Goal: Task Accomplishment & Management: Complete application form

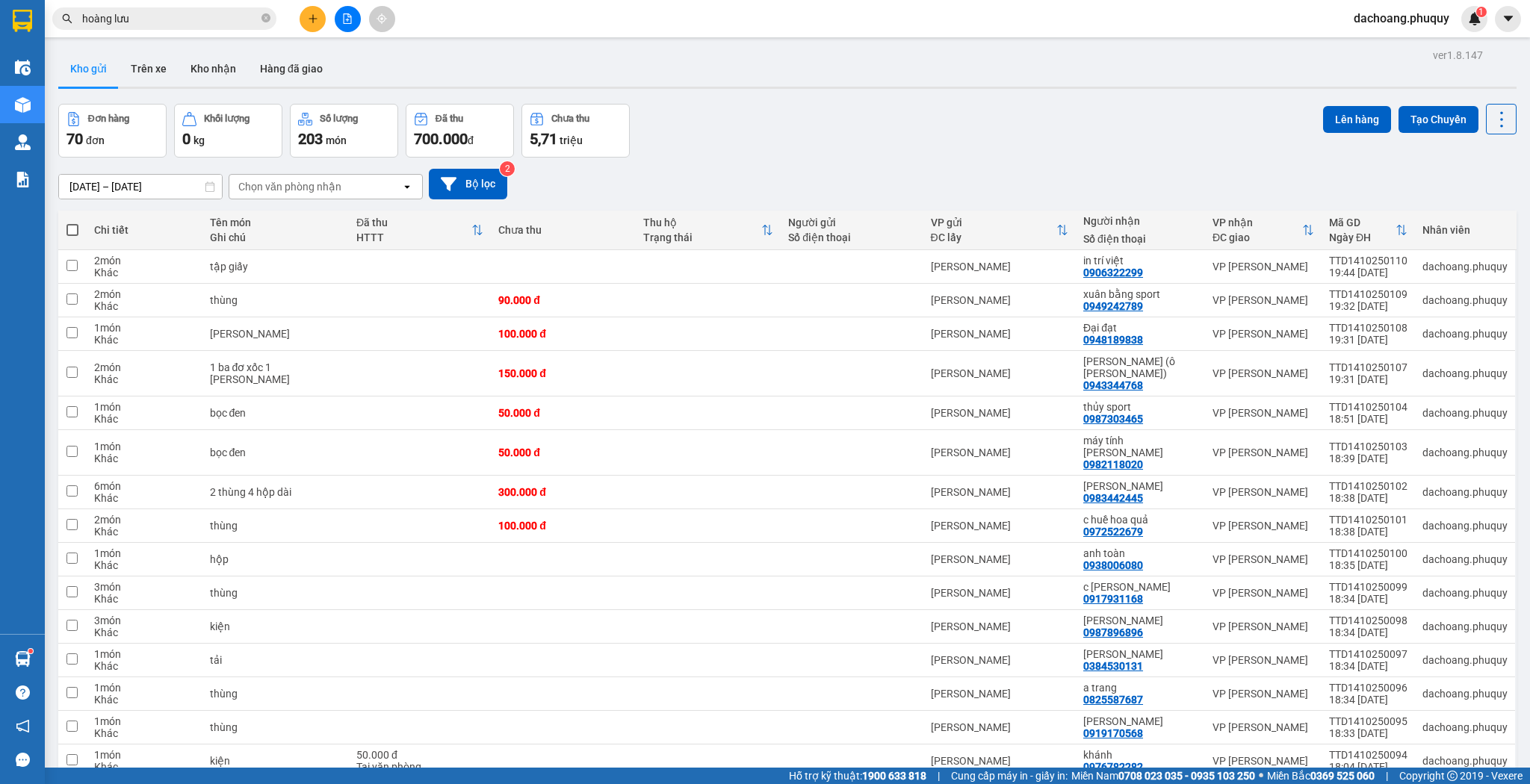
scroll to position [880, 0]
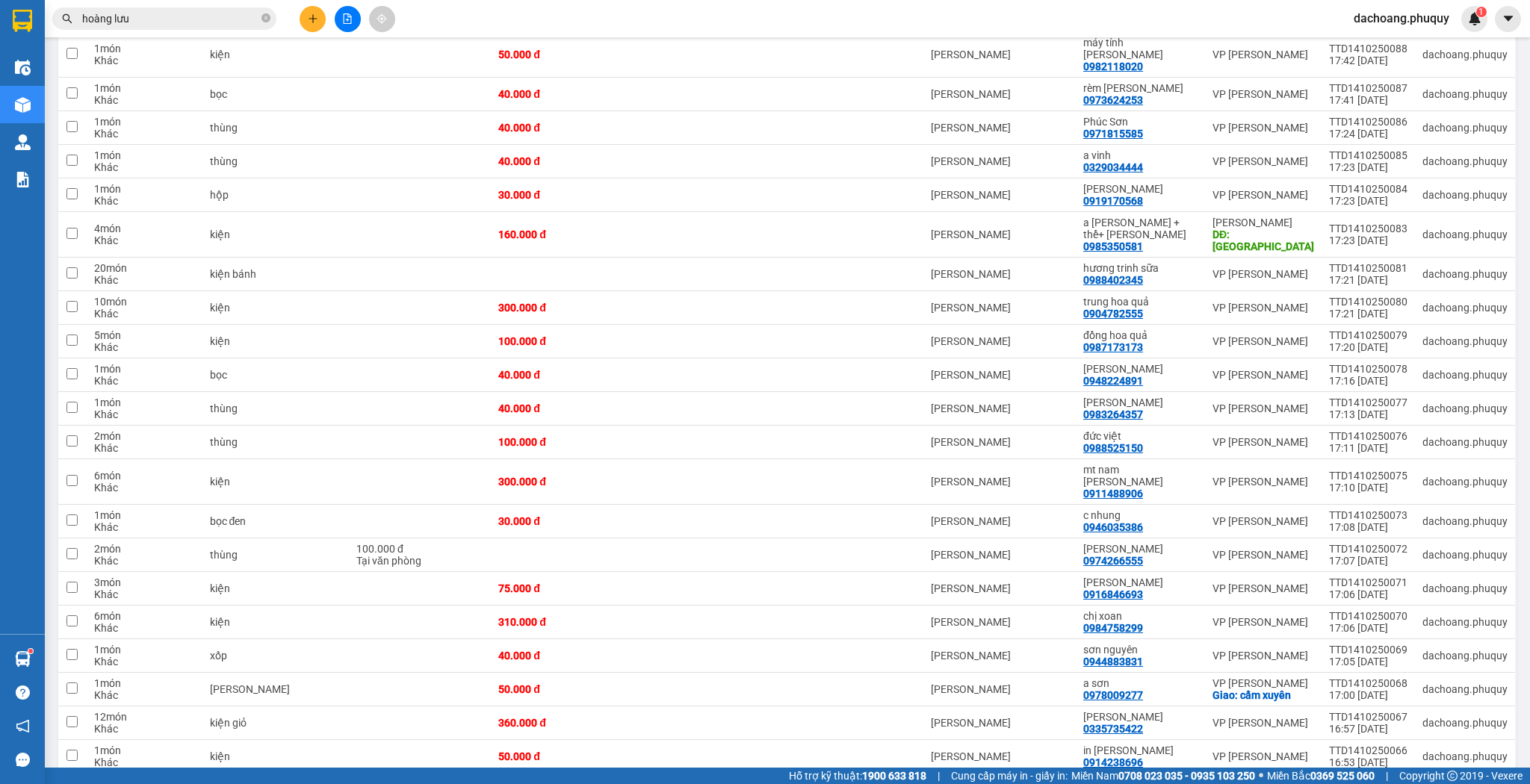
click at [313, 21] on icon "plus" at bounding box center [312, 18] width 1 height 8
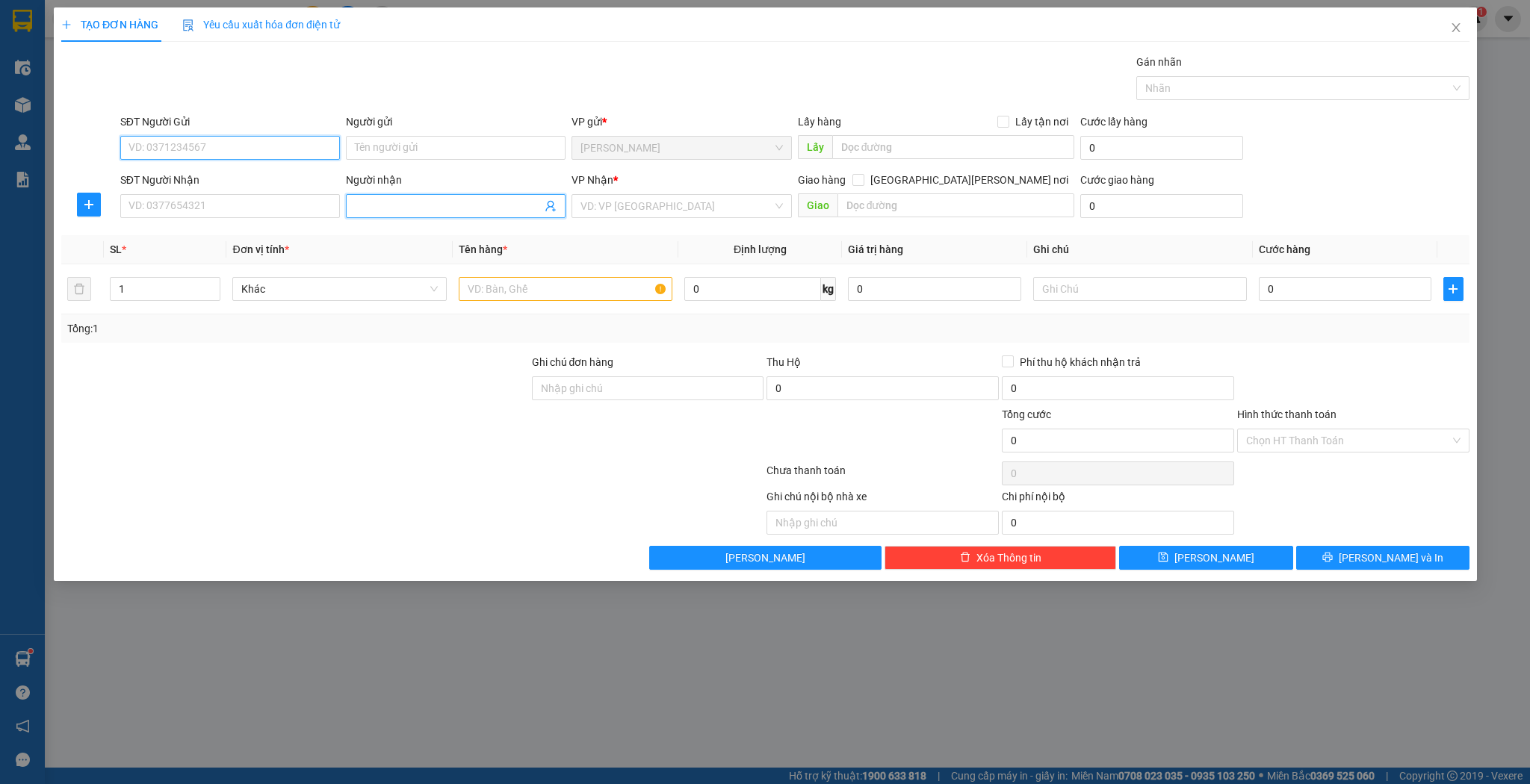
click at [418, 203] on input "Người nhận" at bounding box center [448, 206] width 186 height 17
type input "c huề"
drag, startPoint x: 411, startPoint y: 229, endPoint x: 316, endPoint y: 243, distance: 96.0
click at [407, 230] on div "c huề [PERSON_NAME] - 0972522679" at bounding box center [455, 235] width 202 height 17
type input "0972522679"
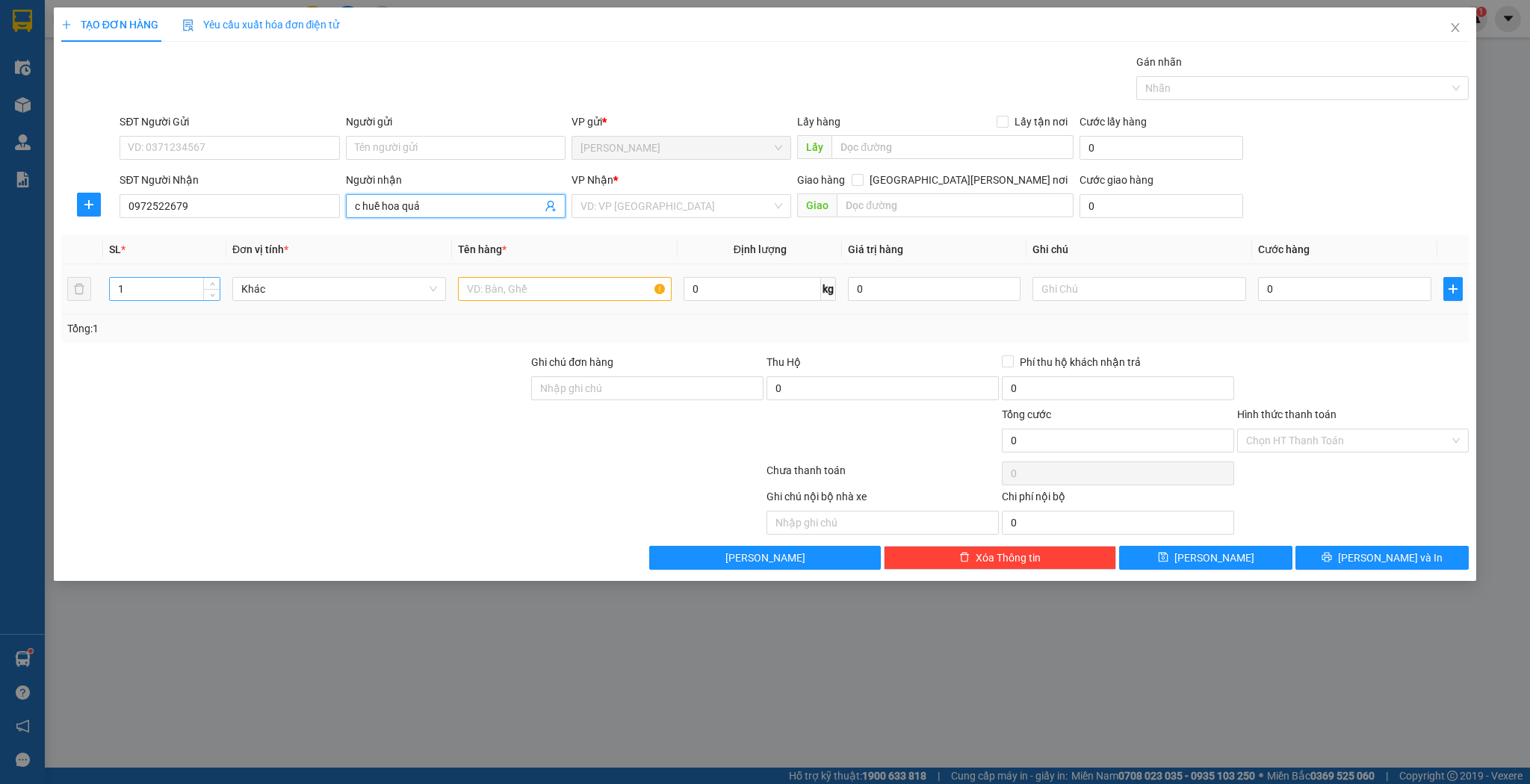
type input "c huề hoa quả"
click at [157, 278] on input "1" at bounding box center [165, 289] width 110 height 22
type input "3"
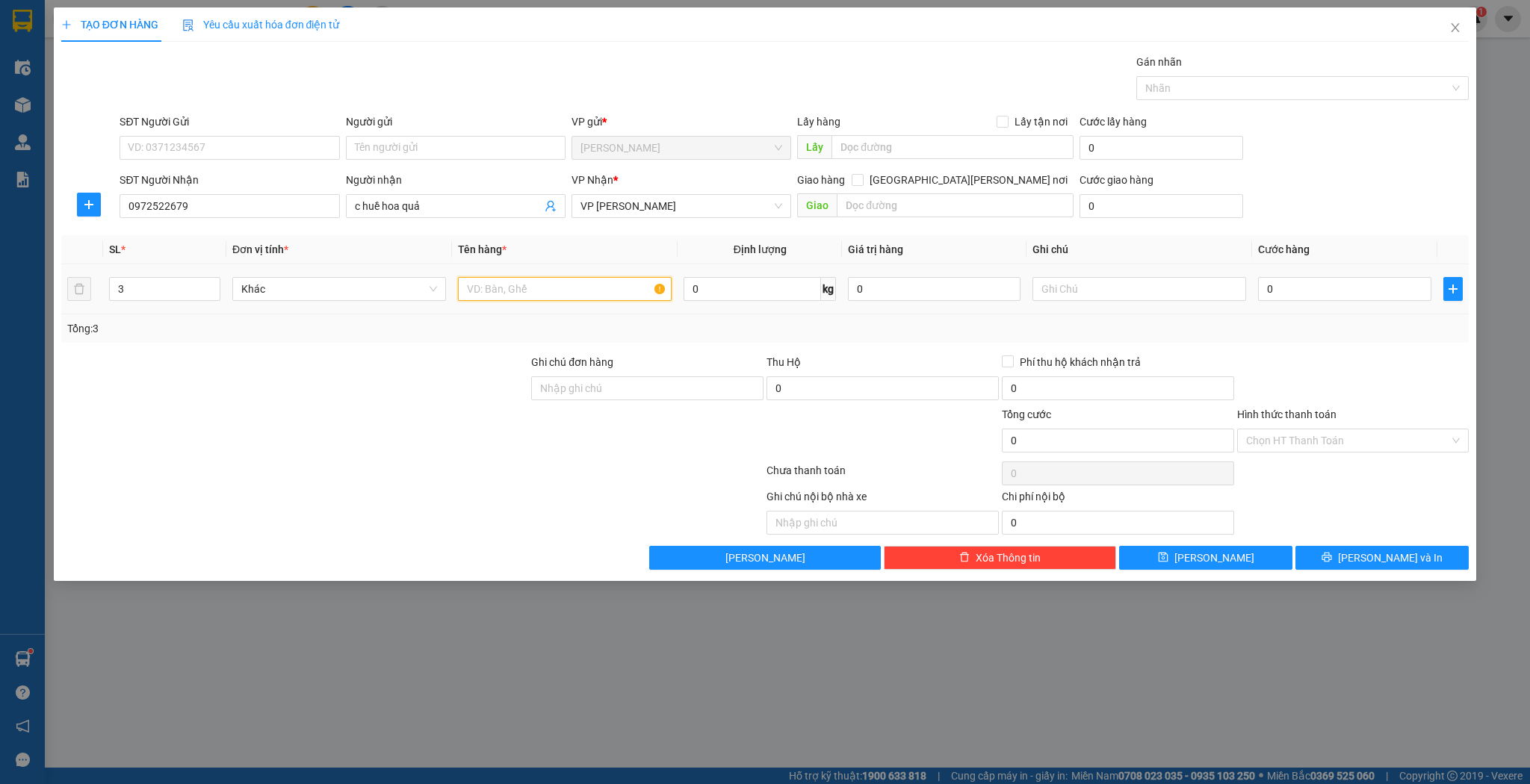
click at [488, 287] on input "text" at bounding box center [565, 289] width 214 height 24
type input "tải"
click at [1297, 296] on input "0" at bounding box center [1344, 289] width 173 height 24
click at [1310, 284] on input "0" at bounding box center [1344, 289] width 173 height 24
type input "01"
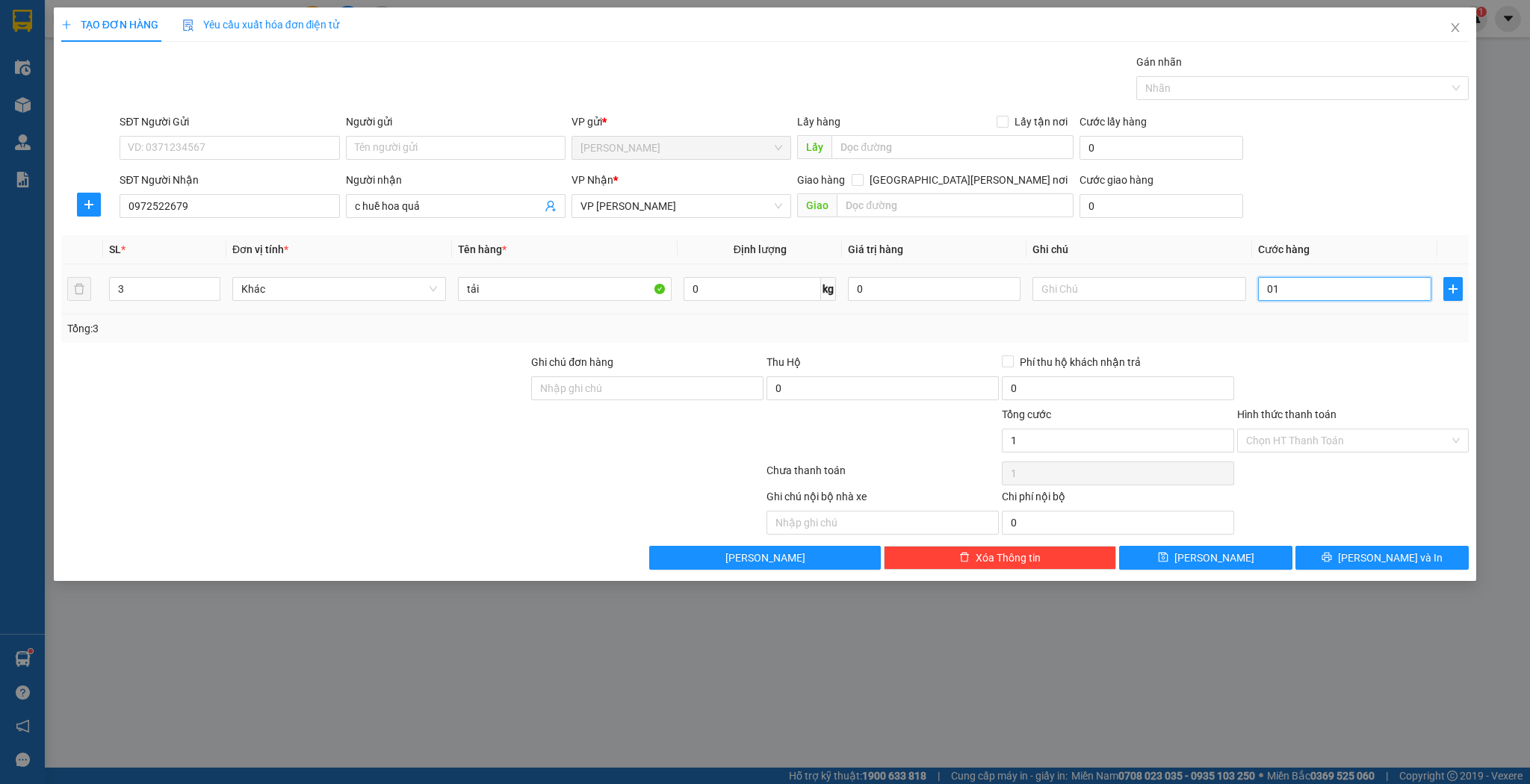
type input "1"
type input "012"
type input "12"
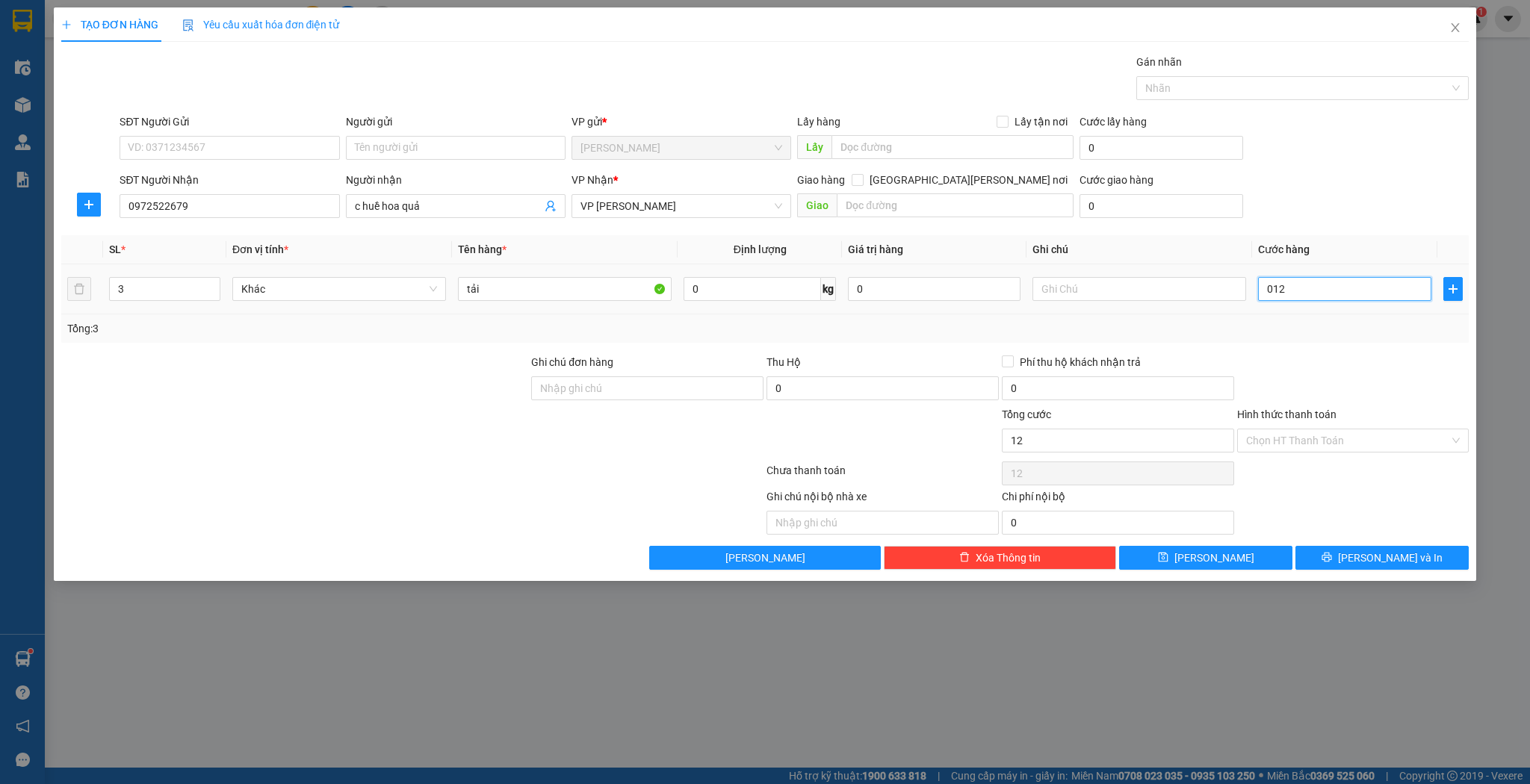
type input "0.120"
type input "120"
type input "120.000"
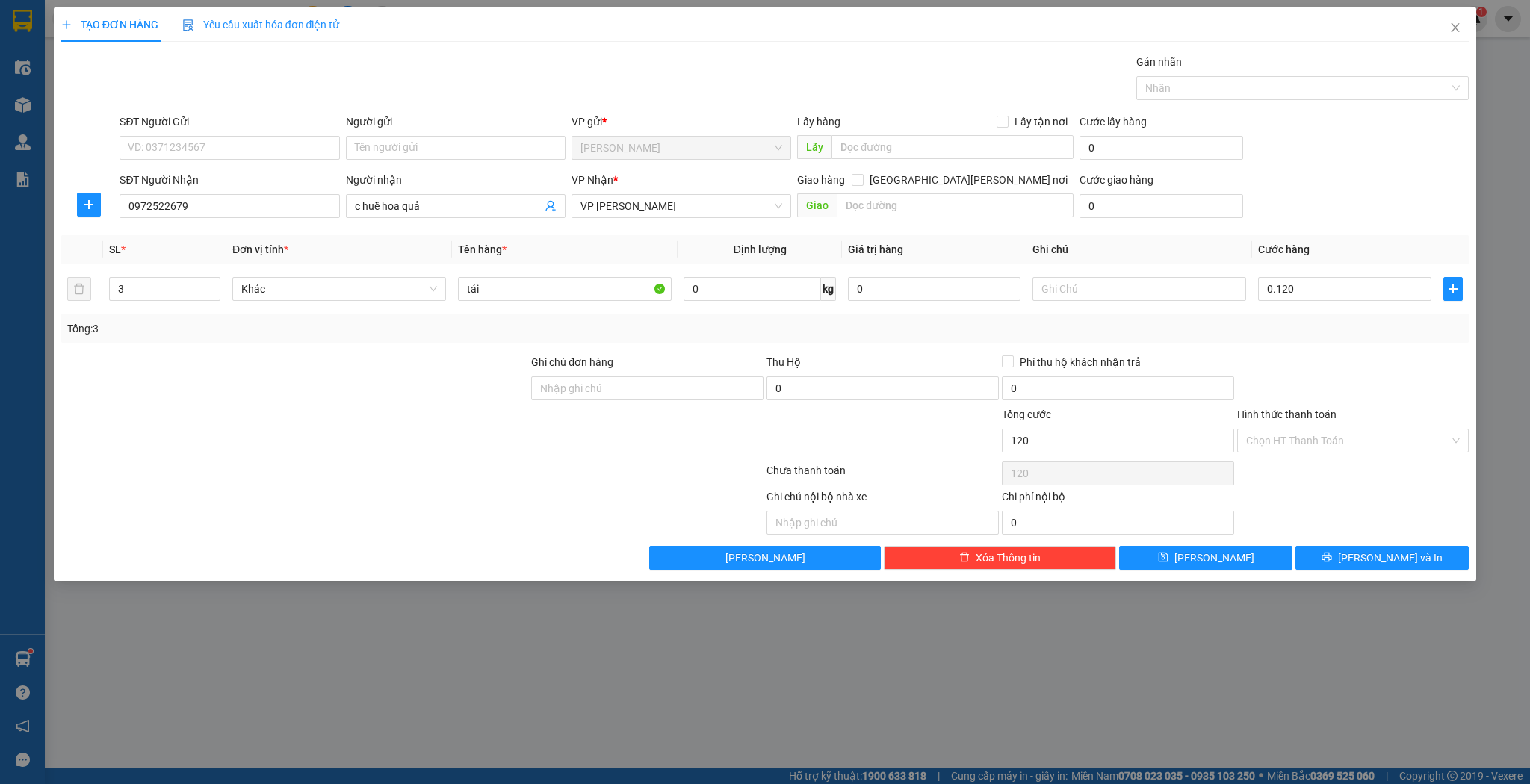
type input "120.000"
click at [1266, 571] on div "TẠO ĐƠN HÀNG Yêu cầu xuất [PERSON_NAME] điện tử Transit Pickup Surcharge Ids Tr…" at bounding box center [765, 294] width 1423 height 574
click at [1269, 563] on button "[PERSON_NAME]" at bounding box center [1205, 558] width 173 height 24
type input "1"
type input "0"
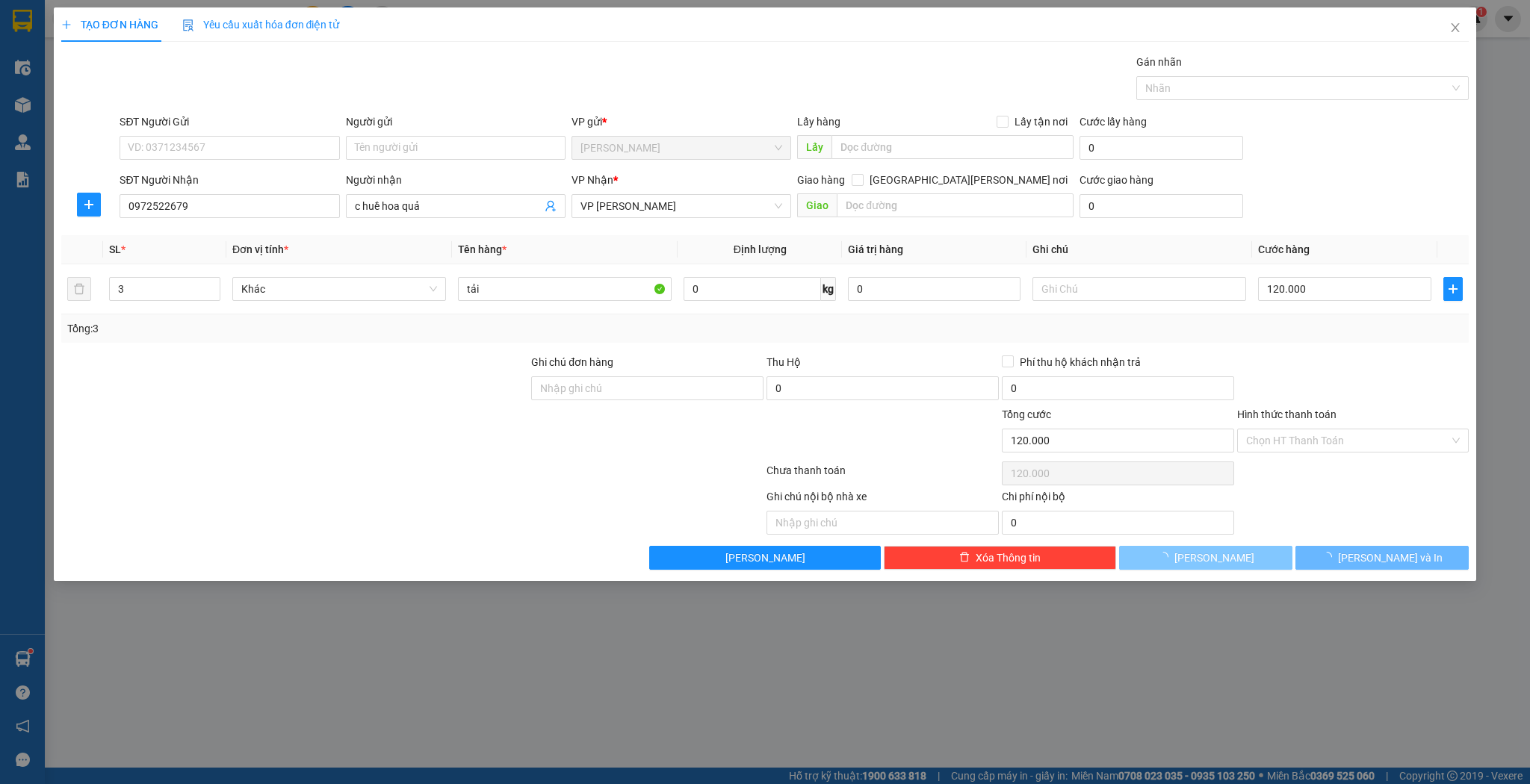
type input "0"
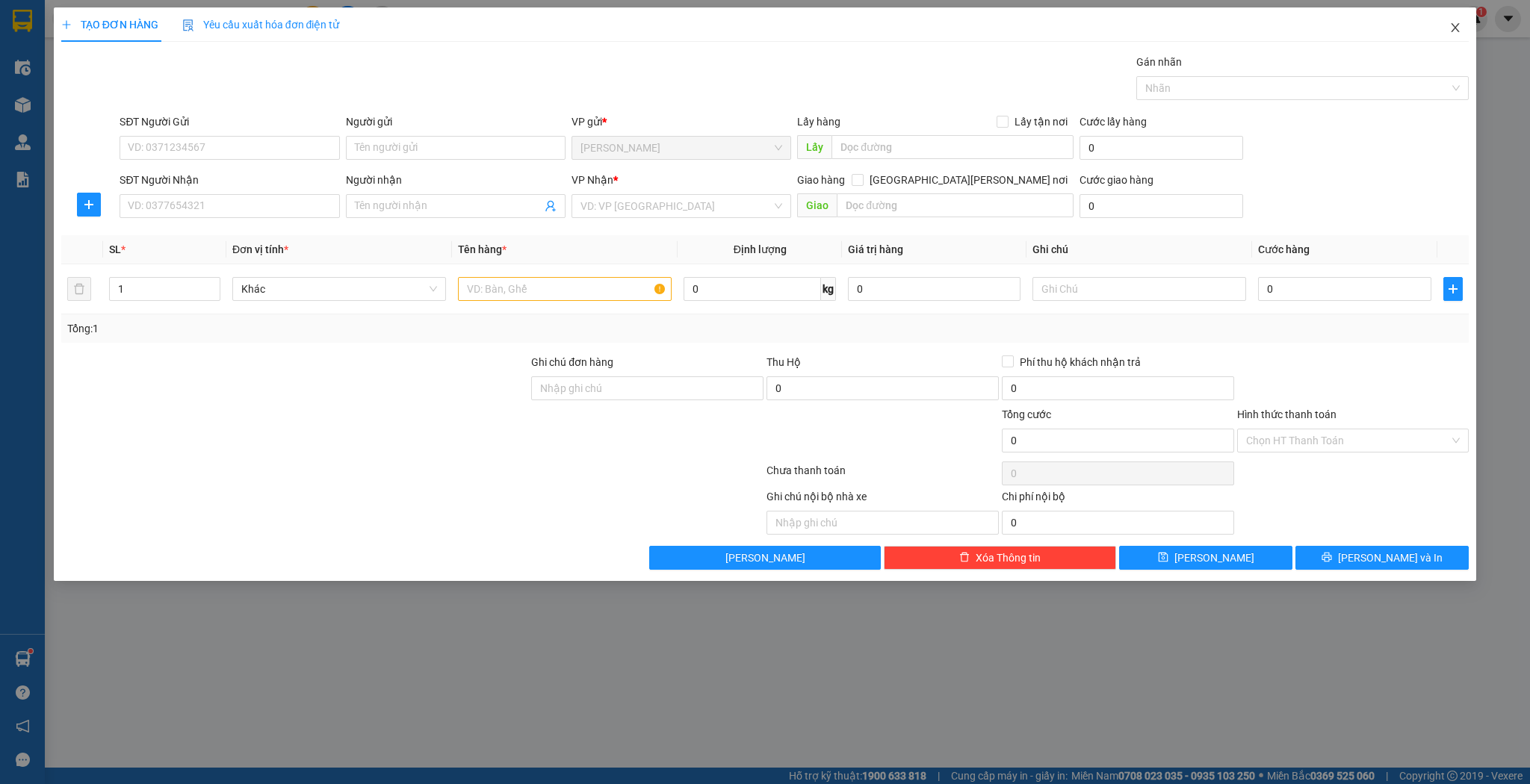
click at [1443, 34] on span "Close" at bounding box center [1455, 28] width 41 height 41
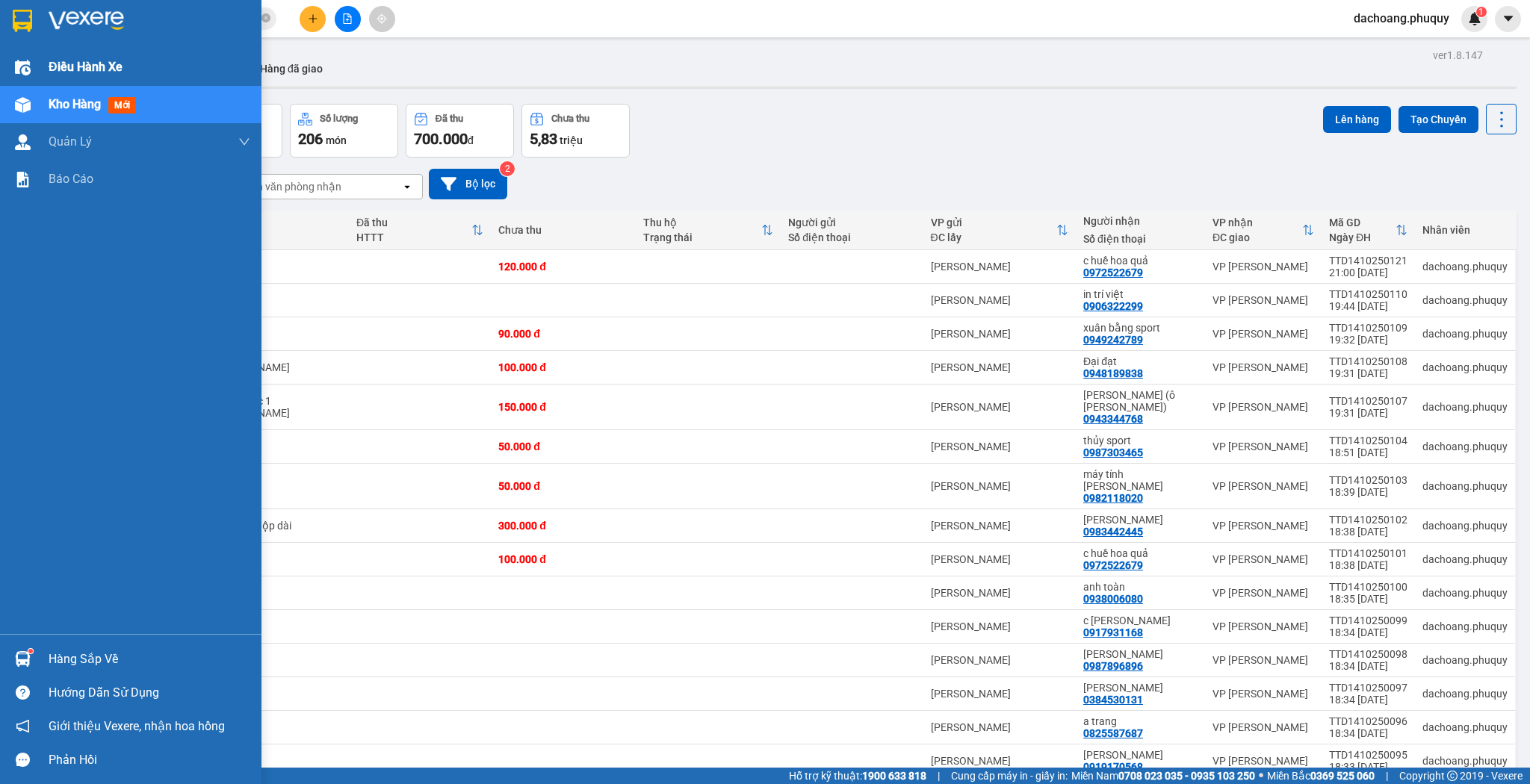
drag, startPoint x: 11, startPoint y: 68, endPoint x: 104, endPoint y: 78, distance: 93.5
click at [12, 68] on div at bounding box center [22, 67] width 26 height 26
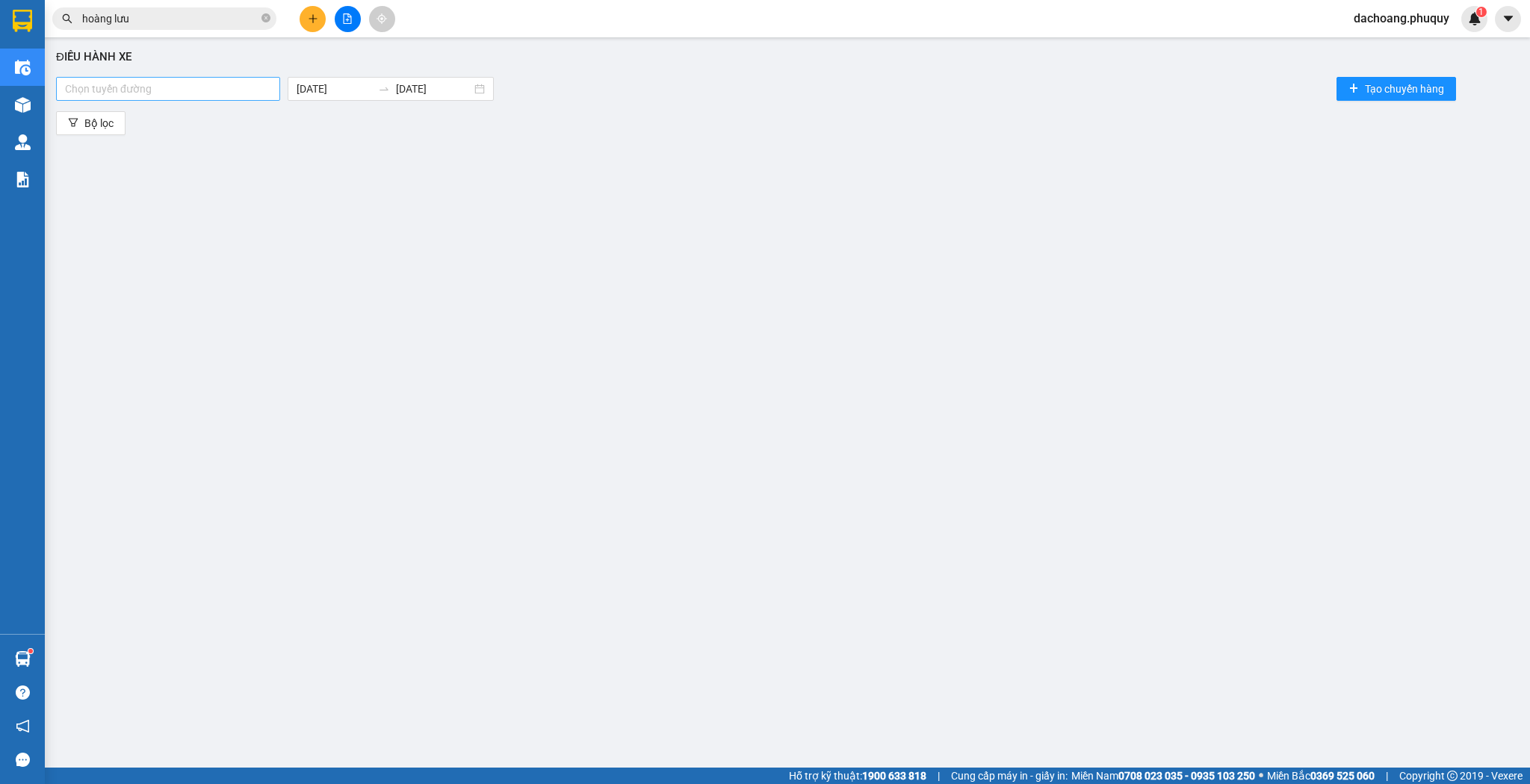
click at [242, 87] on div at bounding box center [168, 88] width 217 height 18
click at [199, 108] on div "[GEOGRAPHIC_DATA] - [GEOGRAPHIC_DATA]" at bounding box center [169, 118] width 227 height 24
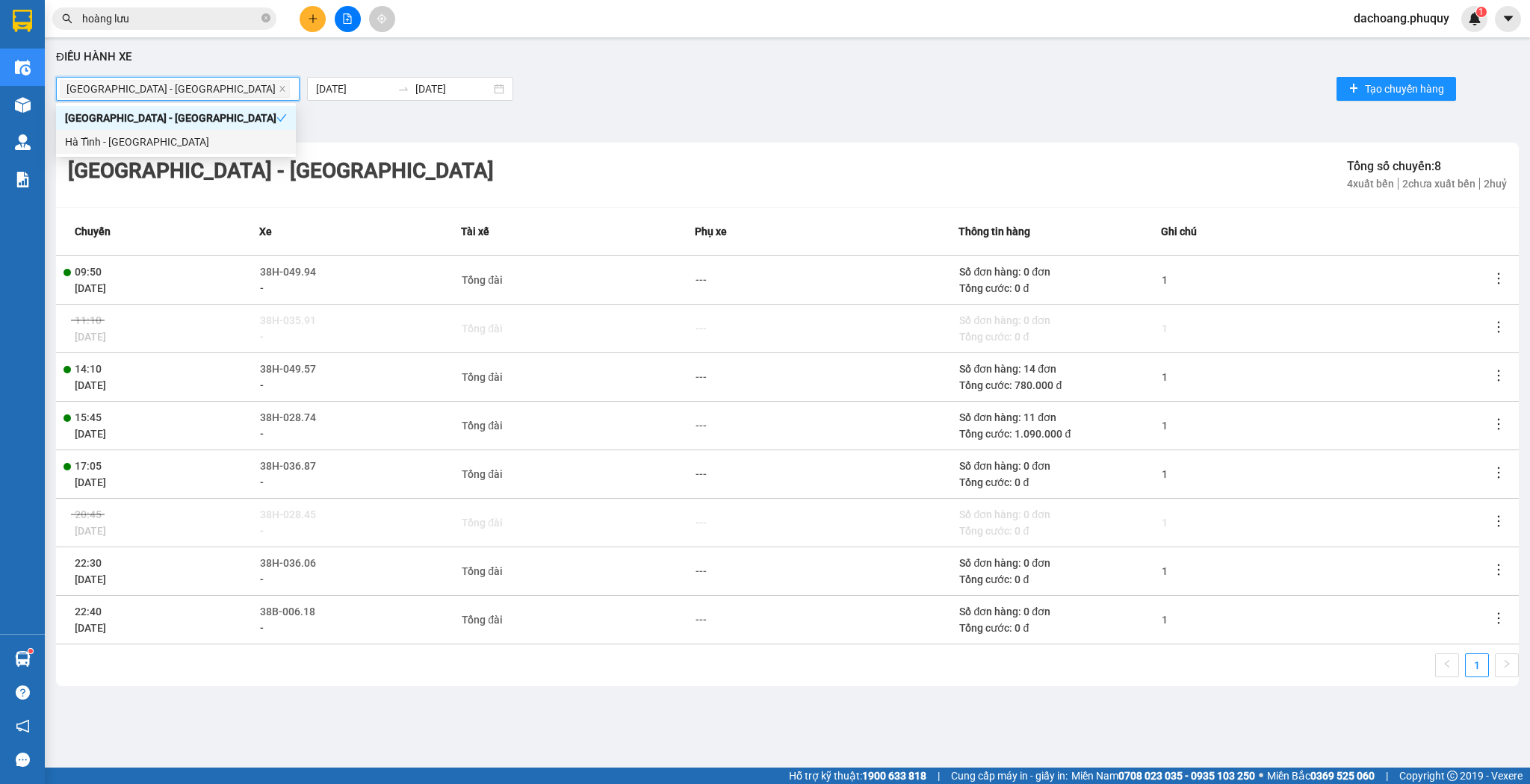
click at [1491, 414] on td at bounding box center [1504, 425] width 29 height 49
click at [1494, 419] on icon "more" at bounding box center [1498, 424] width 15 height 15
click at [1497, 430] on icon "more" at bounding box center [1498, 424] width 15 height 15
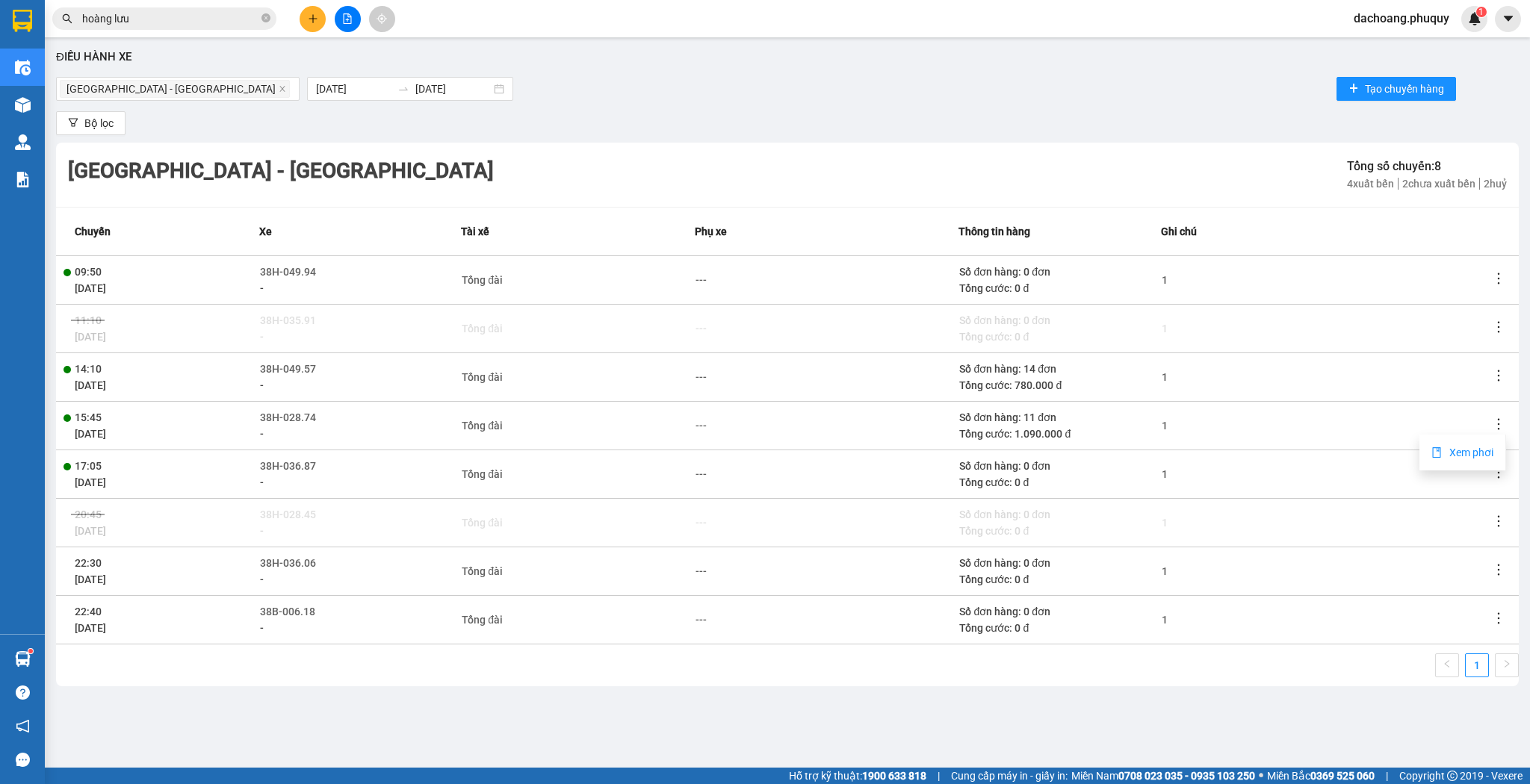
click at [1486, 450] on span "Xem phơi" at bounding box center [1470, 452] width 44 height 12
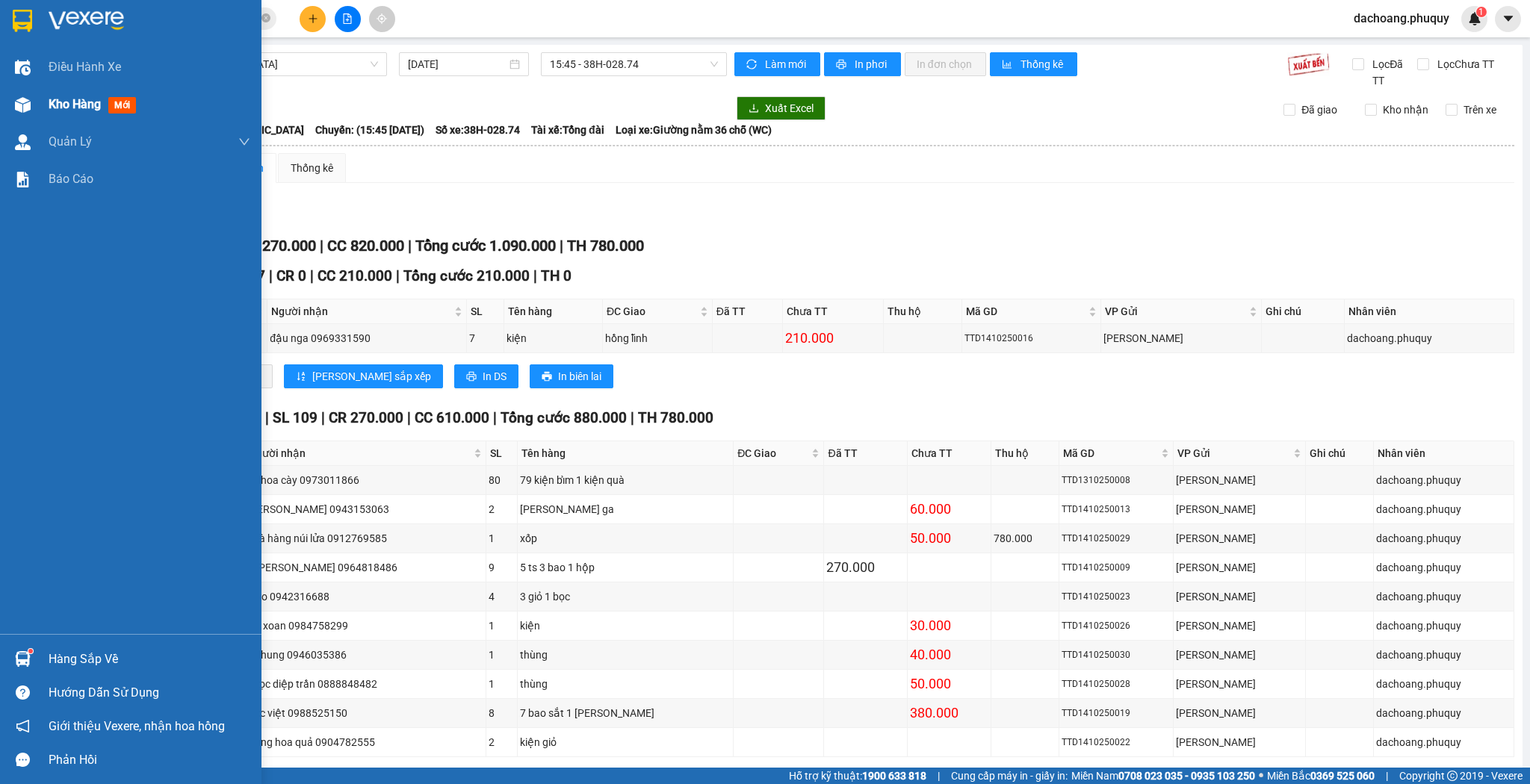
click at [12, 95] on div at bounding box center [22, 104] width 26 height 26
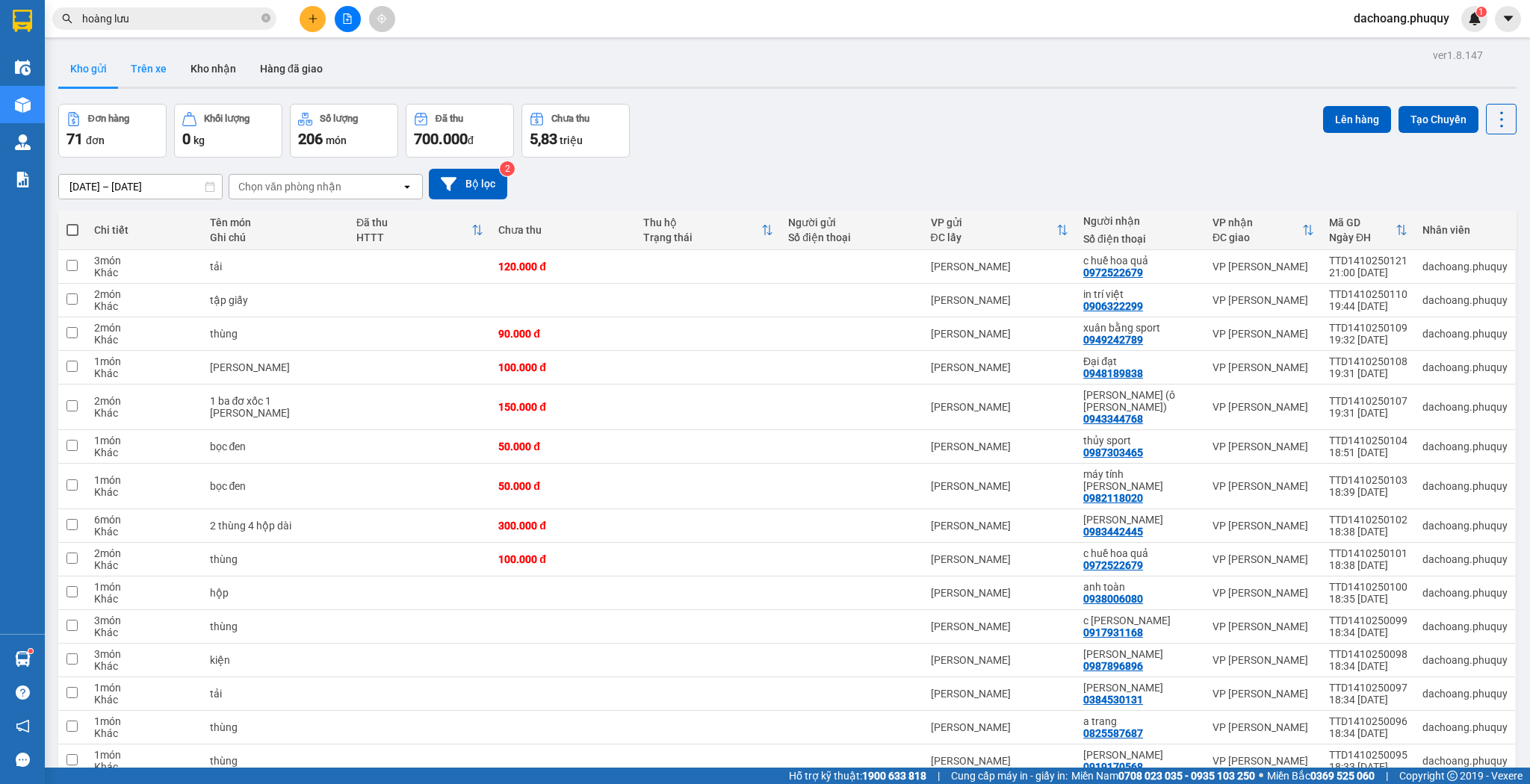
click at [165, 75] on button "Trên xe" at bounding box center [148, 69] width 60 height 36
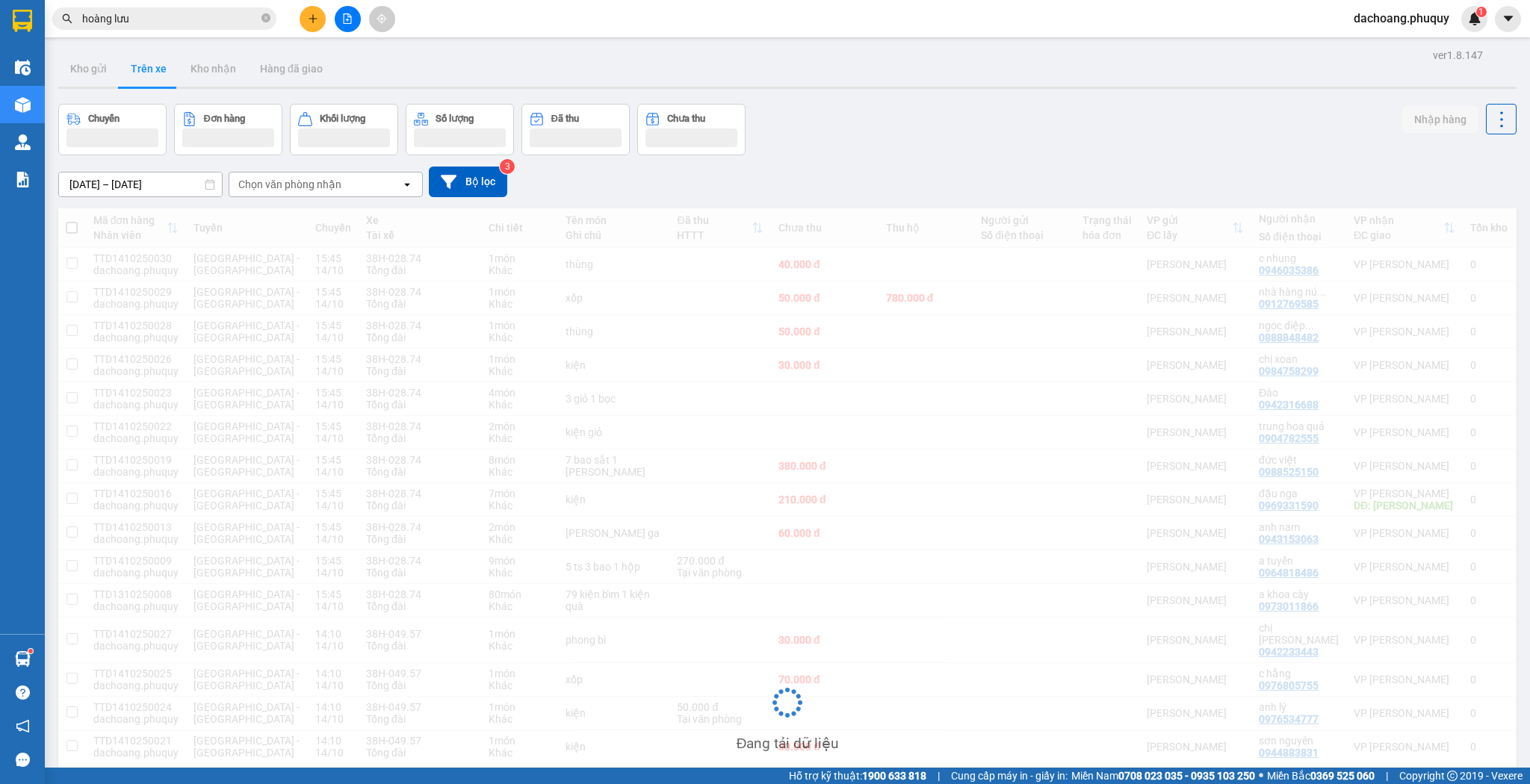
click at [504, 218] on div "Đang tải dữ liệu" at bounding box center [787, 714] width 1458 height 1011
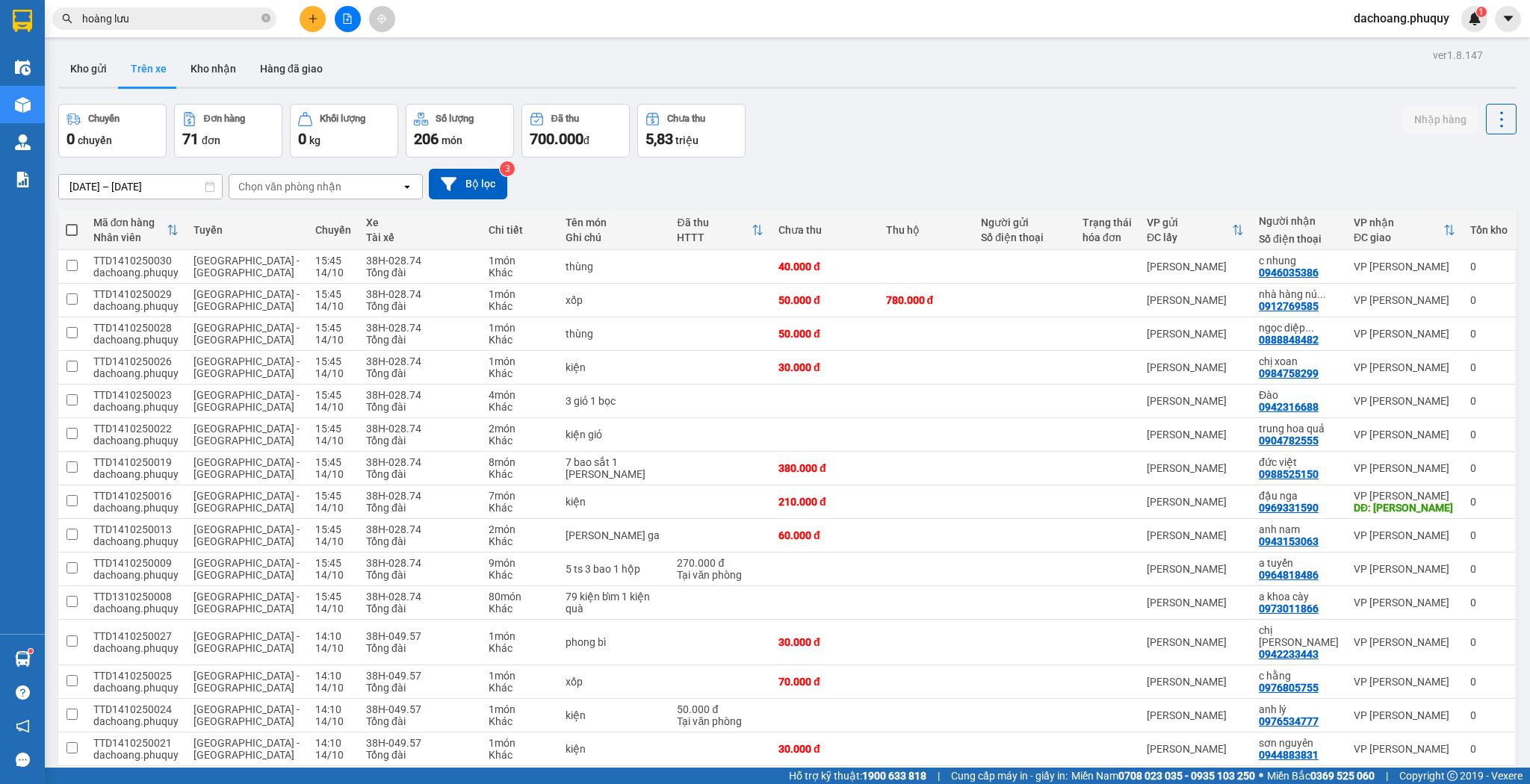
click at [512, 190] on div "[DATE] – [DATE] Press the down arrow key to interact with the calendar and sele…" at bounding box center [787, 184] width 1458 height 30
click at [496, 187] on button "Bộ lọc" at bounding box center [468, 184] width 78 height 30
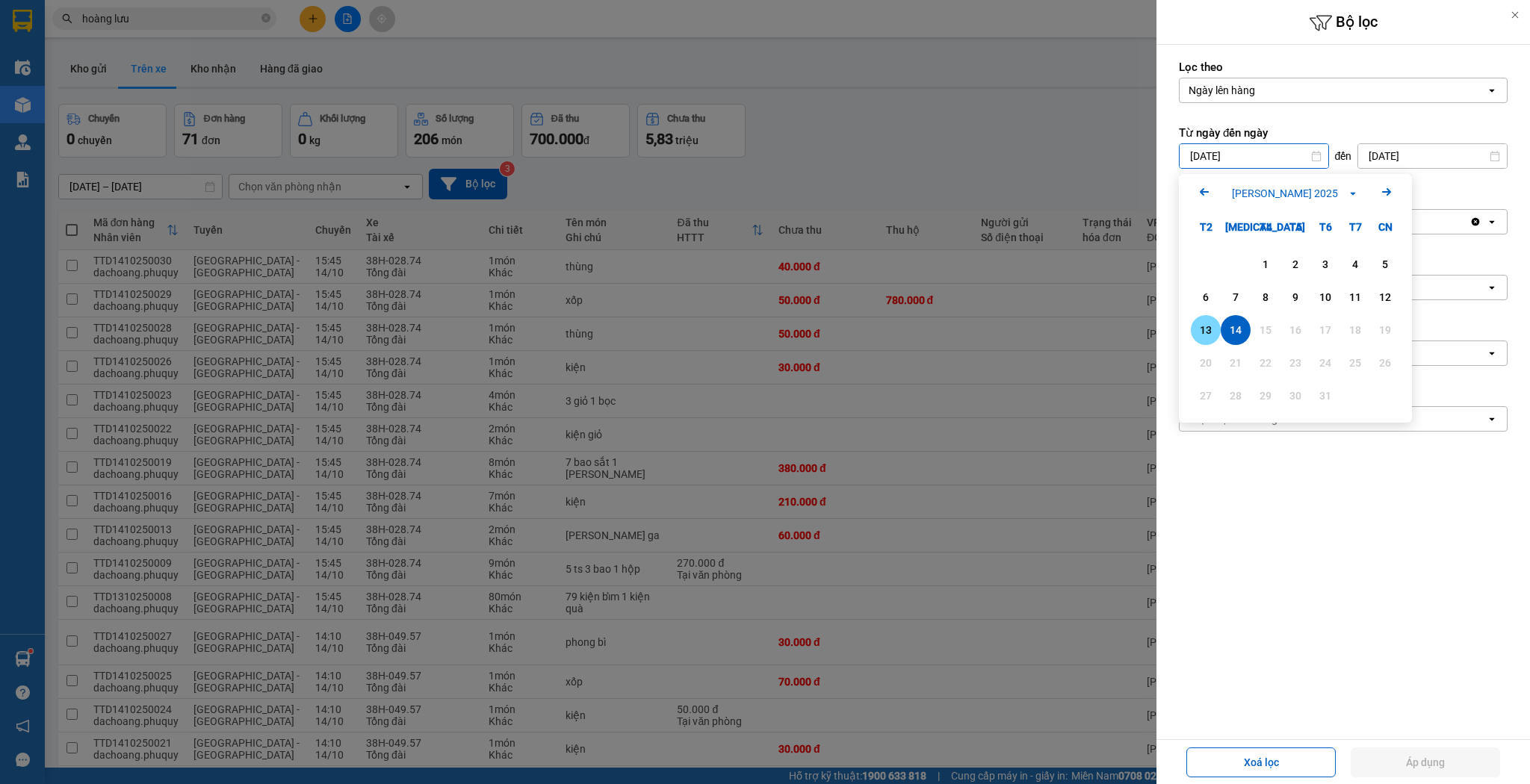
click at [1213, 327] on div "13" at bounding box center [1206, 330] width 21 height 18
type input "[DATE]"
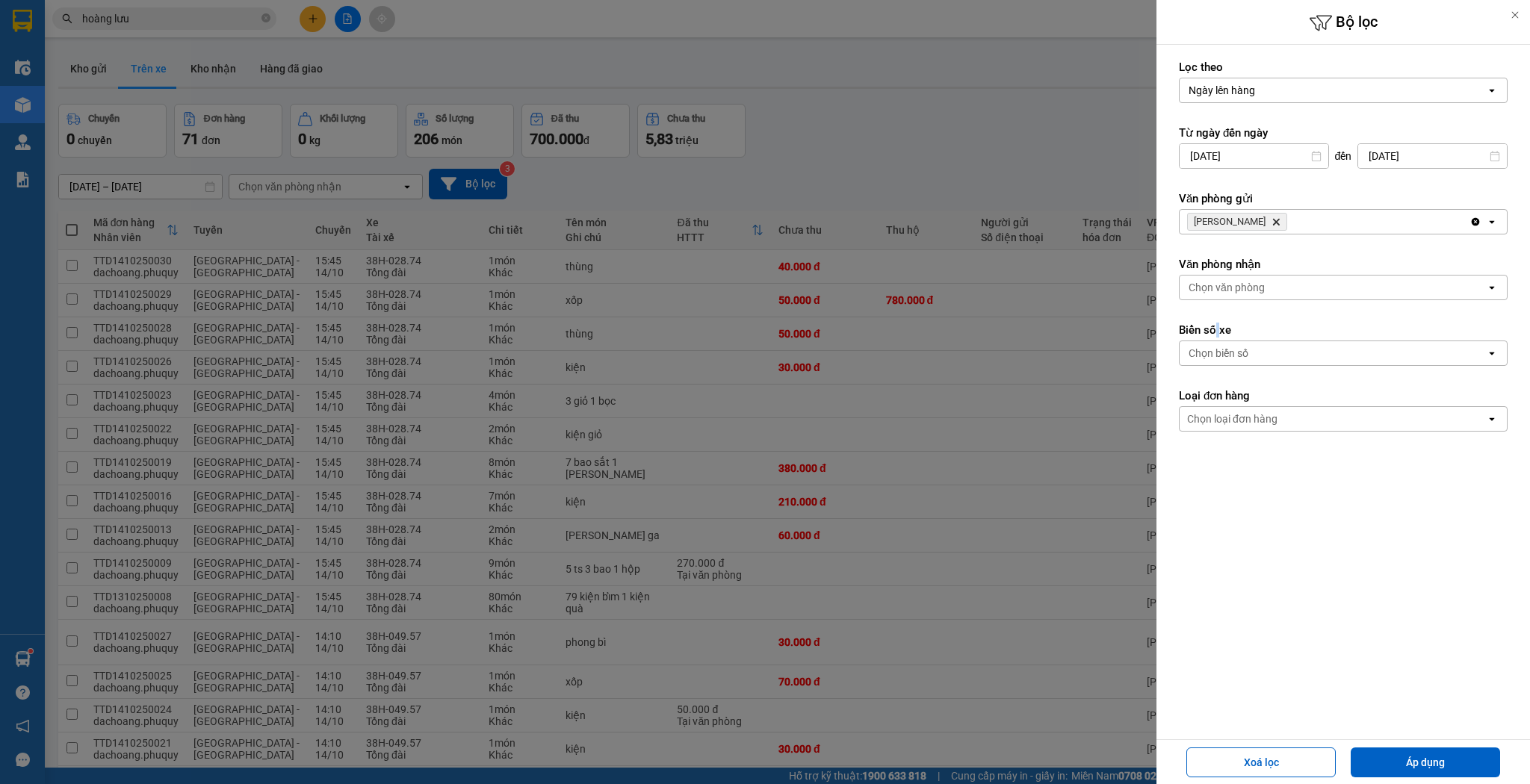
click at [1213, 327] on label "Biển số xe" at bounding box center [1343, 330] width 328 height 15
click at [1289, 331] on div "13" at bounding box center [1300, 330] width 29 height 29
type input "[DATE]"
drag, startPoint x: 1420, startPoint y: 744, endPoint x: 1413, endPoint y: 751, distance: 9.9
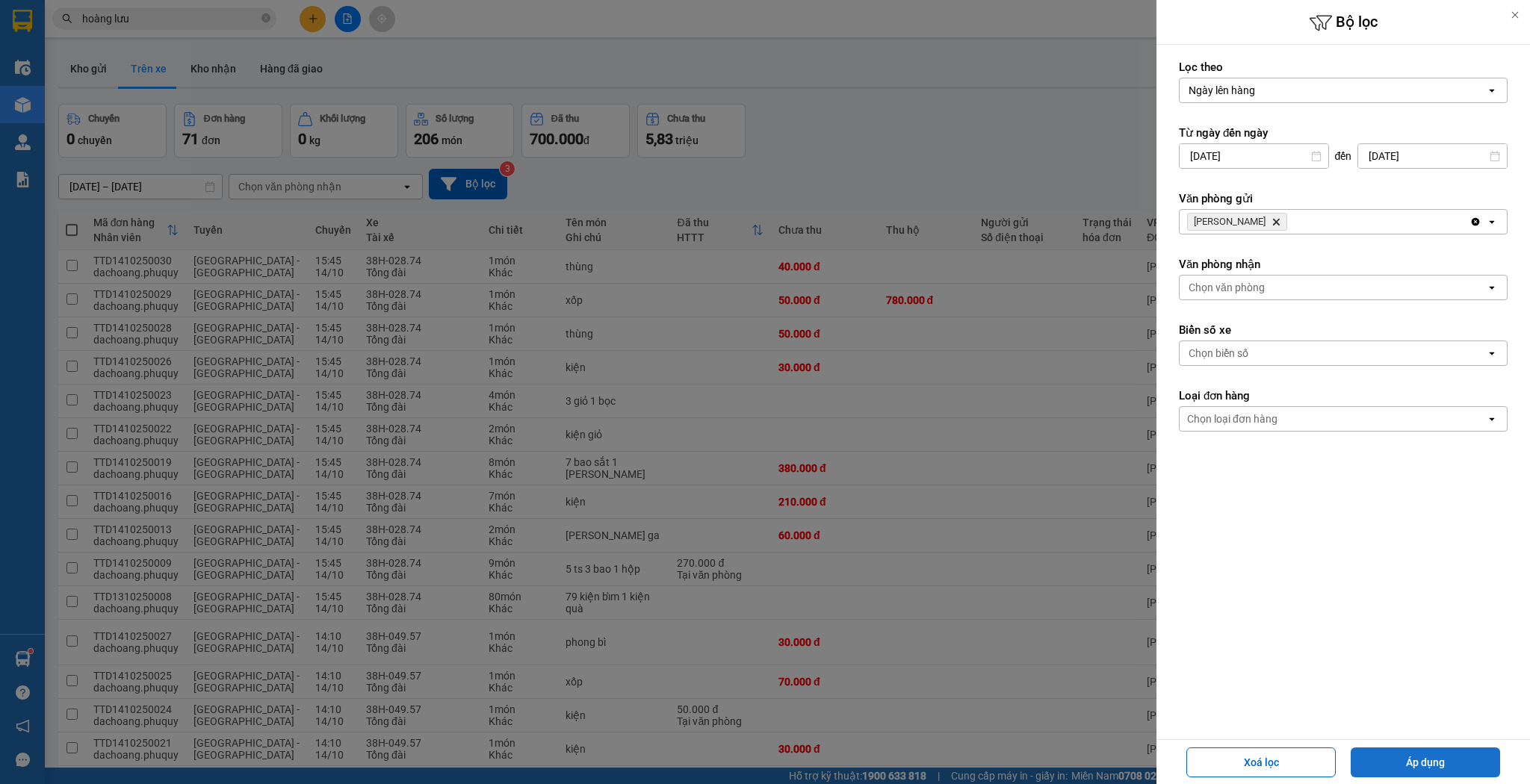
click at [1412, 751] on button "Áp dụng" at bounding box center [1425, 762] width 149 height 29
type input "[DATE] – [DATE]"
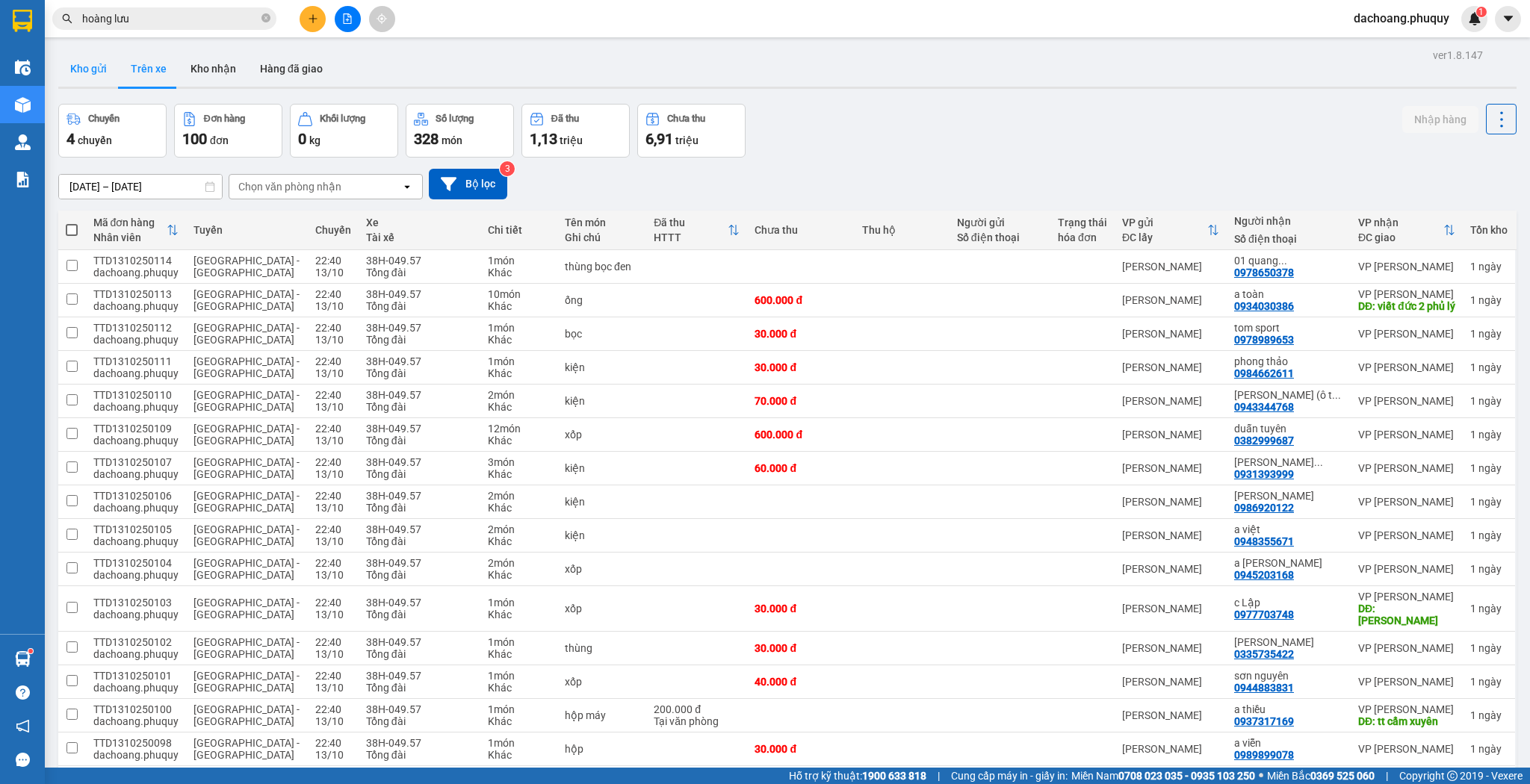
click at [83, 64] on button "Kho gửi" at bounding box center [88, 69] width 61 height 36
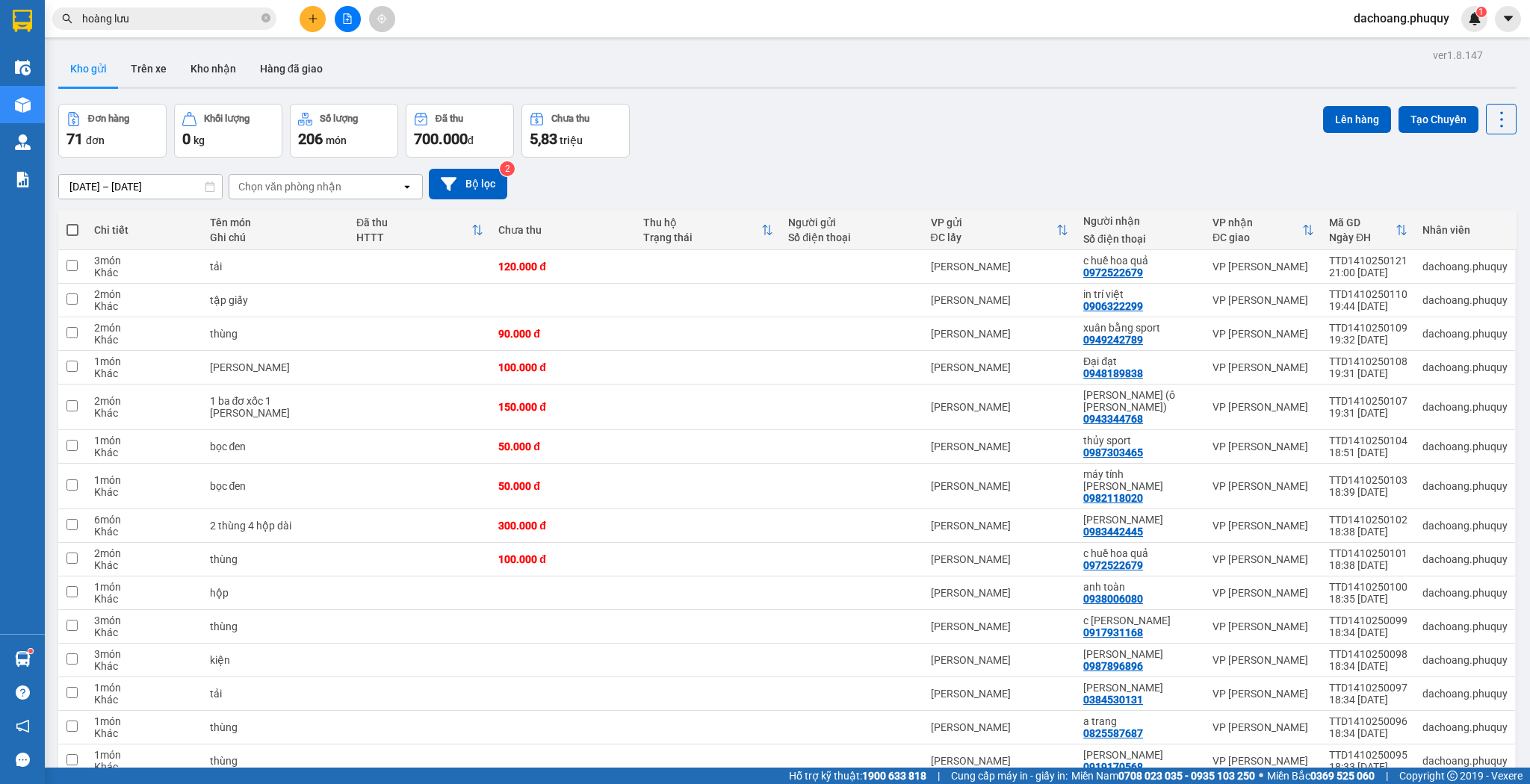
click at [72, 233] on span at bounding box center [72, 229] width 12 height 12
click at [73, 222] on input "checkbox" at bounding box center [73, 222] width 0 height 0
checkbox input "true"
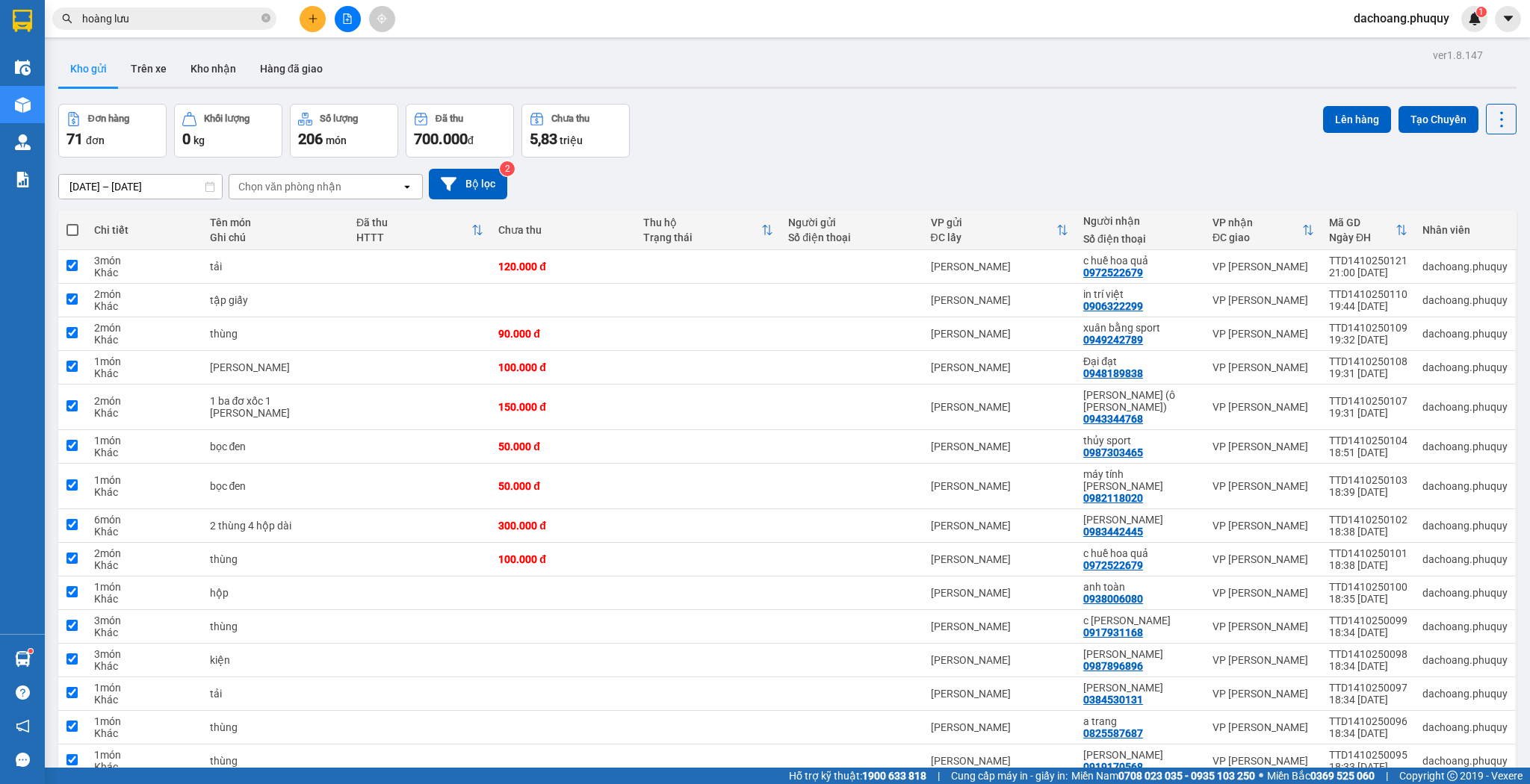
checkbox input "true"
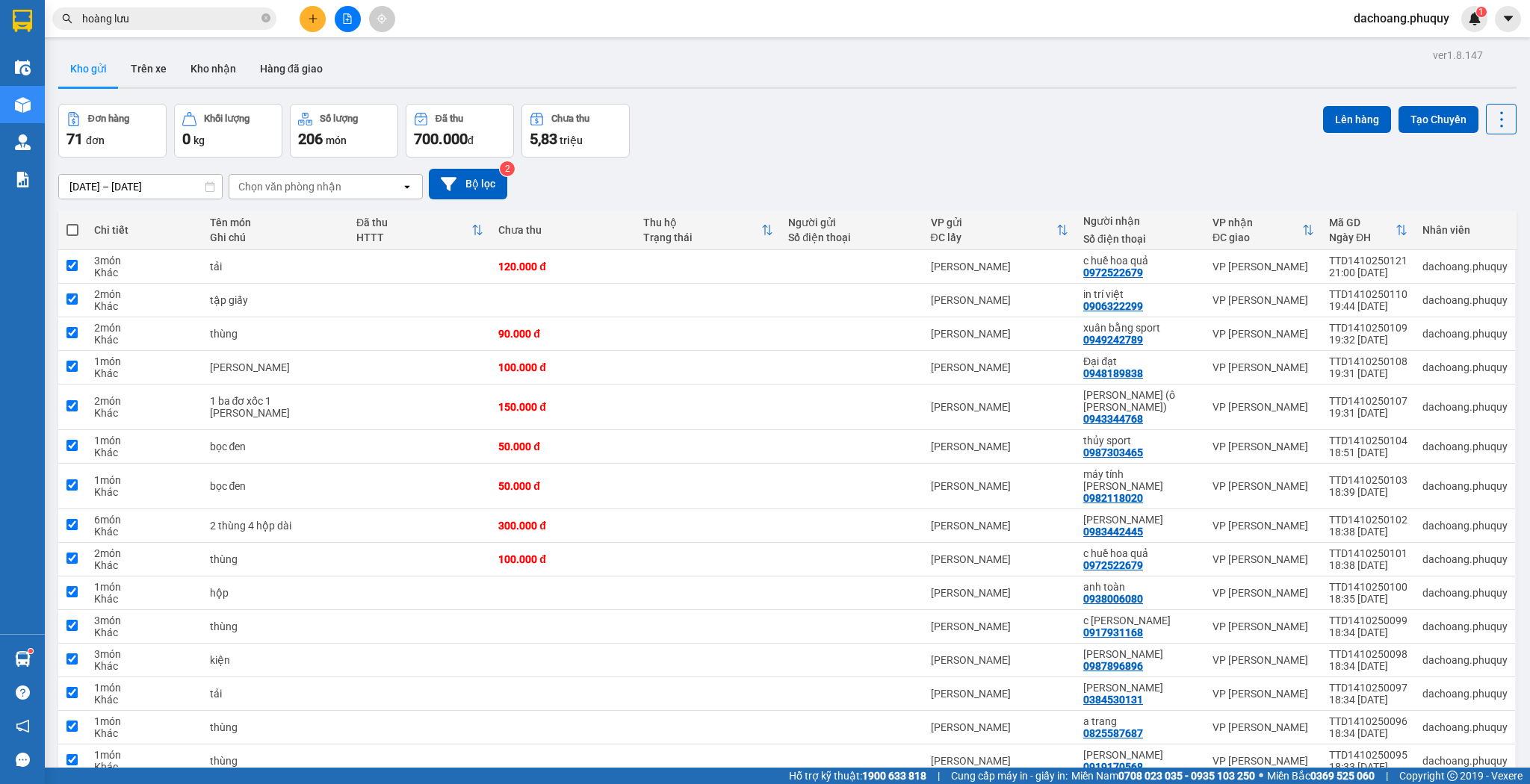
checkbox input "true"
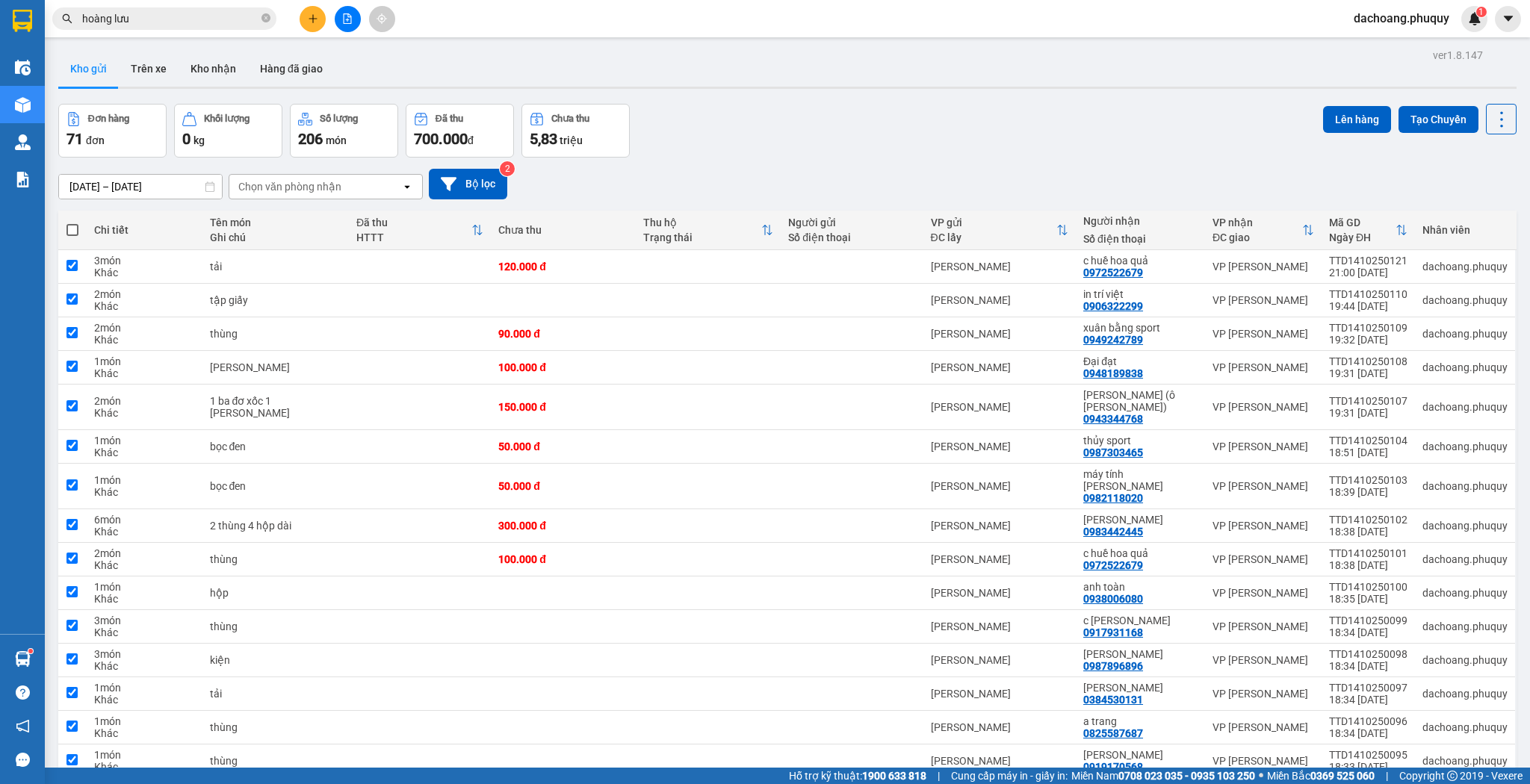
checkbox input "true"
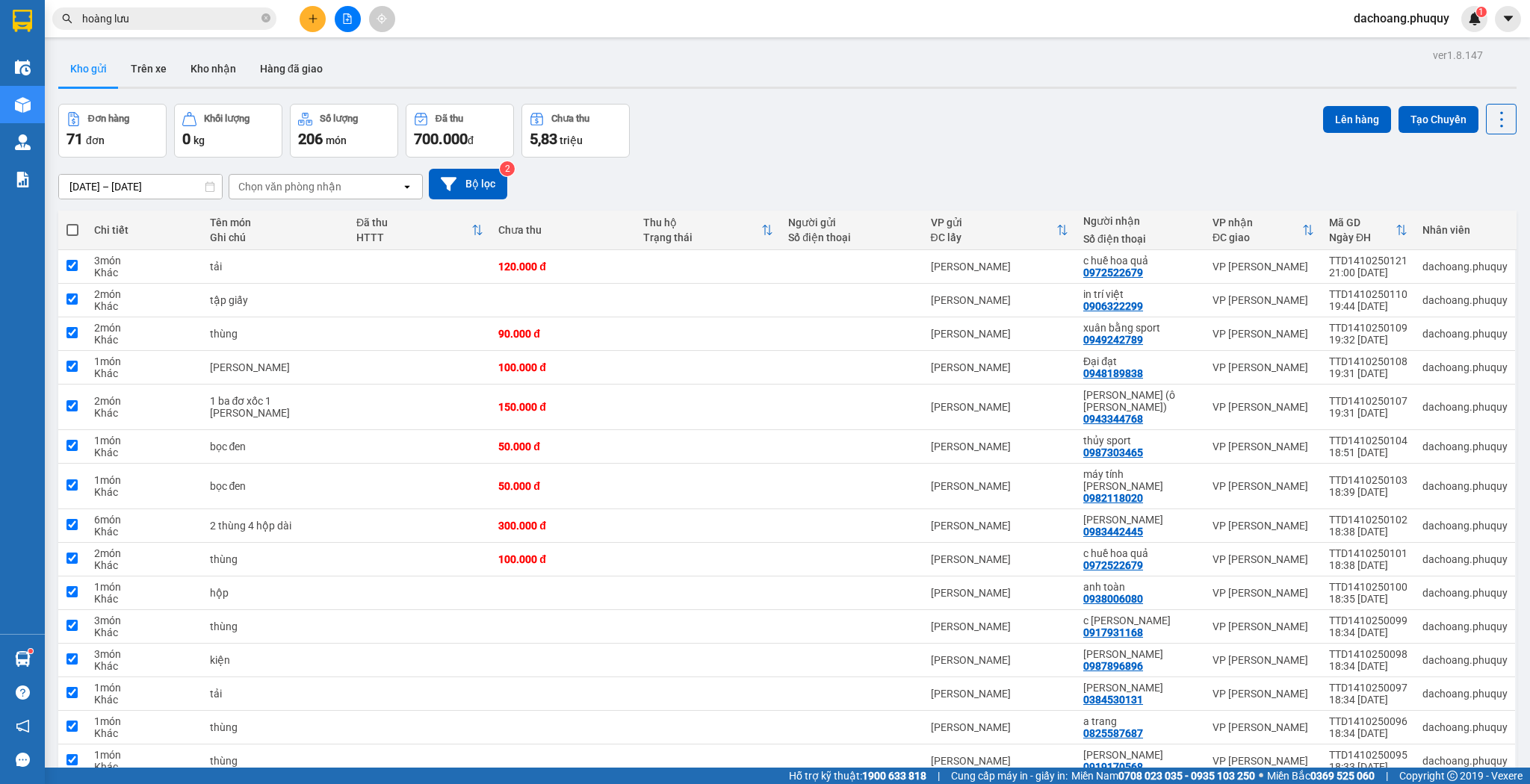
checkbox input "true"
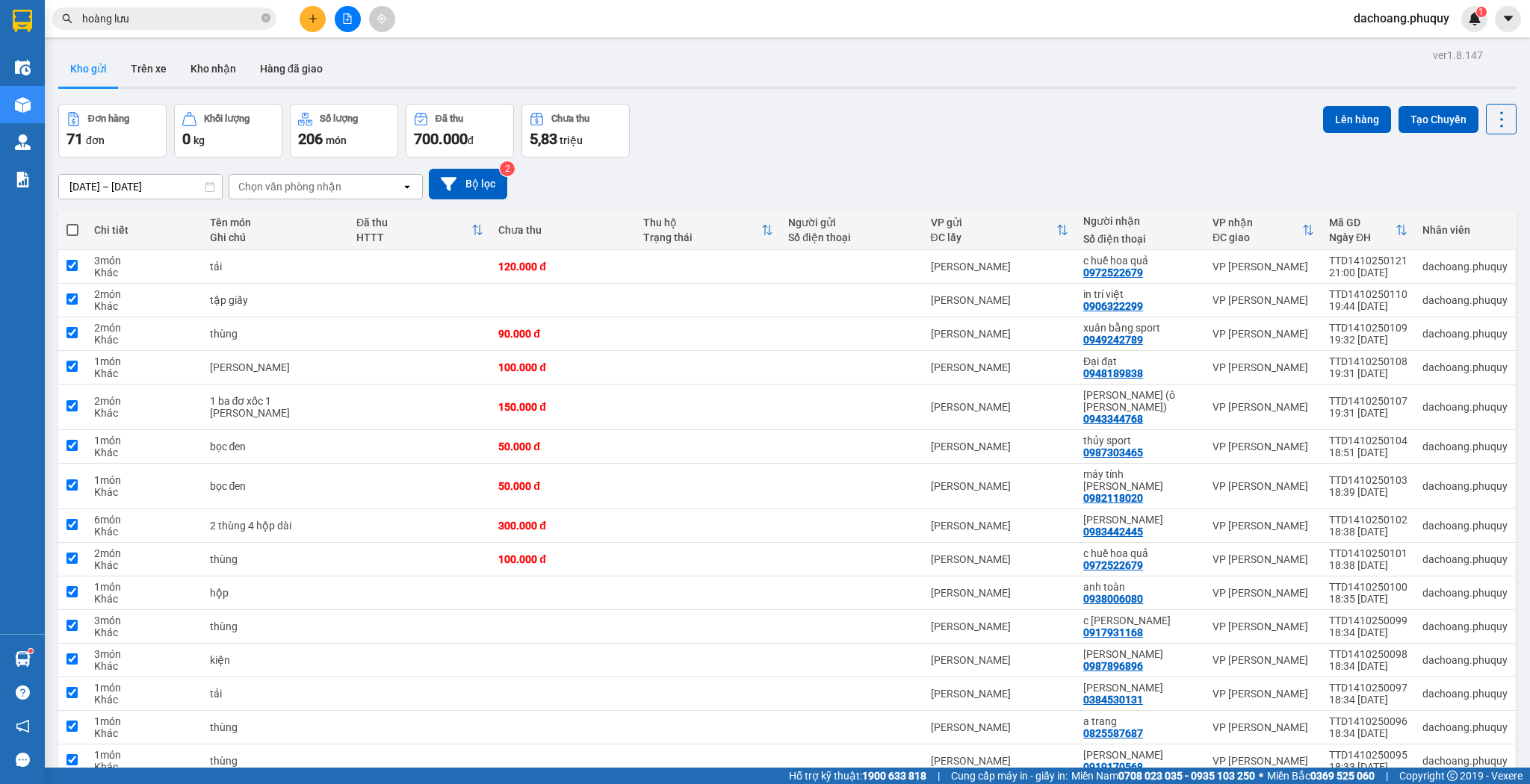
checkbox input "true"
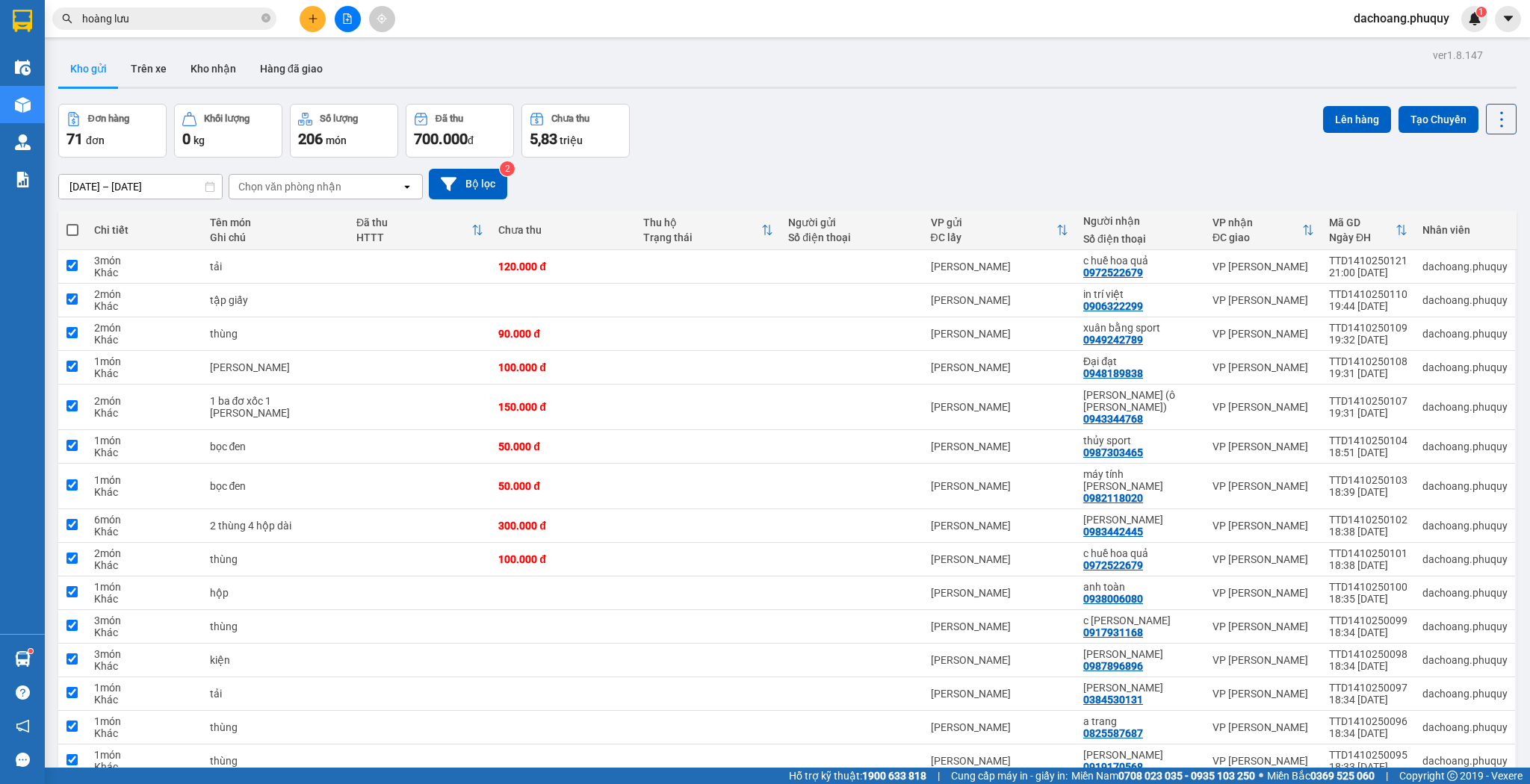
checkbox input "true"
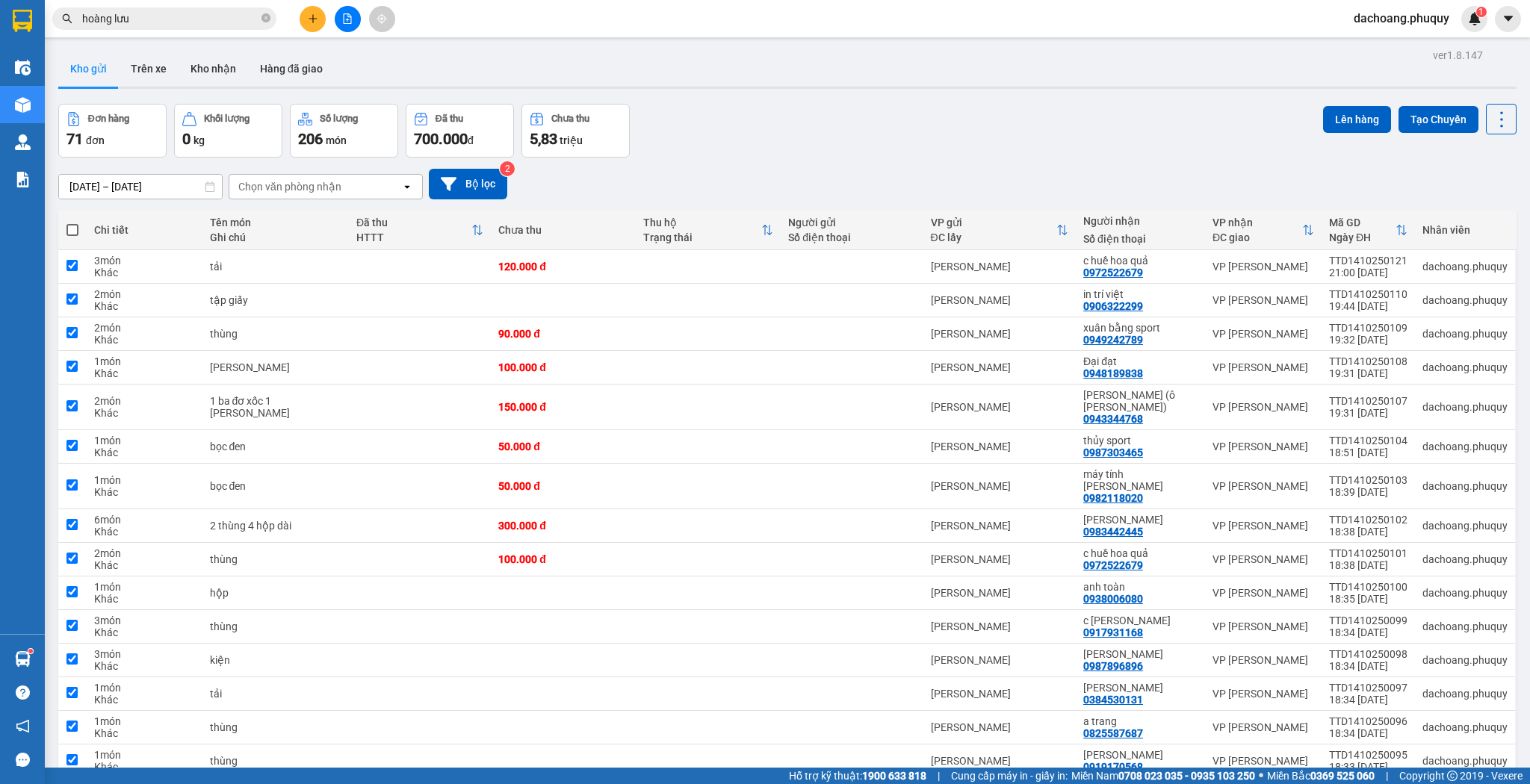
checkbox input "true"
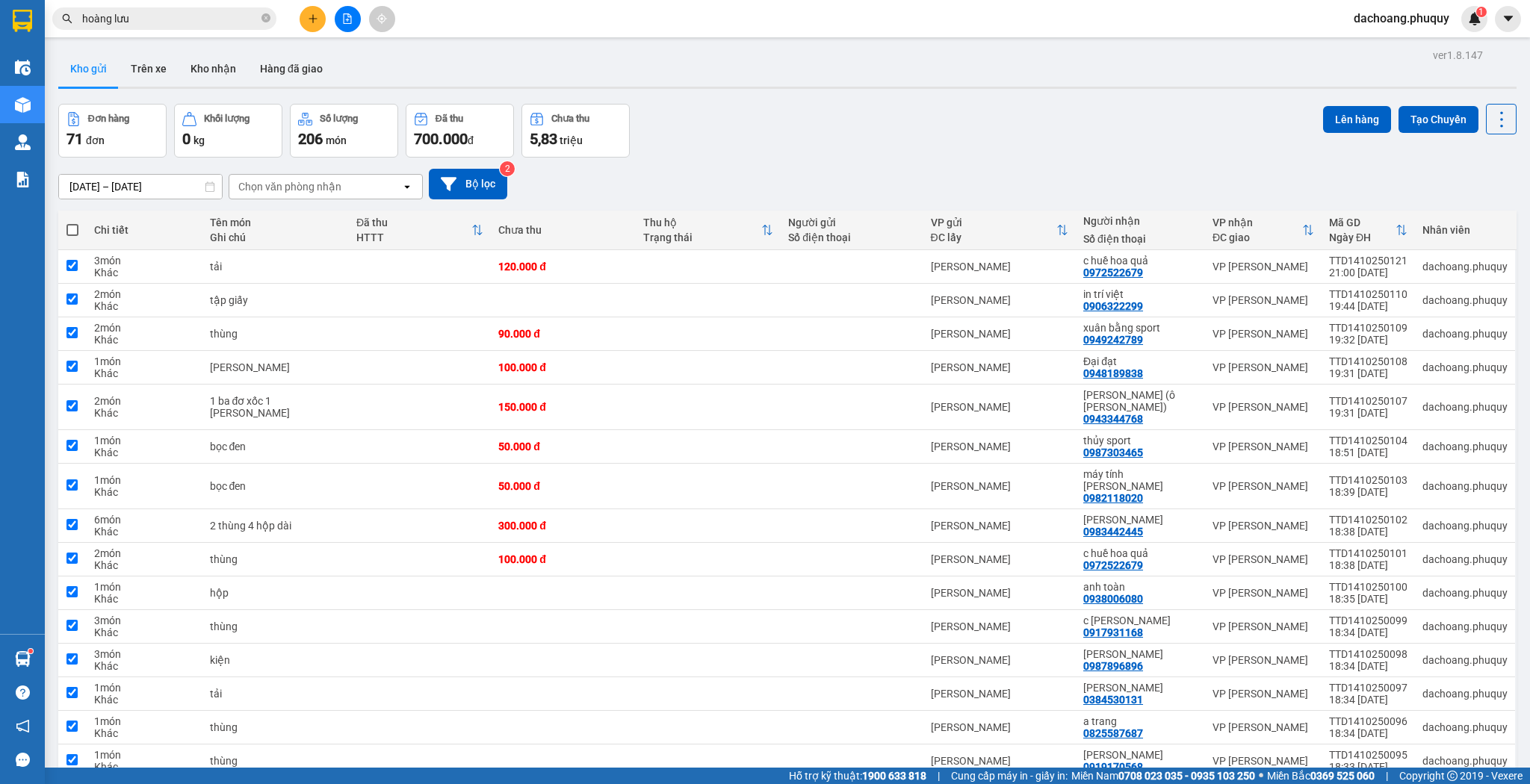
checkbox input "true"
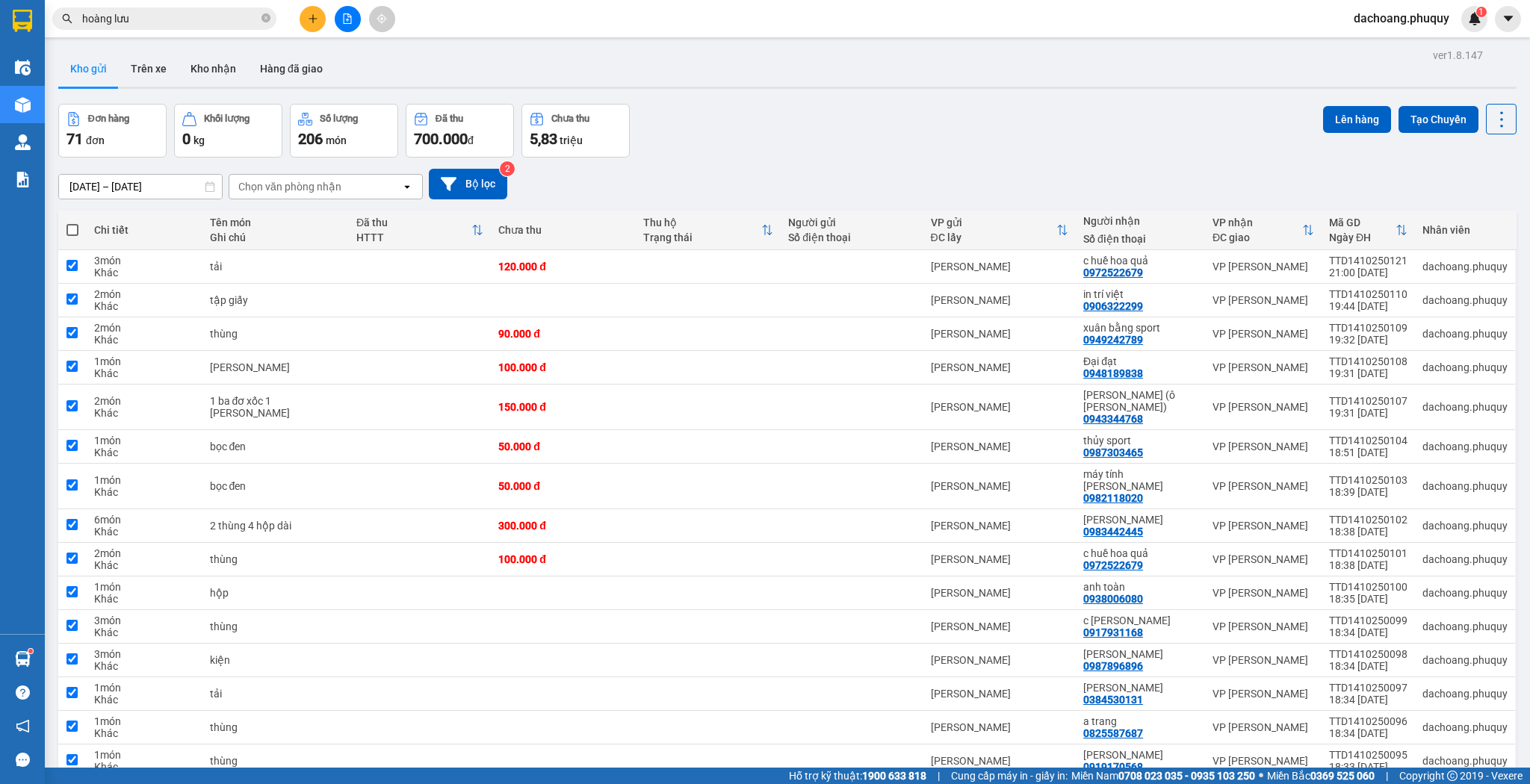
checkbox input "true"
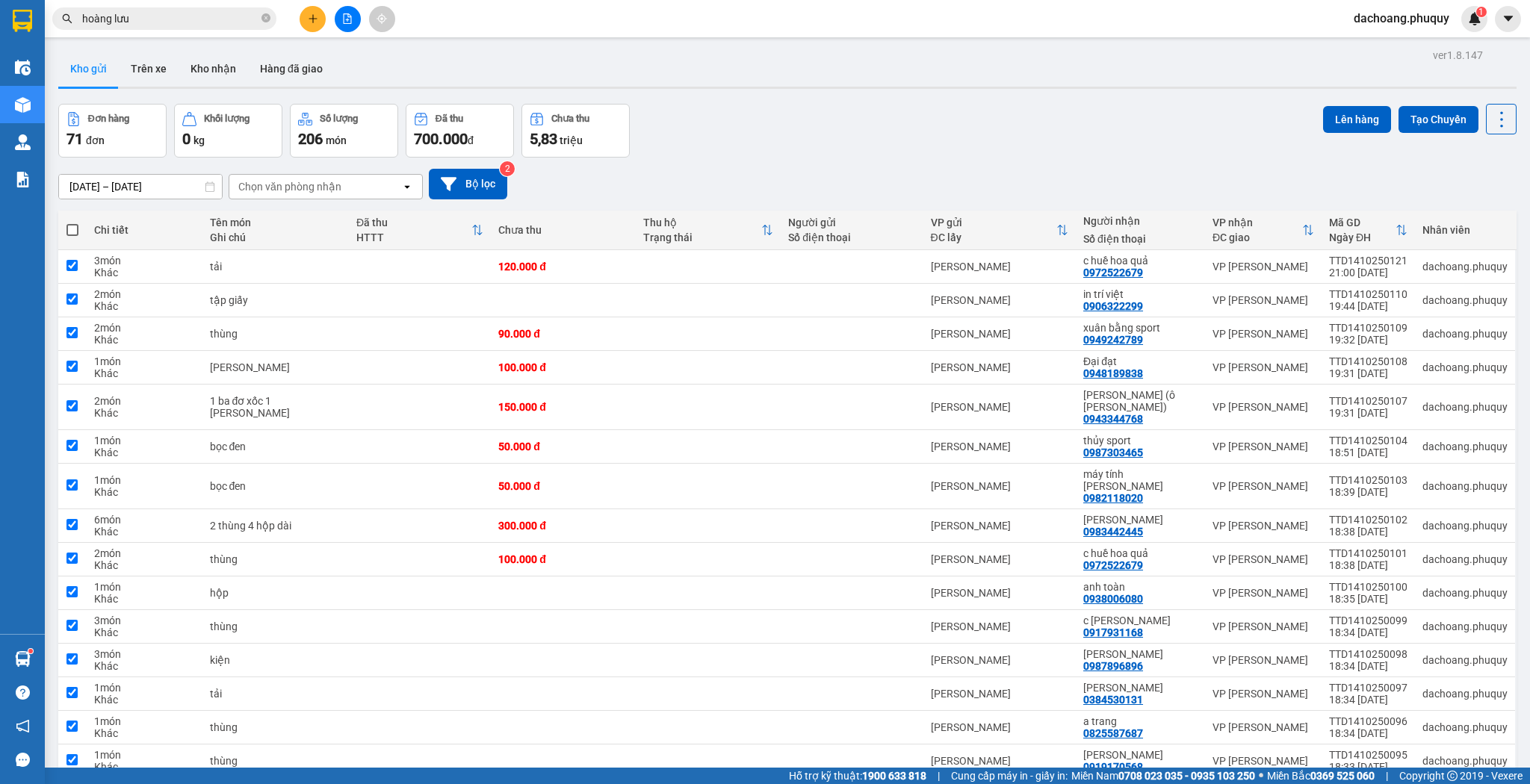
checkbox input "true"
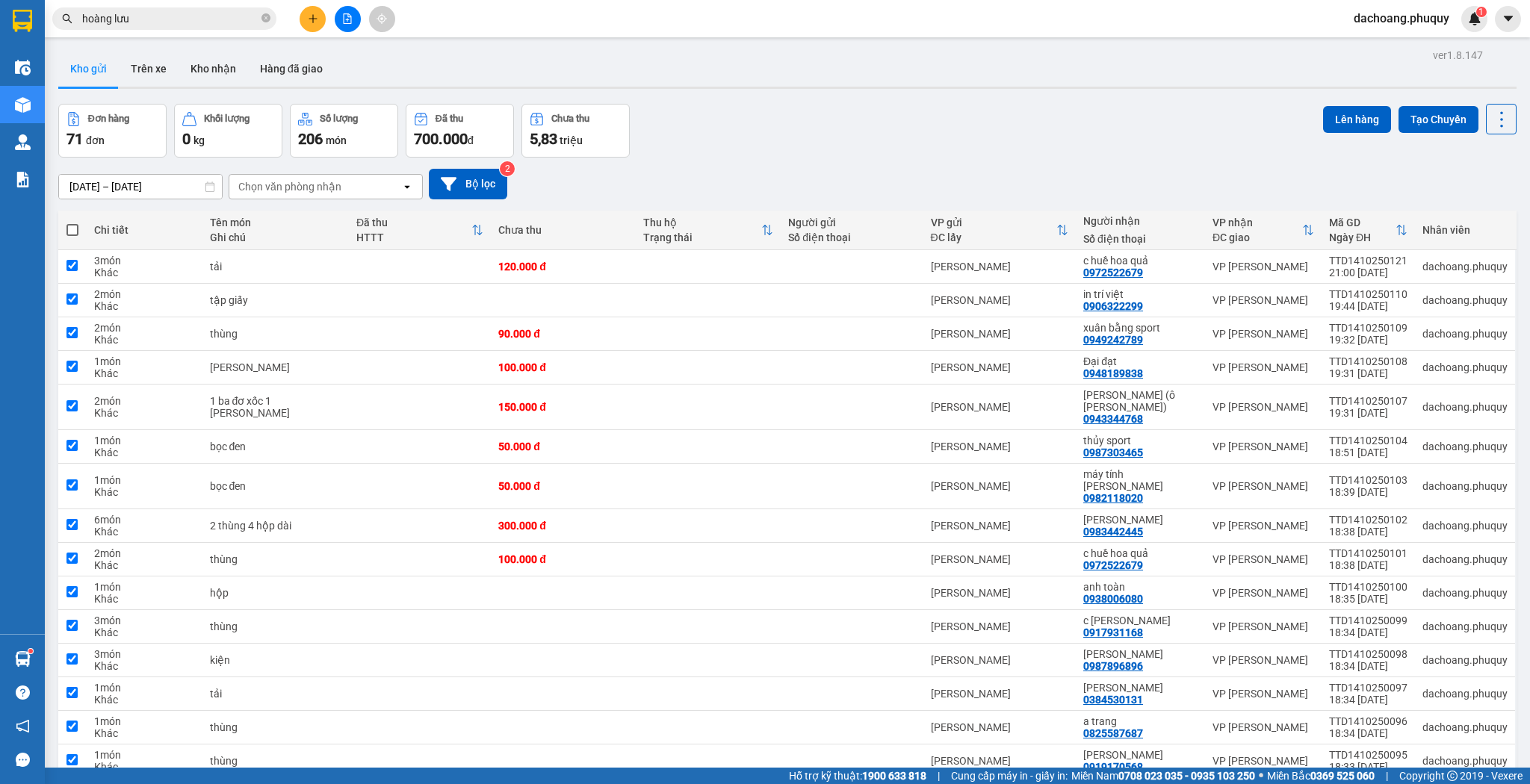
checkbox input "true"
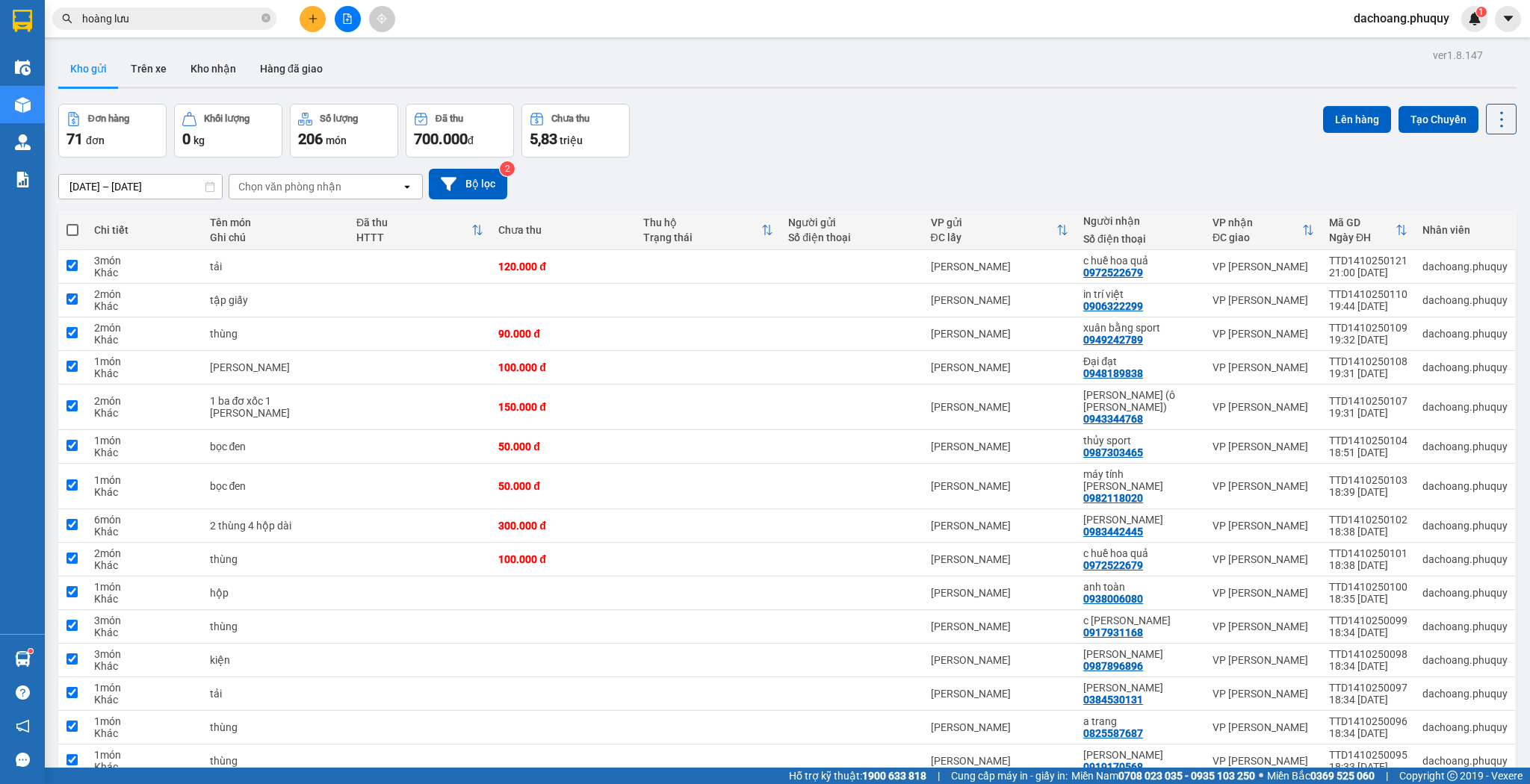
checkbox input "true"
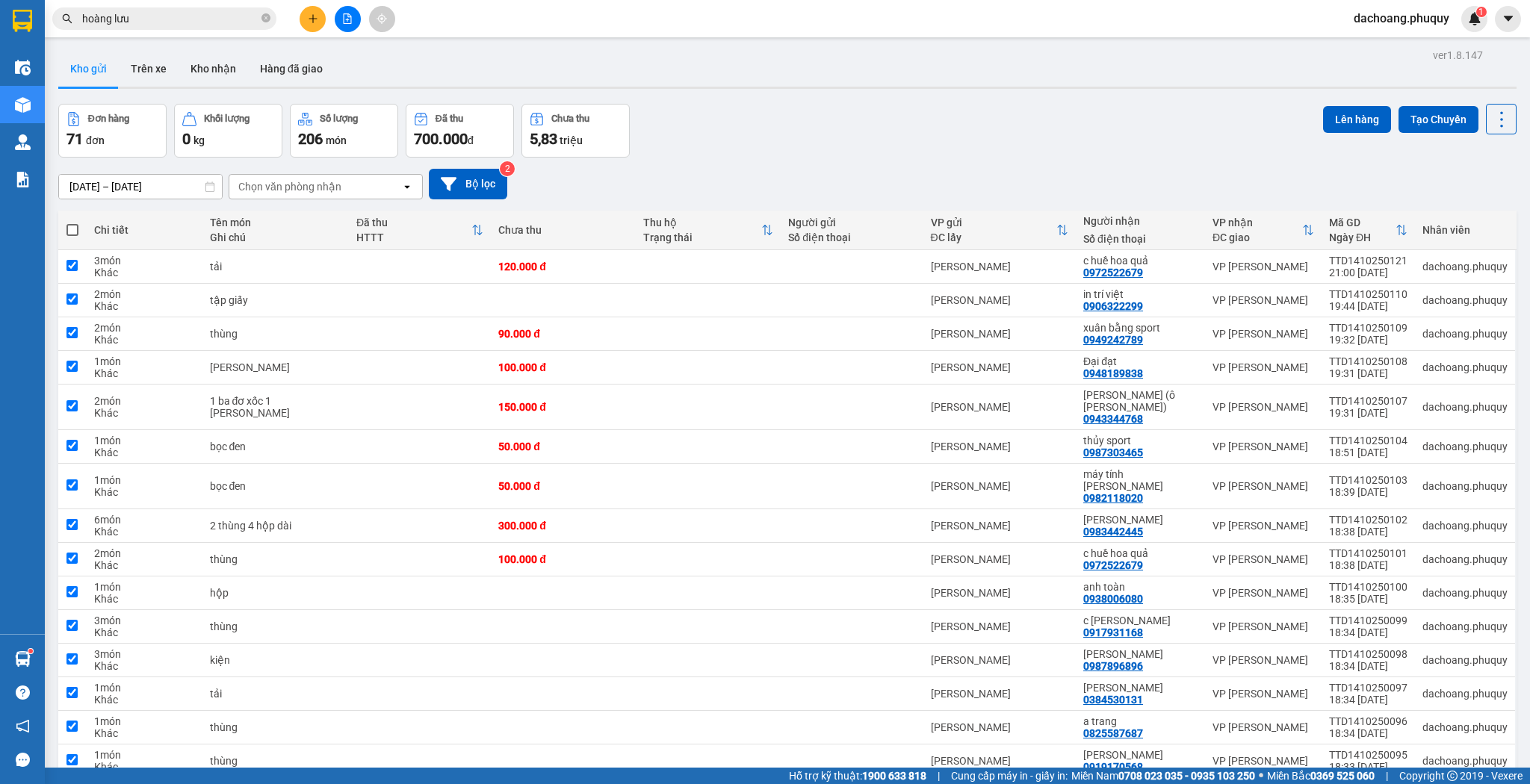
checkbox input "true"
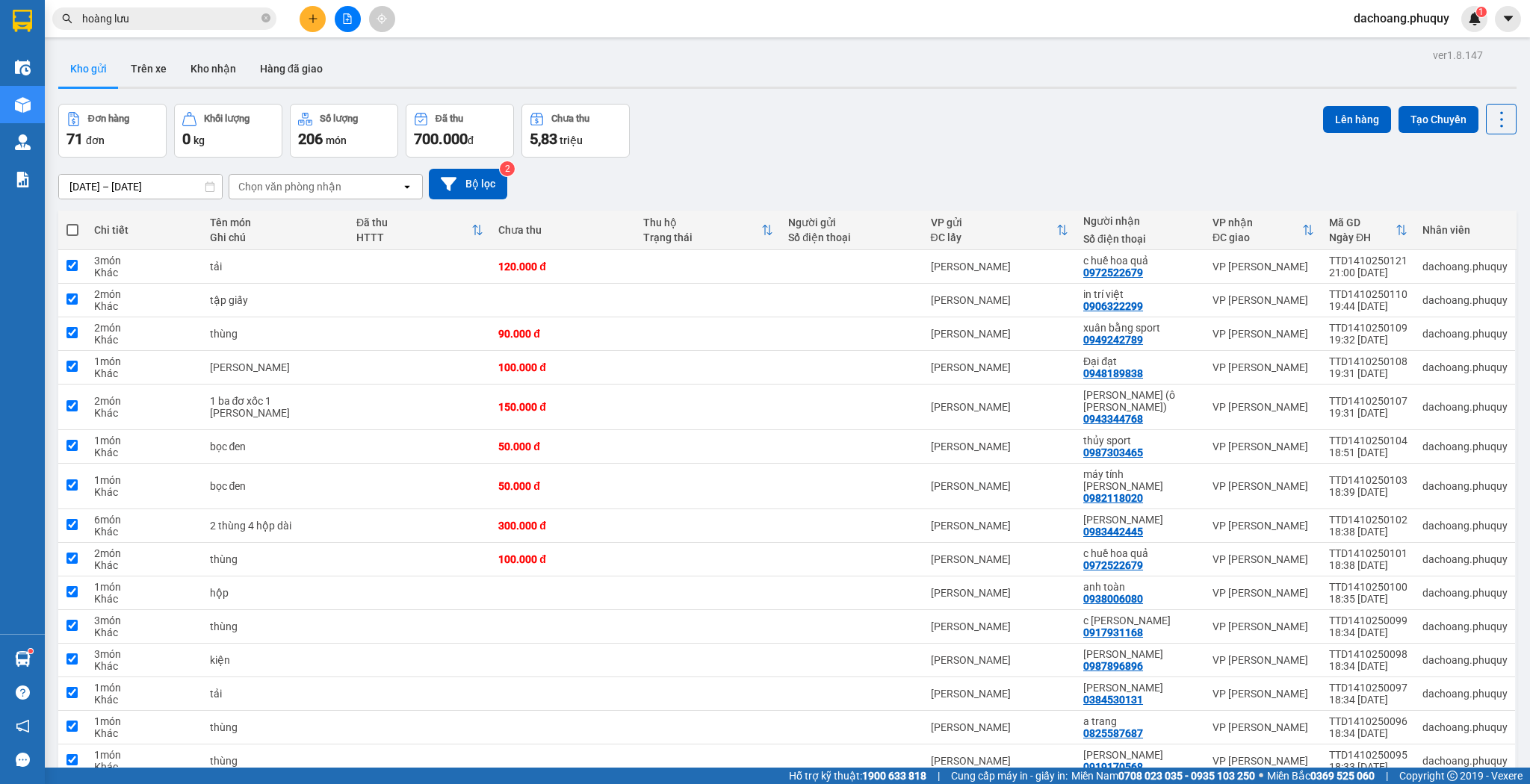
checkbox input "true"
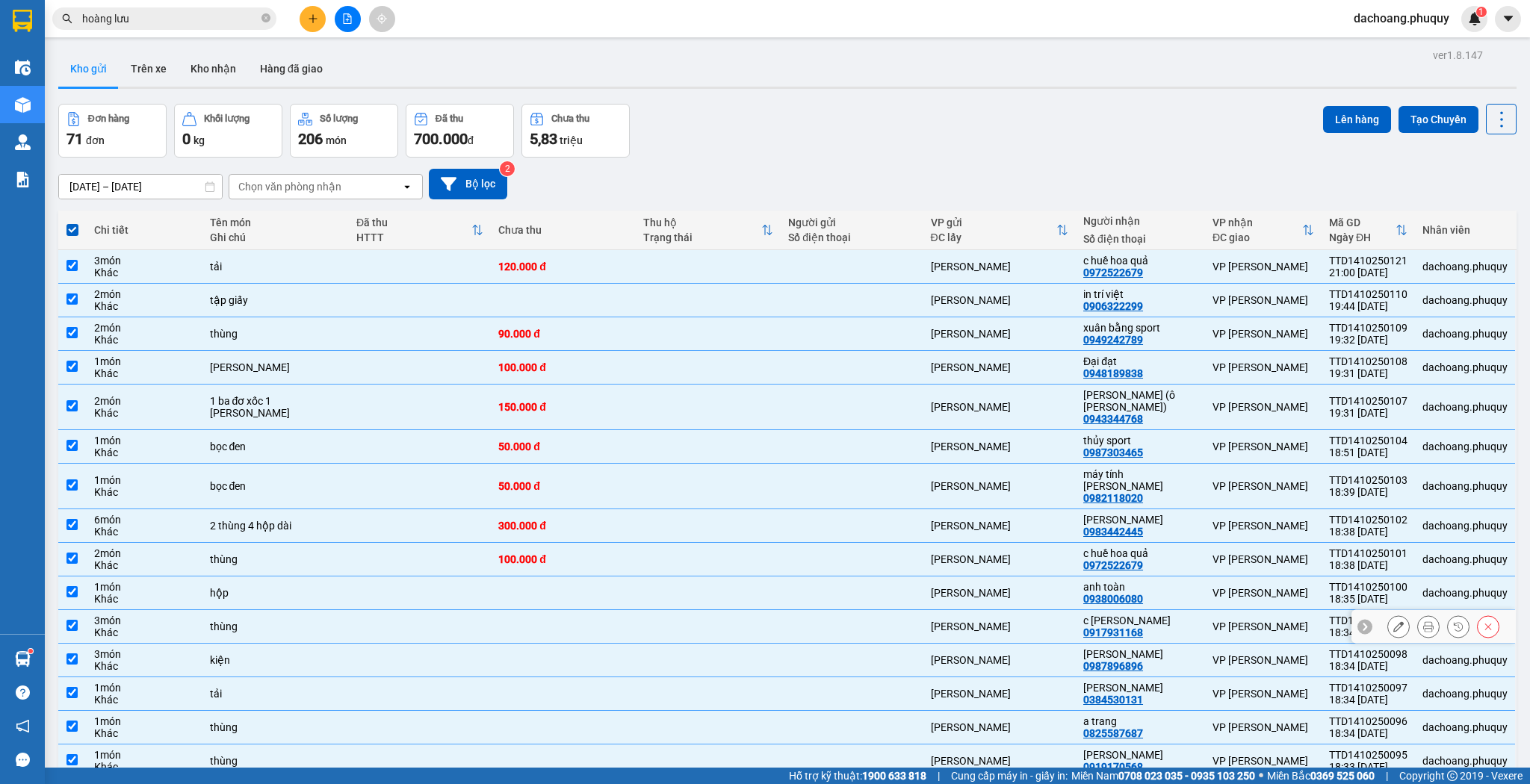
click at [1138, 614] on div "c [PERSON_NAME]" at bounding box center [1140, 620] width 114 height 12
checkbox input "false"
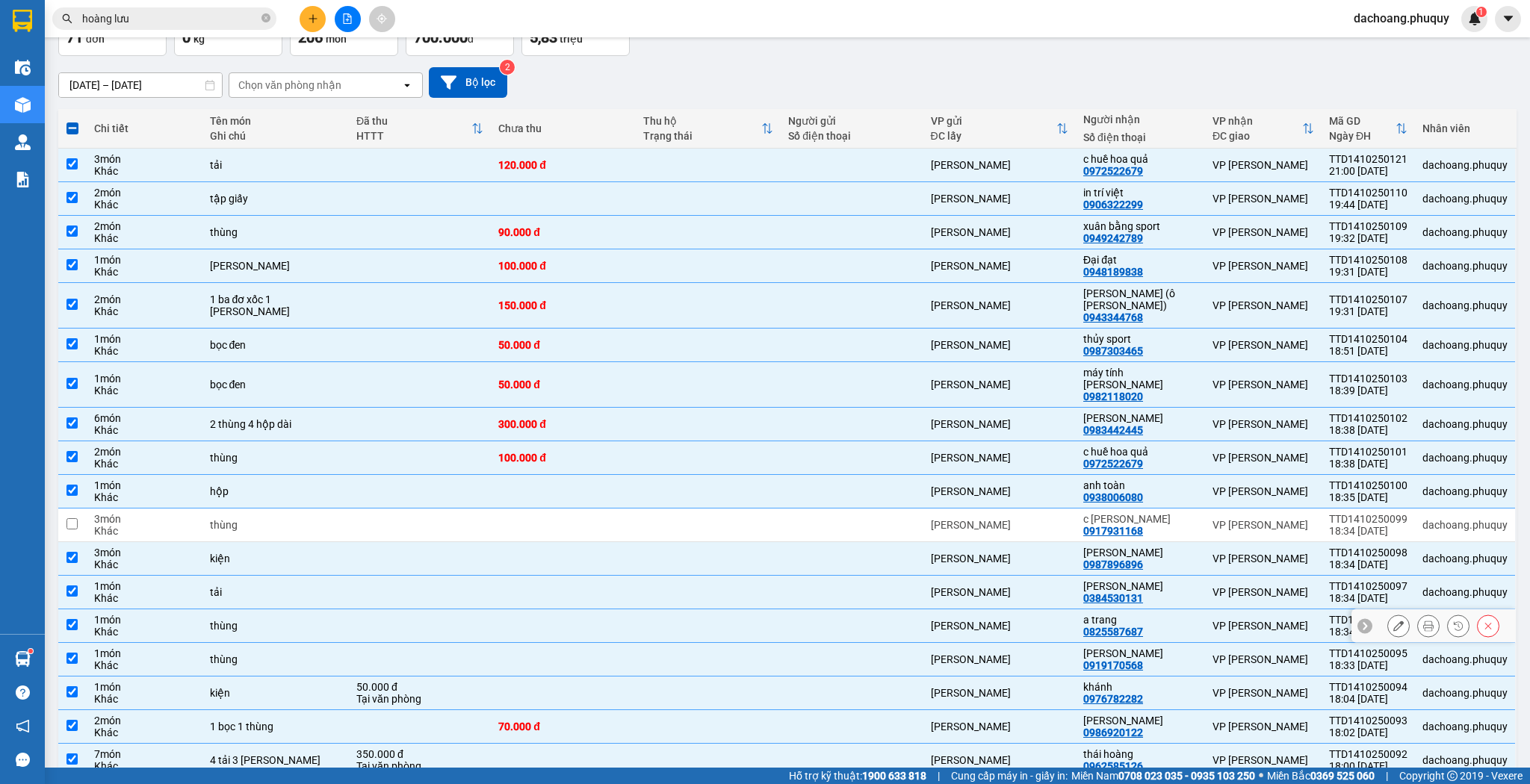
scroll to position [120, 0]
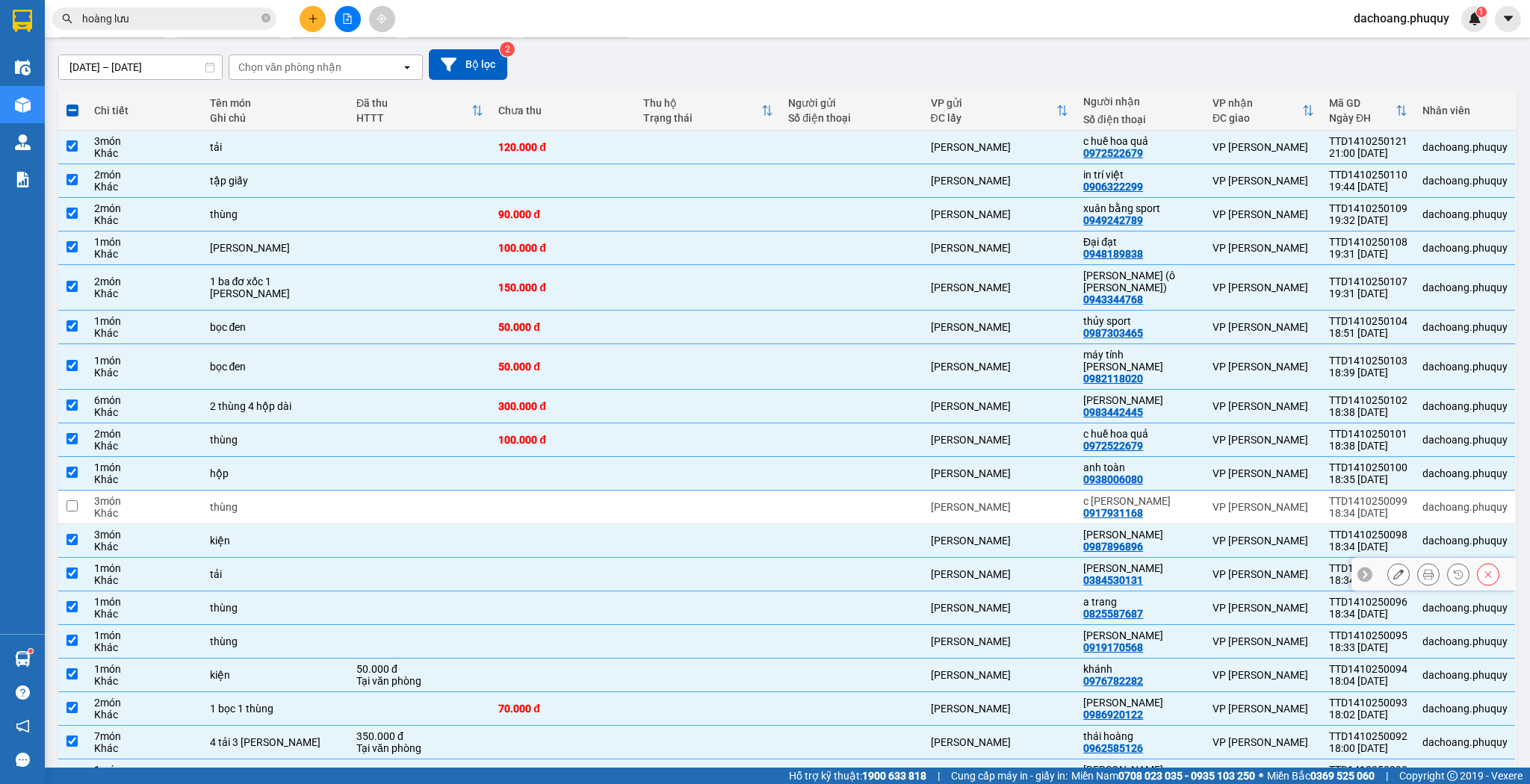
click at [1141, 563] on div "[PERSON_NAME]" at bounding box center [1140, 568] width 114 height 12
checkbox input "false"
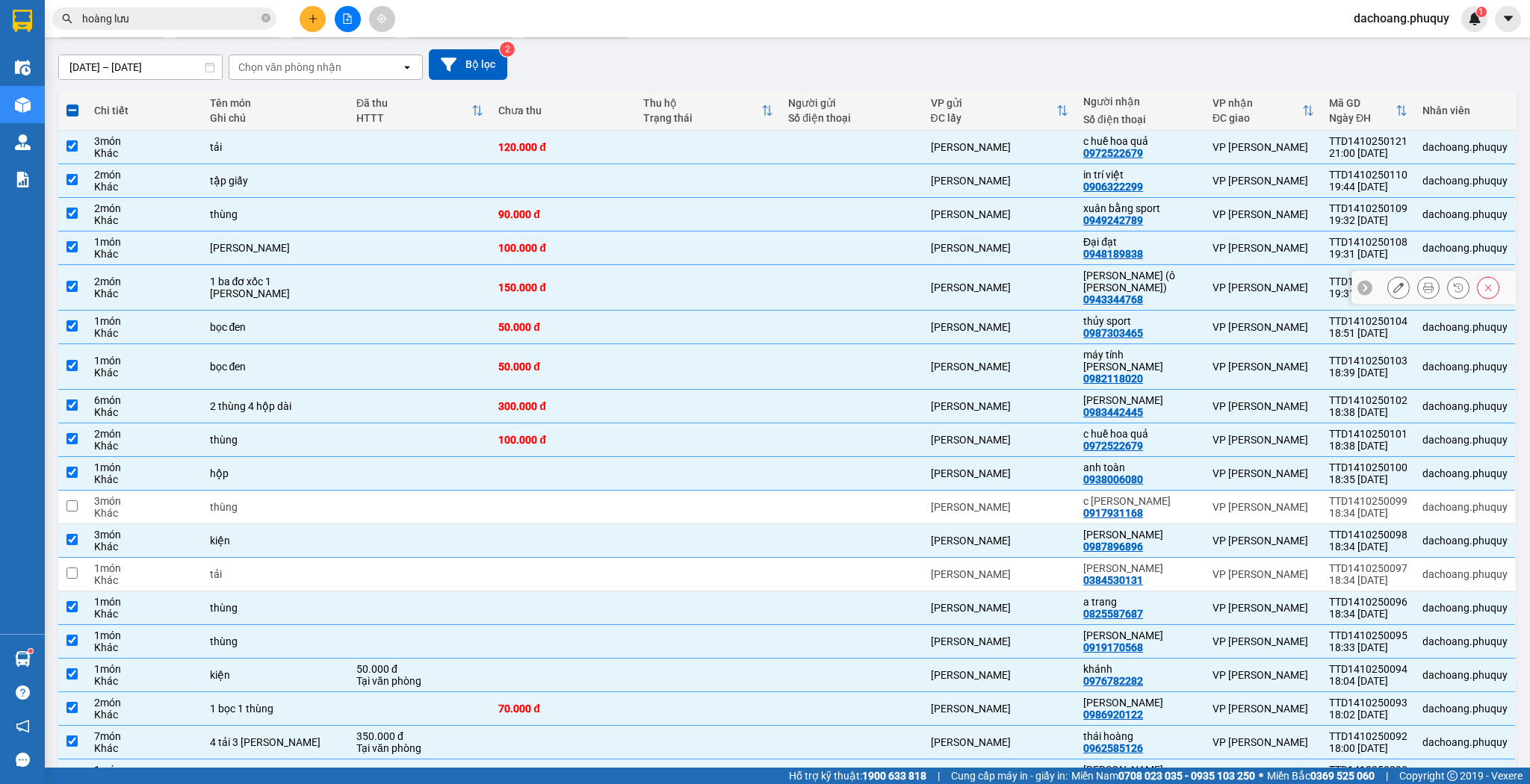
click at [1163, 281] on div "[PERSON_NAME] (ô [PERSON_NAME][GEOGRAPHIC_DATA]) 0943344768" at bounding box center [1140, 287] width 114 height 36
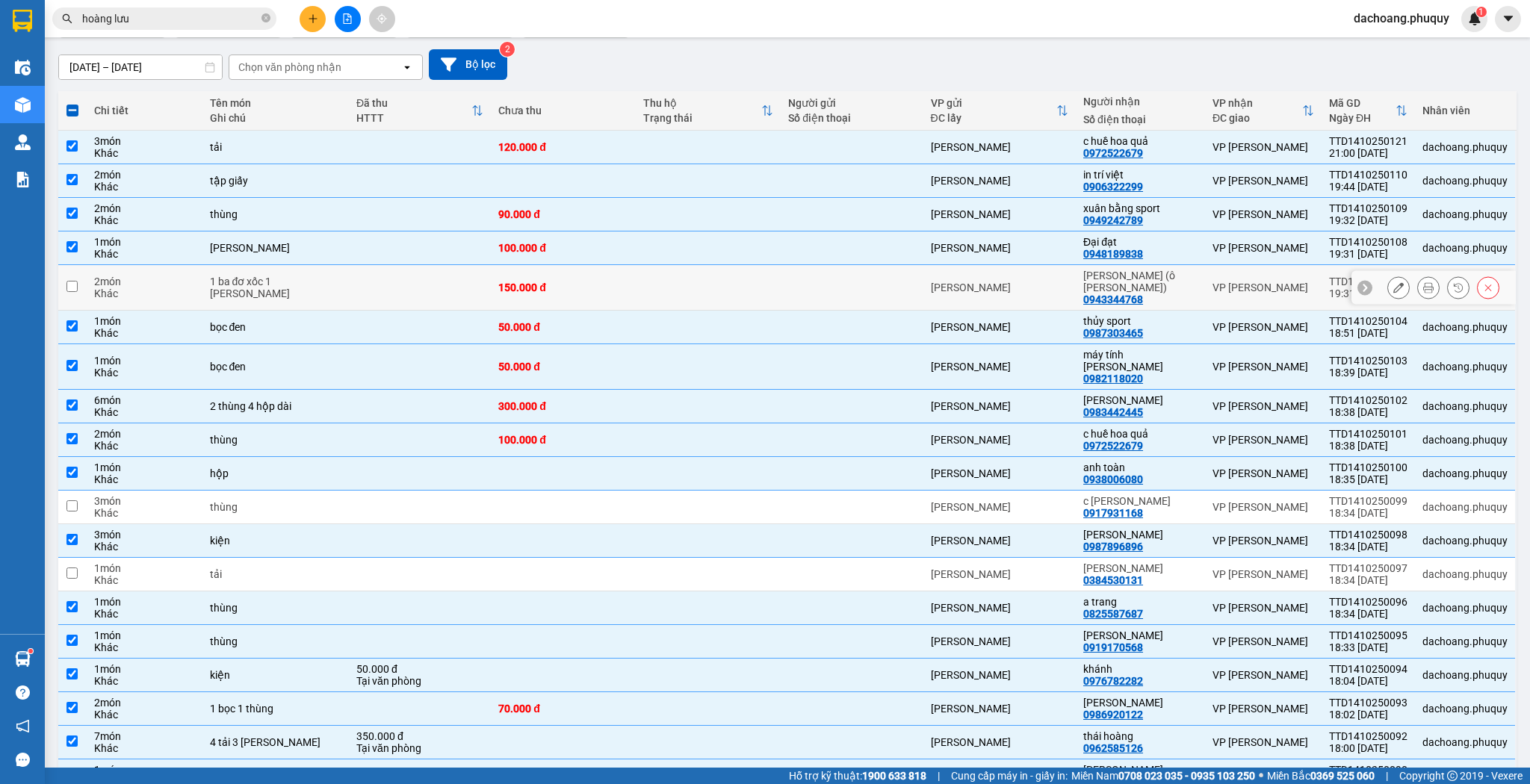
click at [1163, 281] on div "[PERSON_NAME] (ô [PERSON_NAME][GEOGRAPHIC_DATA]) 0943344768" at bounding box center [1140, 287] width 114 height 36
checkbox input "true"
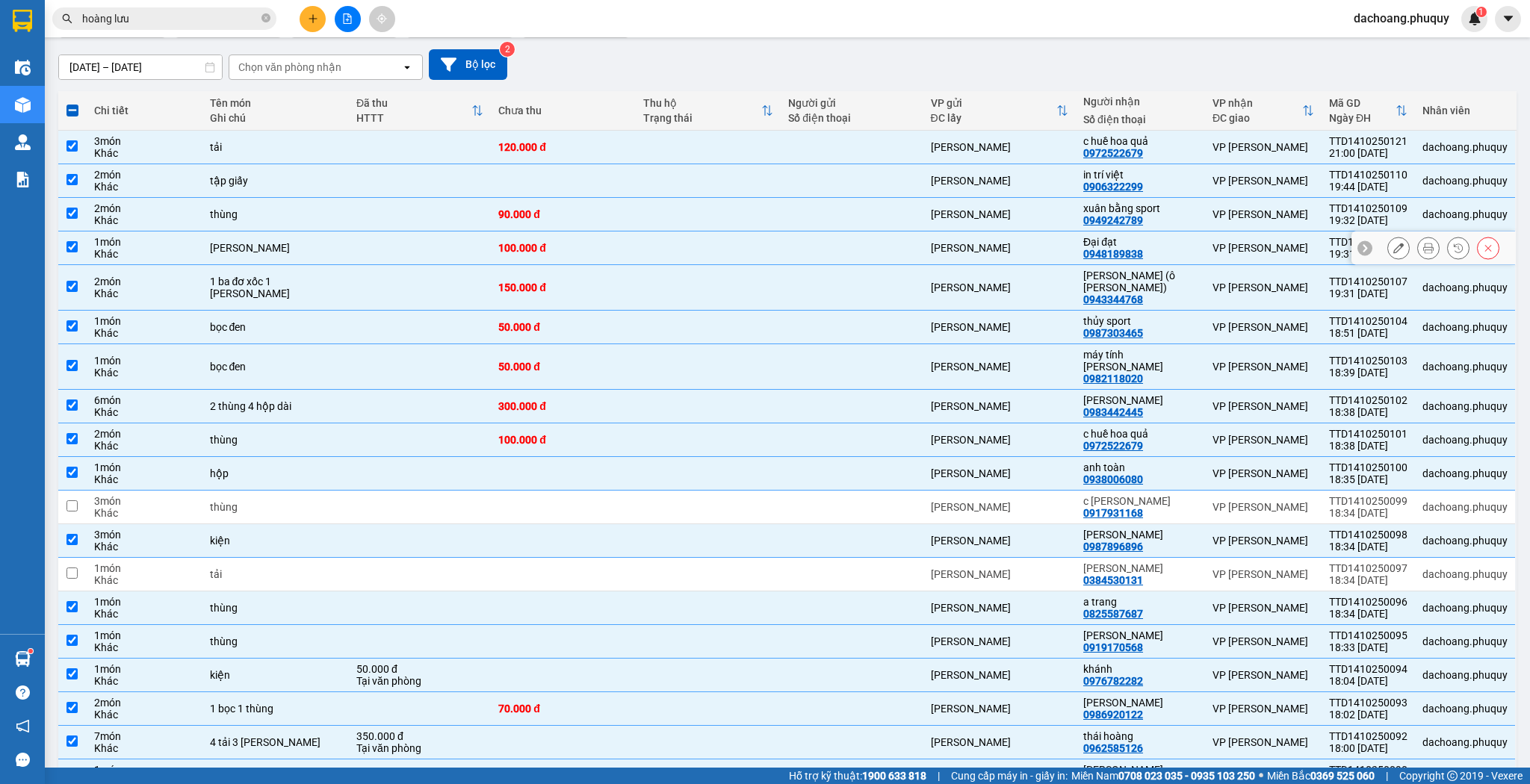
click at [1166, 256] on div "Đại đạt 0948189838" at bounding box center [1140, 248] width 114 height 24
checkbox input "false"
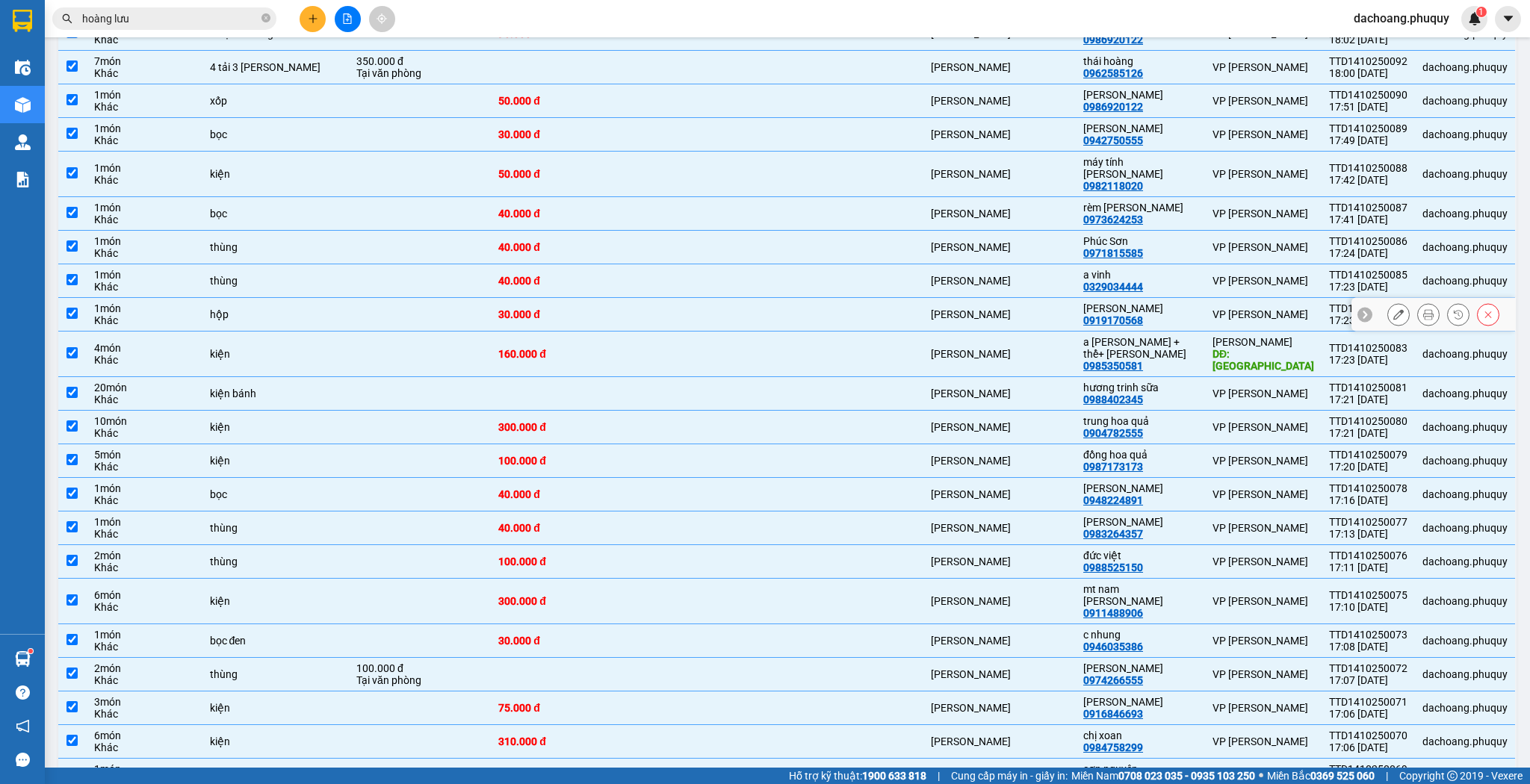
scroll to position [735, 0]
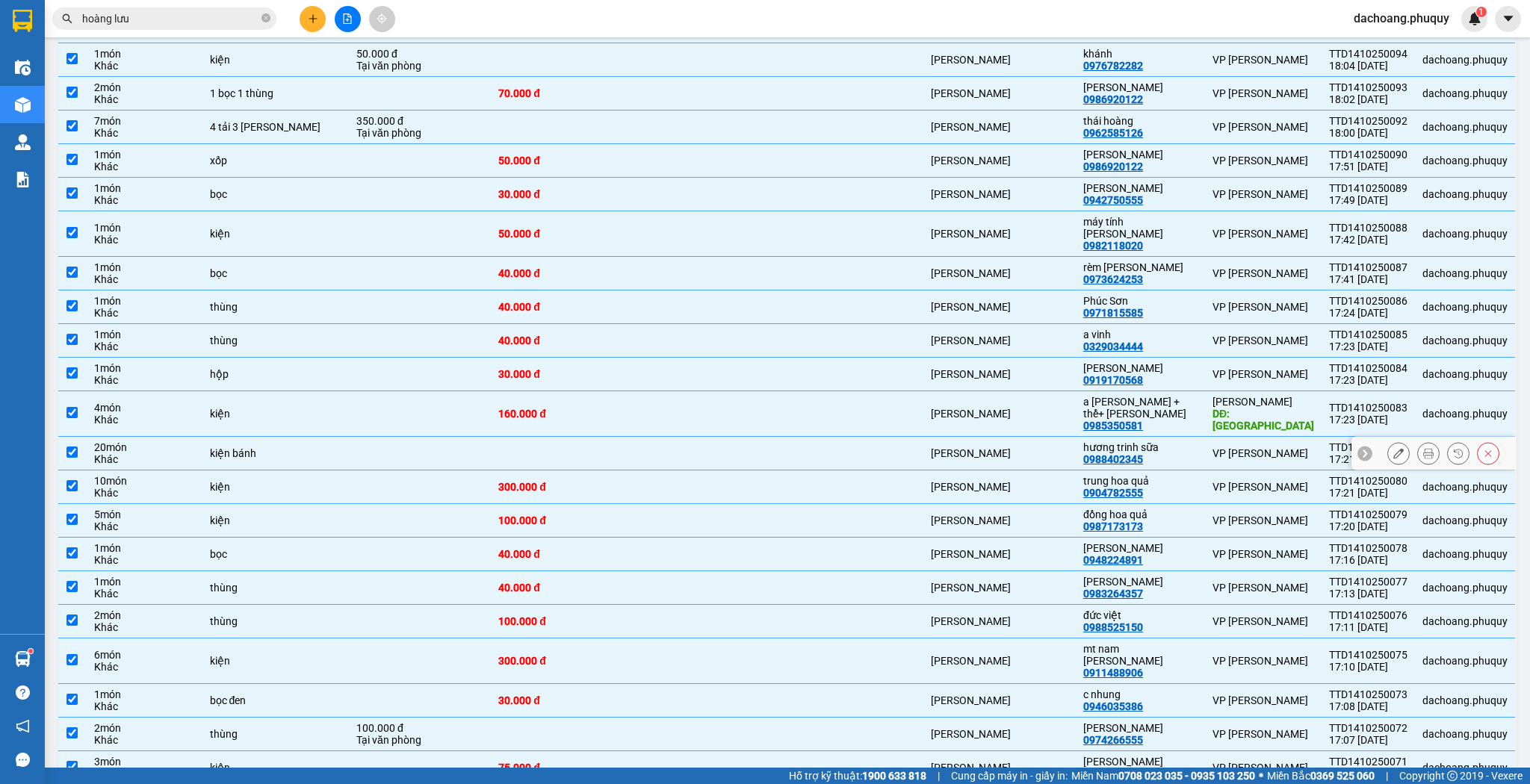
click at [851, 437] on td at bounding box center [851, 453] width 142 height 33
checkbox input "false"
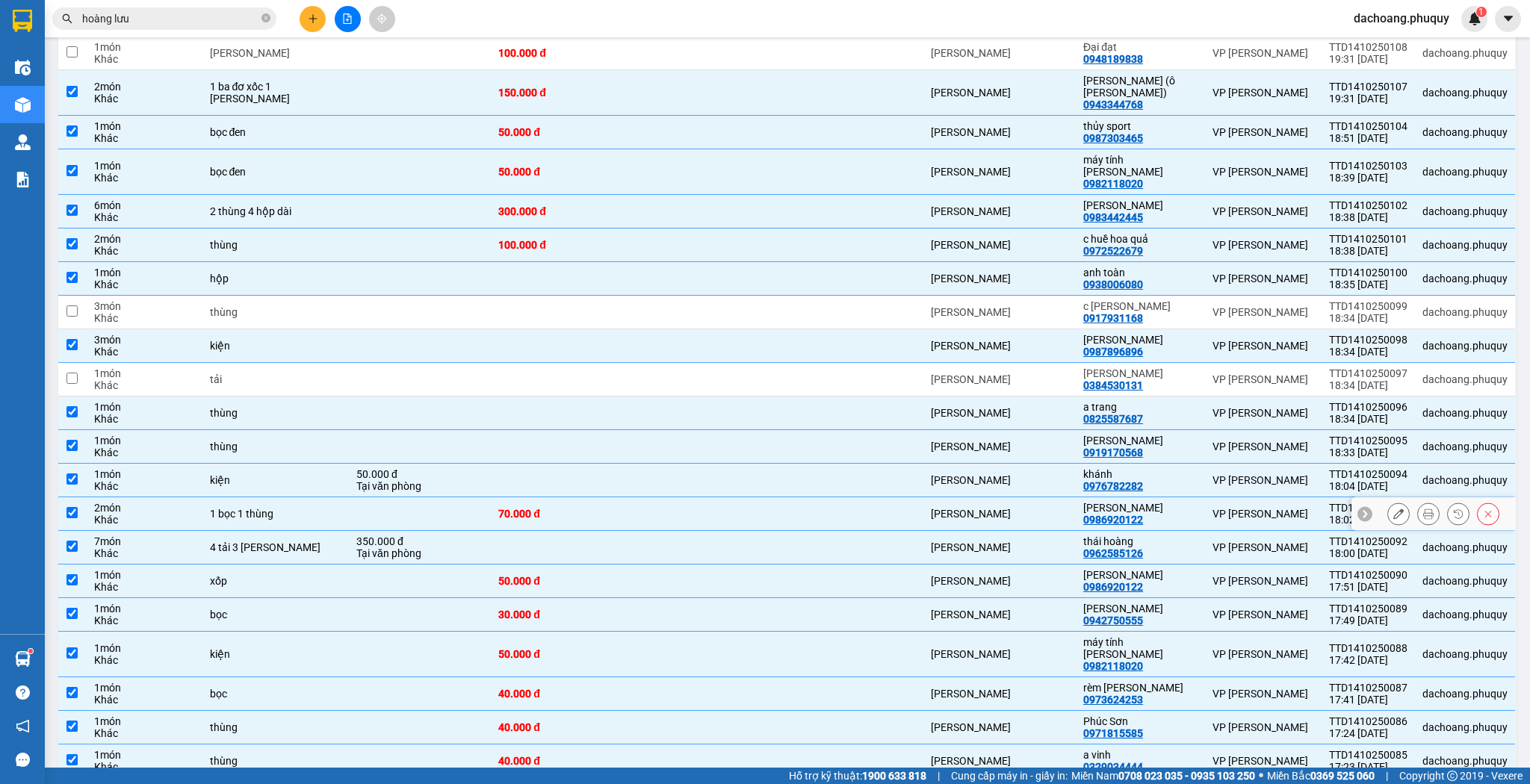
scroll to position [418, 0]
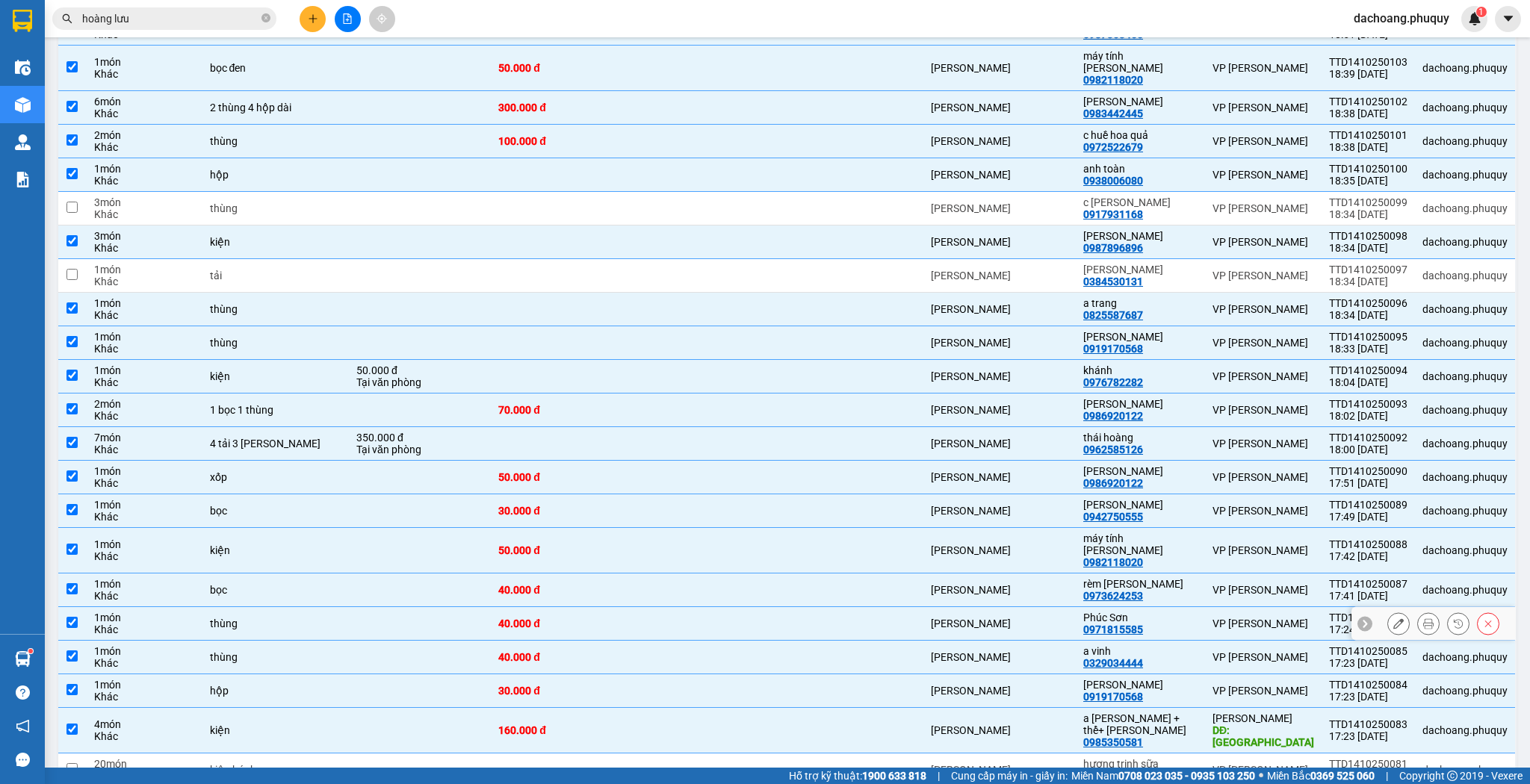
click at [1162, 612] on div "Phúc Sơn" at bounding box center [1140, 617] width 114 height 12
checkbox input "false"
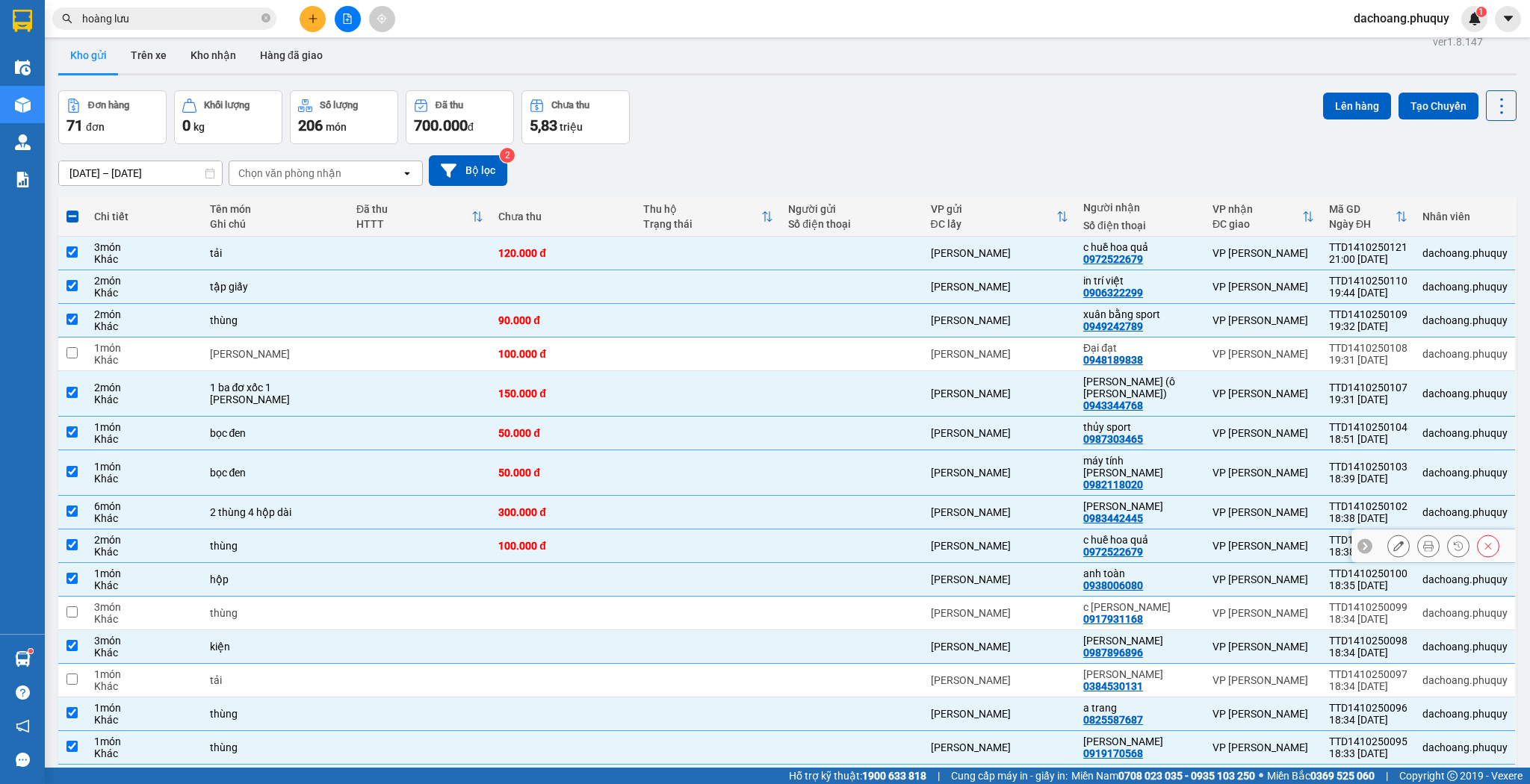
scroll to position [0, 0]
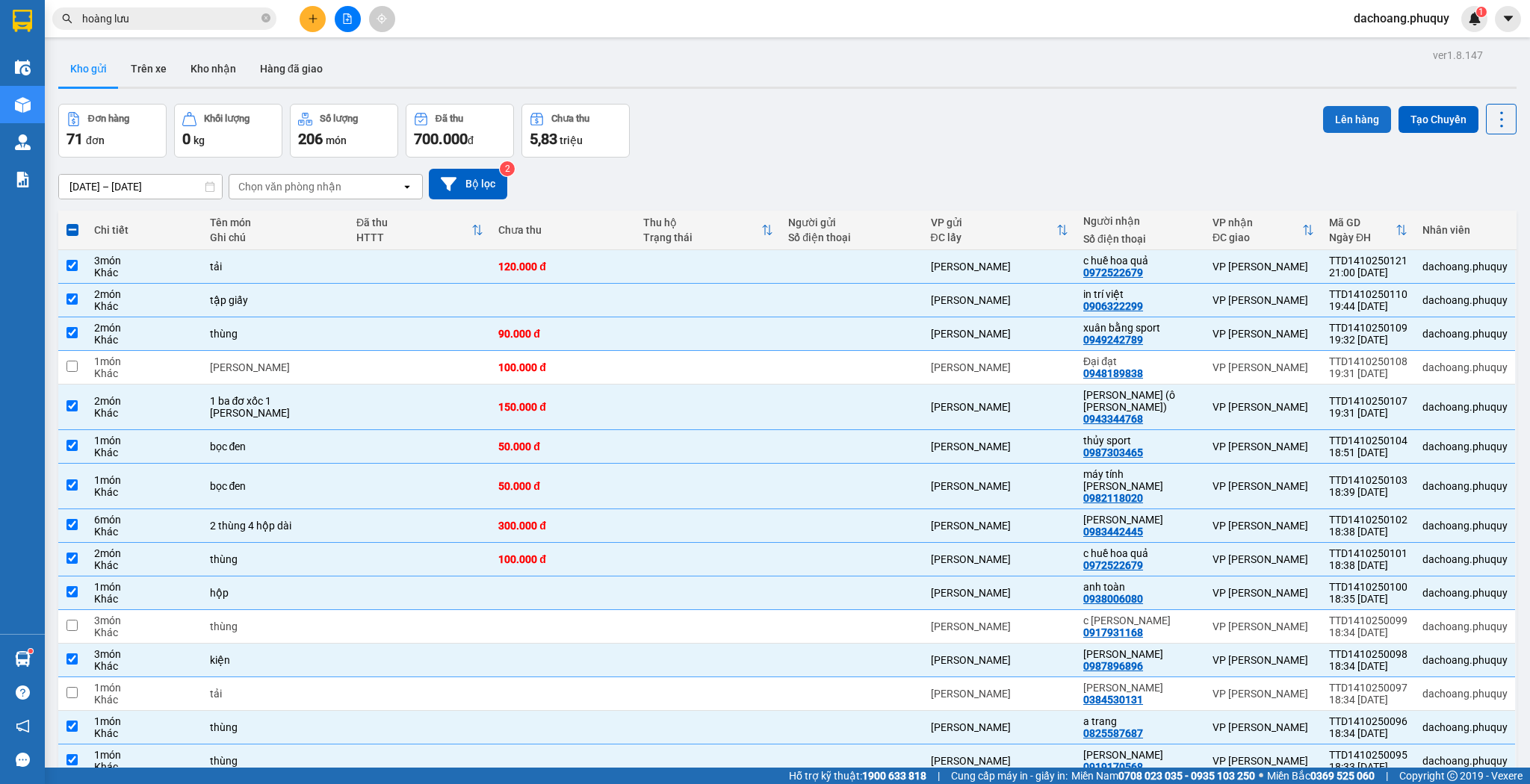
click at [1345, 131] on button "Lên hàng" at bounding box center [1356, 120] width 68 height 27
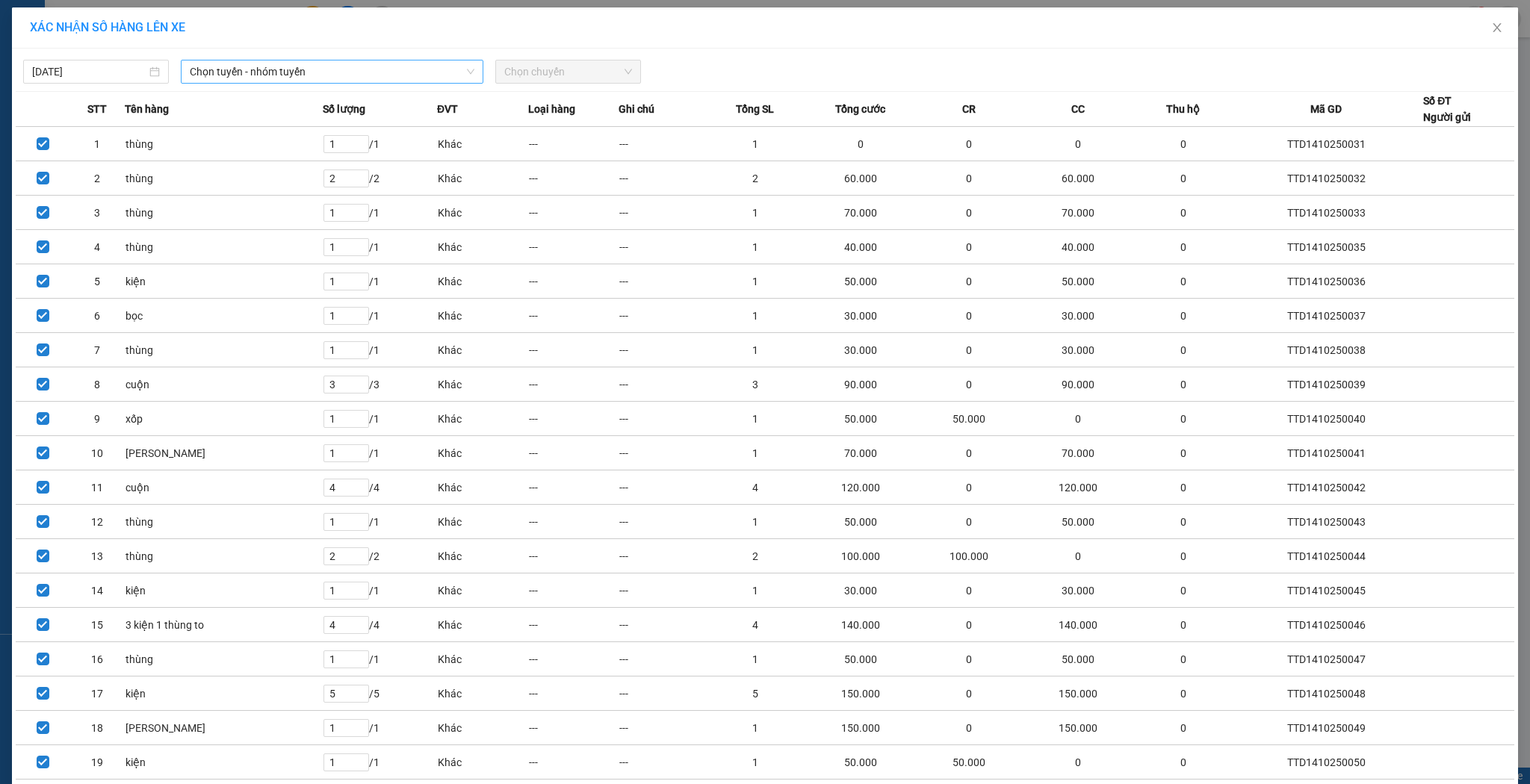
click at [446, 68] on span "Chọn tuyến - nhóm tuyến" at bounding box center [332, 72] width 284 height 22
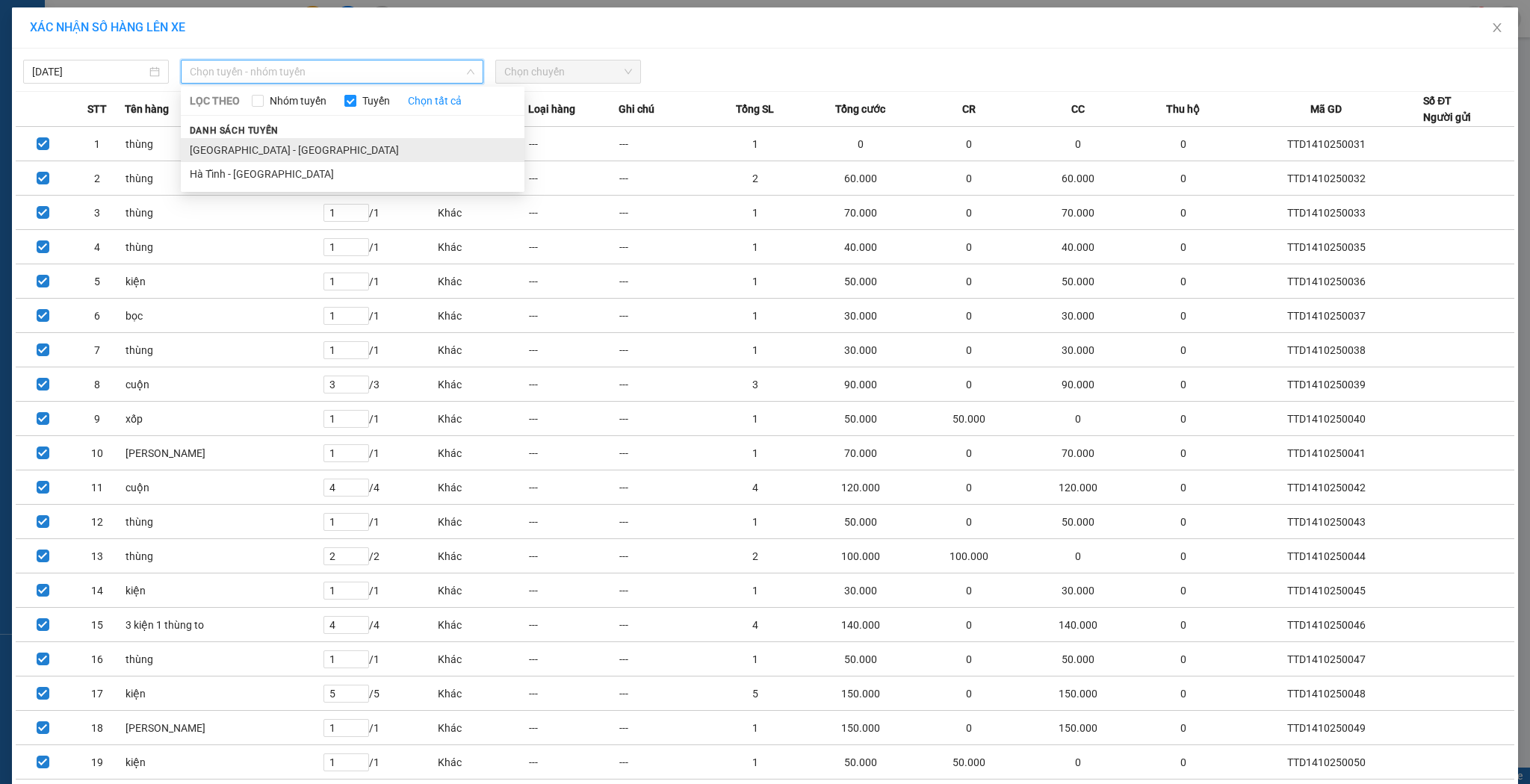
click at [410, 156] on li "[GEOGRAPHIC_DATA] - [GEOGRAPHIC_DATA]" at bounding box center [352, 150] width 343 height 24
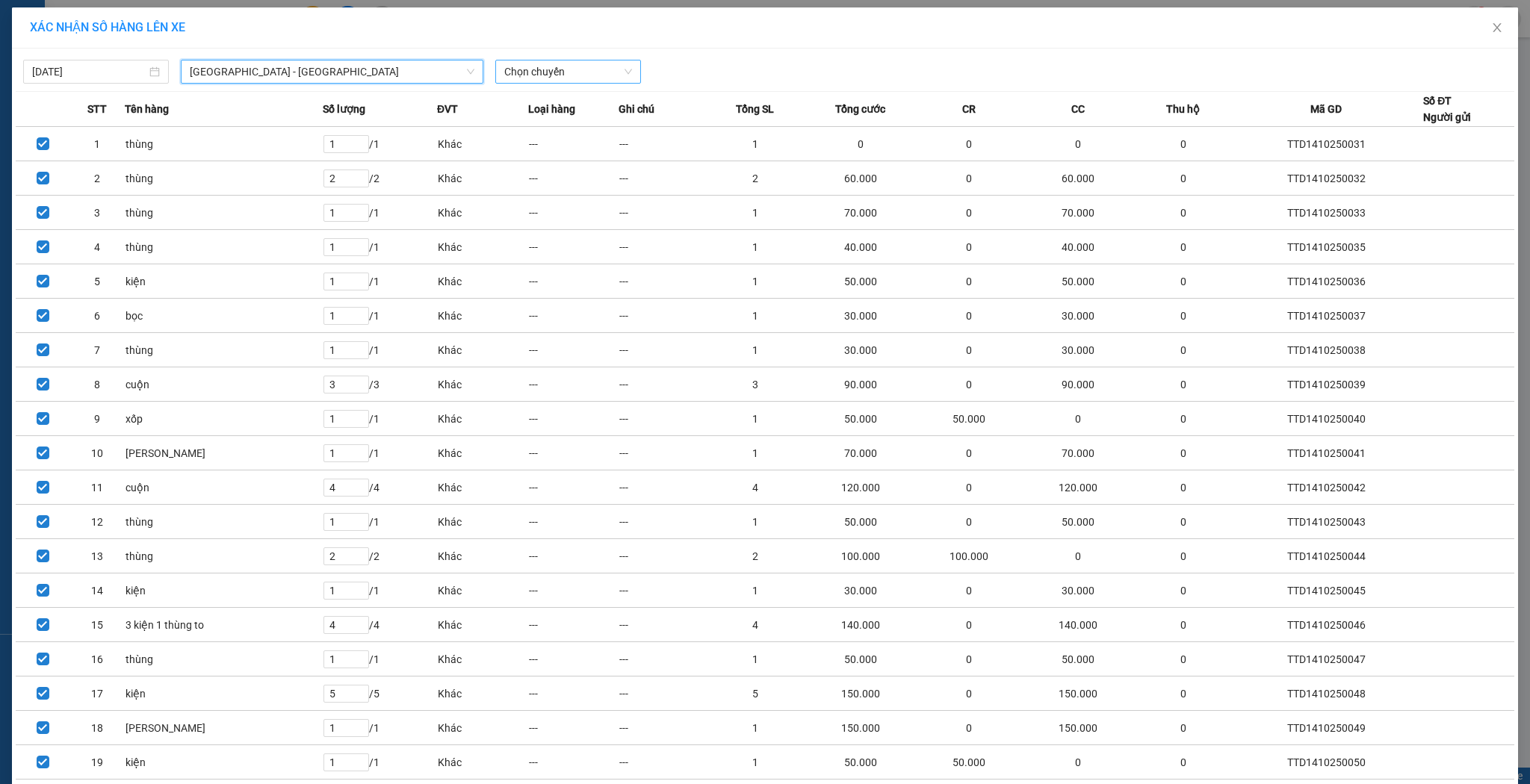
click at [576, 65] on span "Chọn chuyến" at bounding box center [568, 72] width 128 height 22
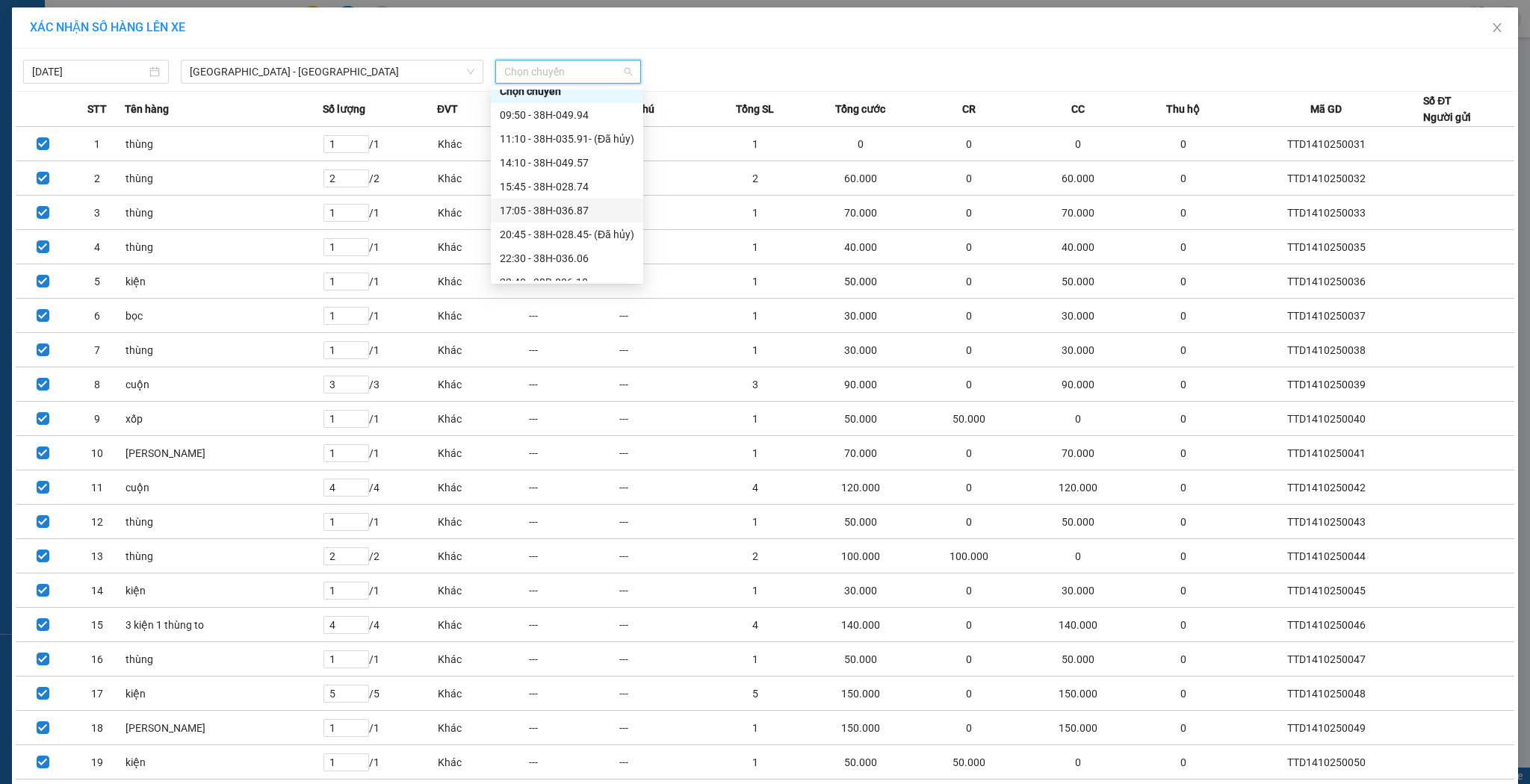
scroll to position [24, 0]
click at [596, 252] on div "22:30 - 38H-036.06" at bounding box center [567, 245] width 135 height 17
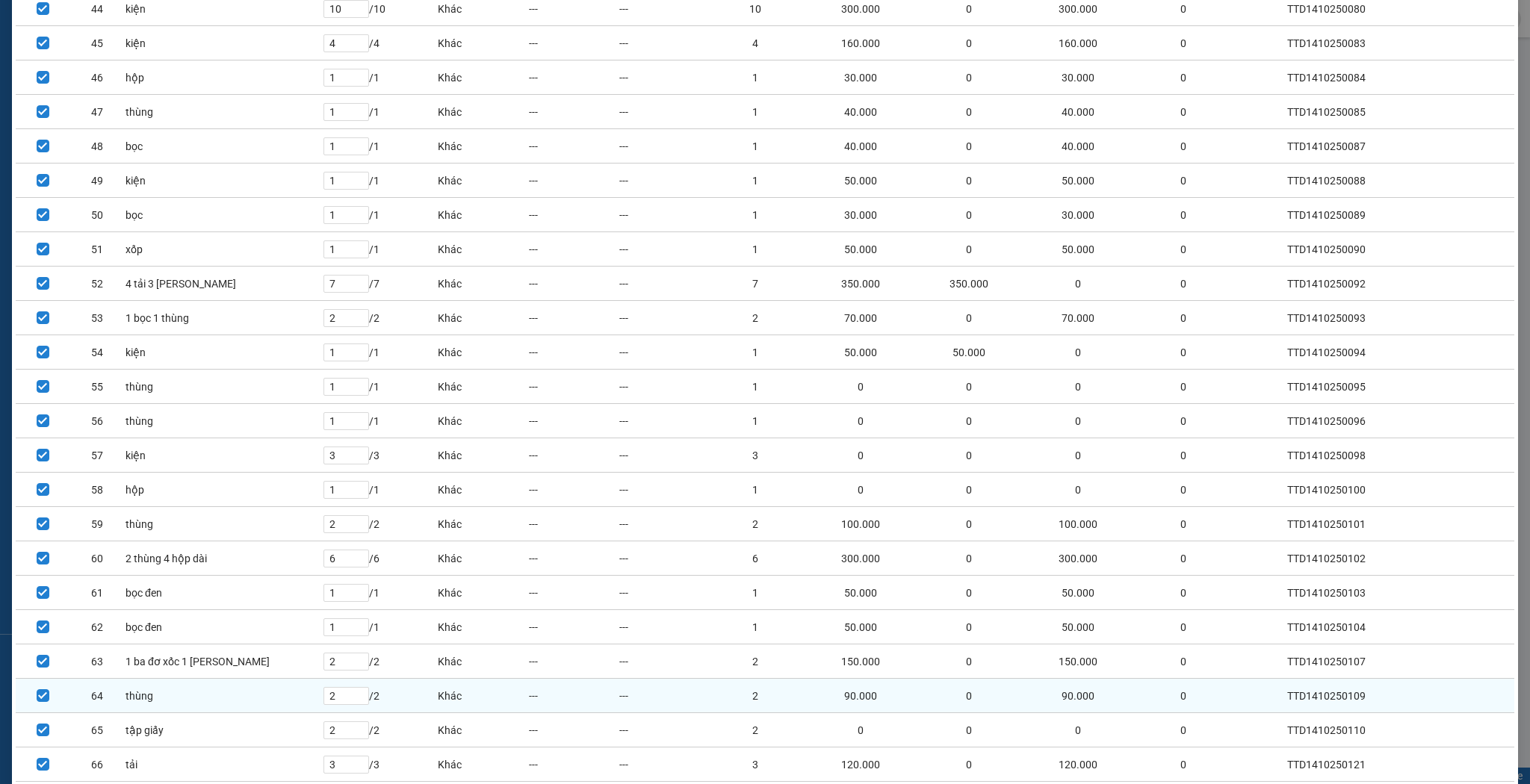
scroll to position [1711, 0]
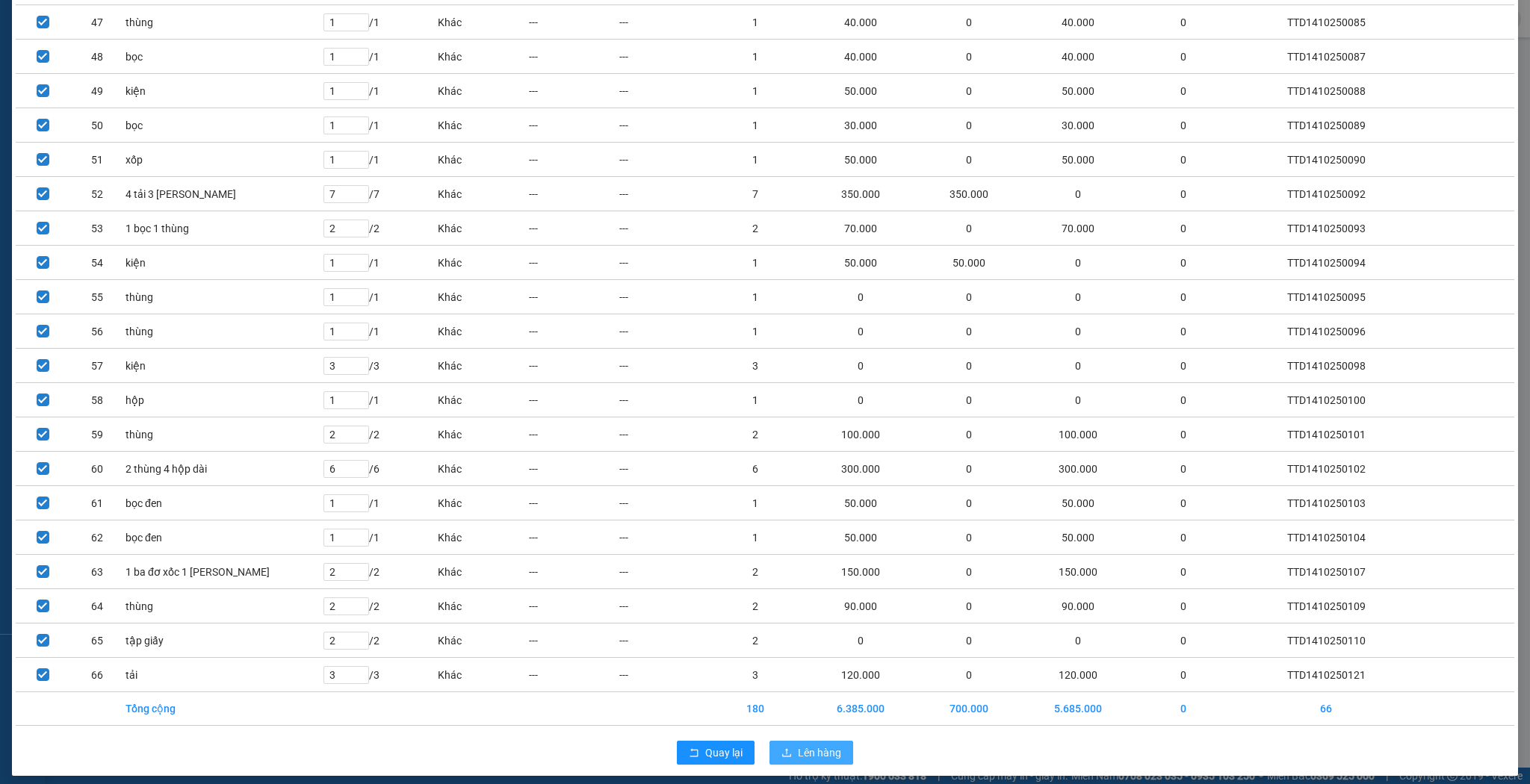
click at [812, 744] on span "Lên hàng" at bounding box center [819, 752] width 43 height 17
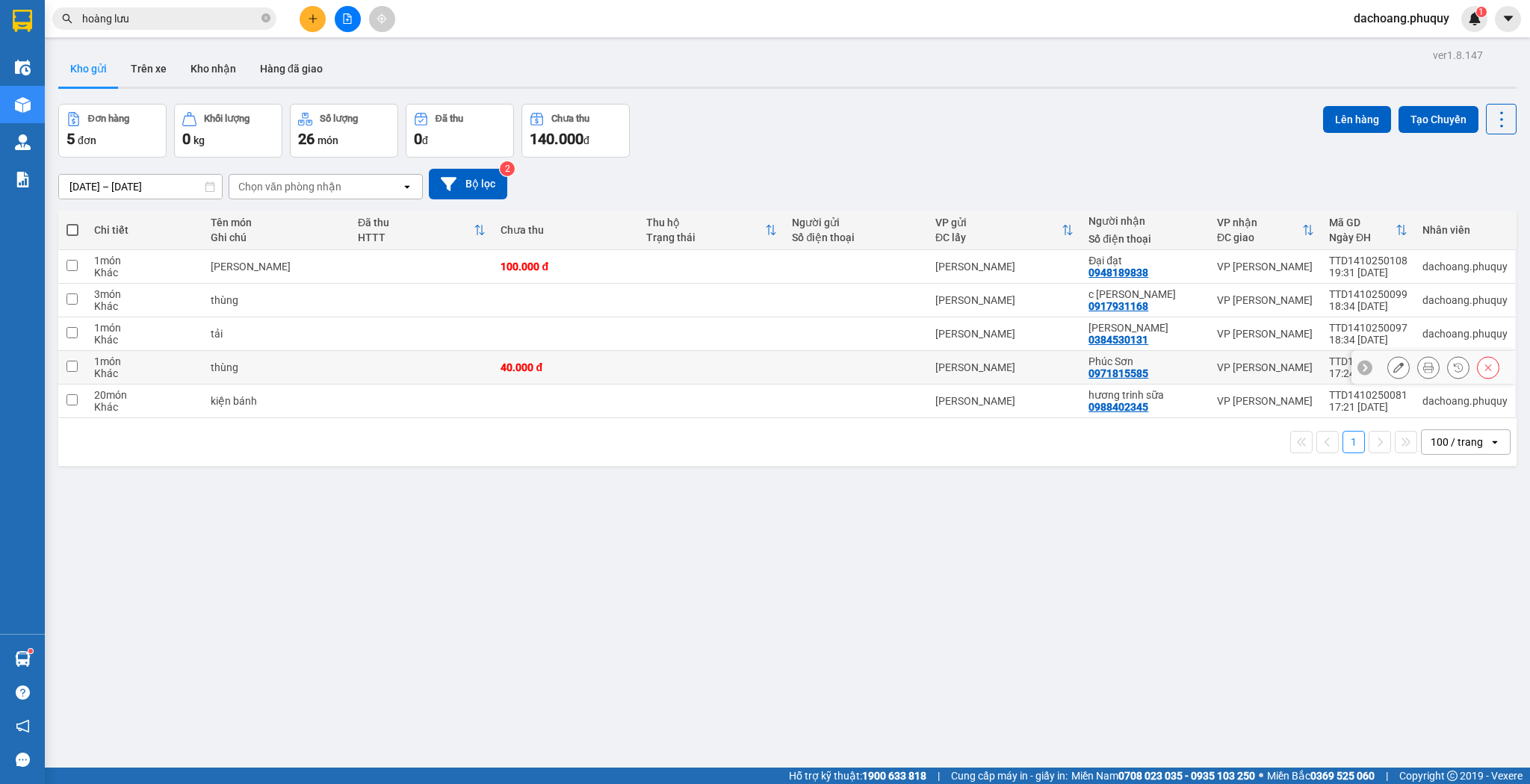
click at [1387, 364] on button at bounding box center [1398, 367] width 21 height 26
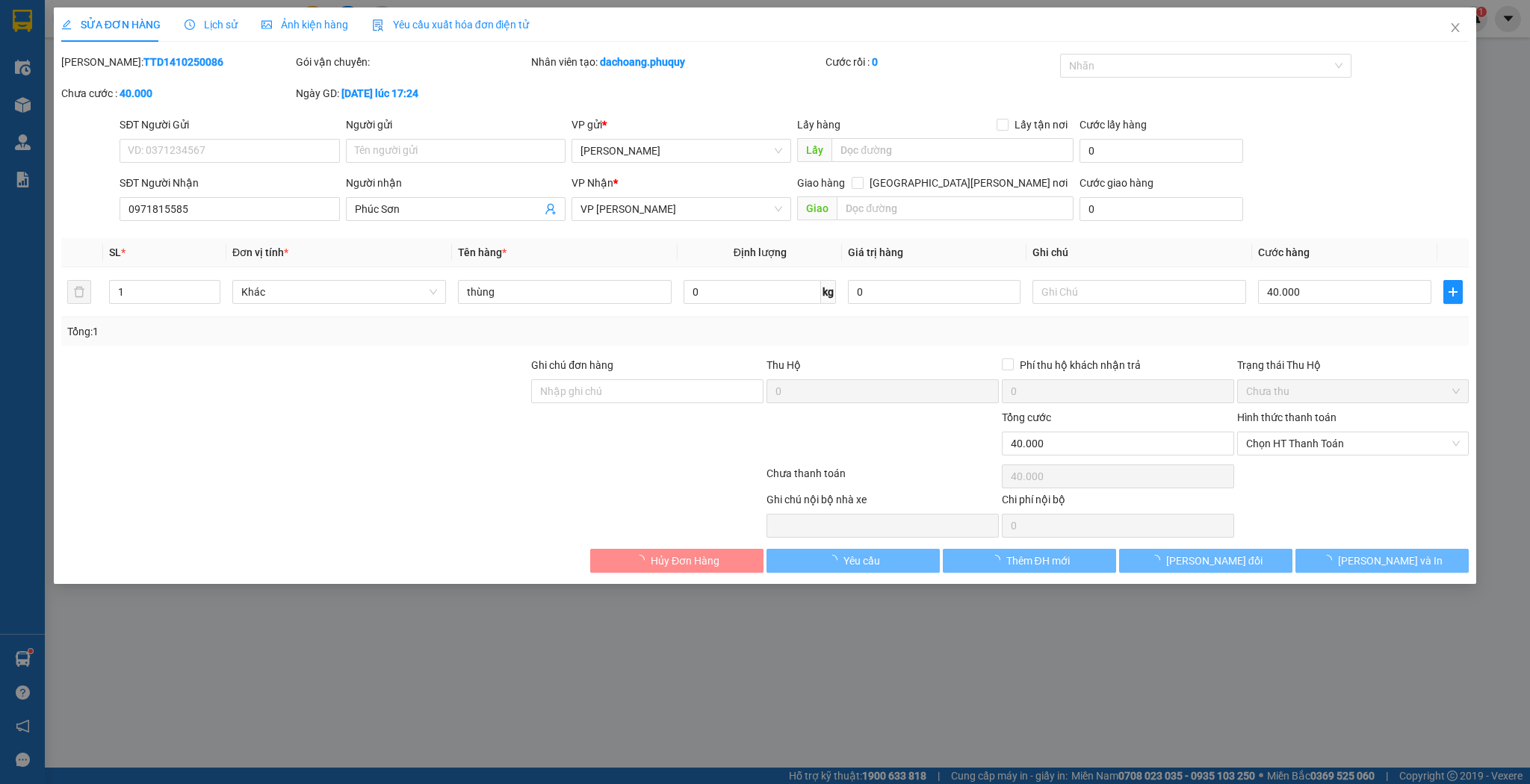
type input "0971815585"
type input "Phúc Sơn"
type input "0"
type input "40.000"
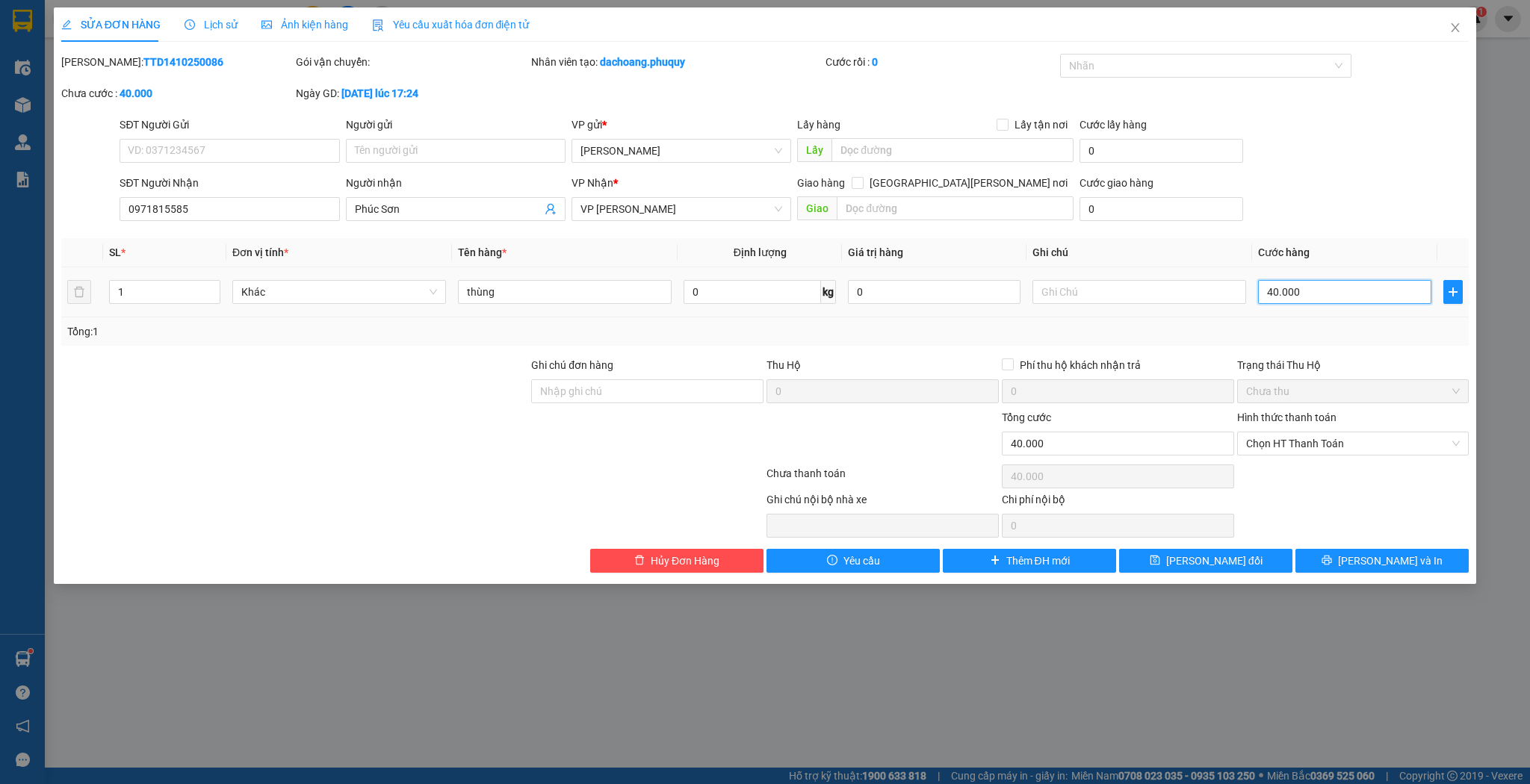
click at [1320, 300] on input "40.000" at bounding box center [1344, 292] width 173 height 24
type input "3"
type input "30"
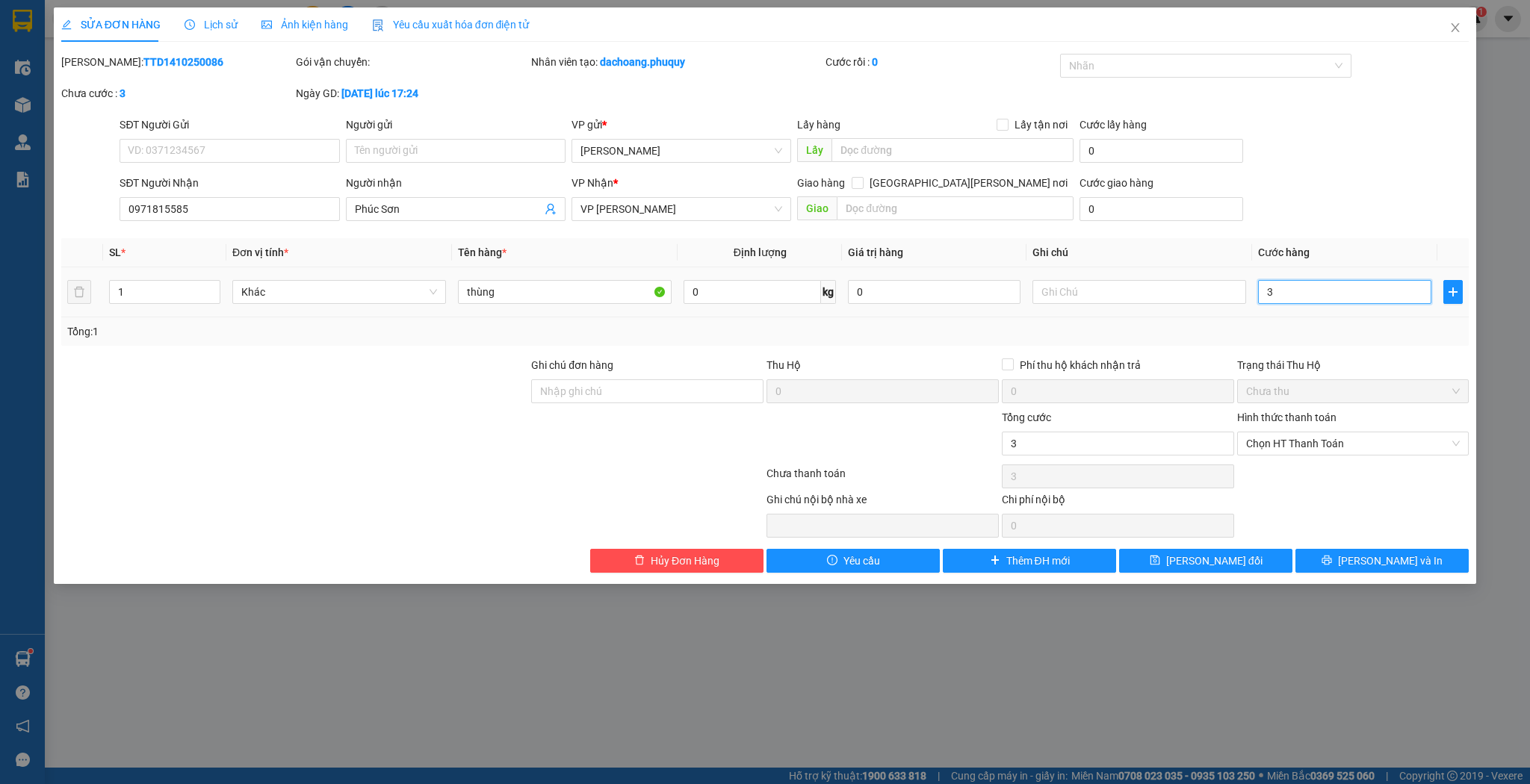
type input "30"
type input "30.000"
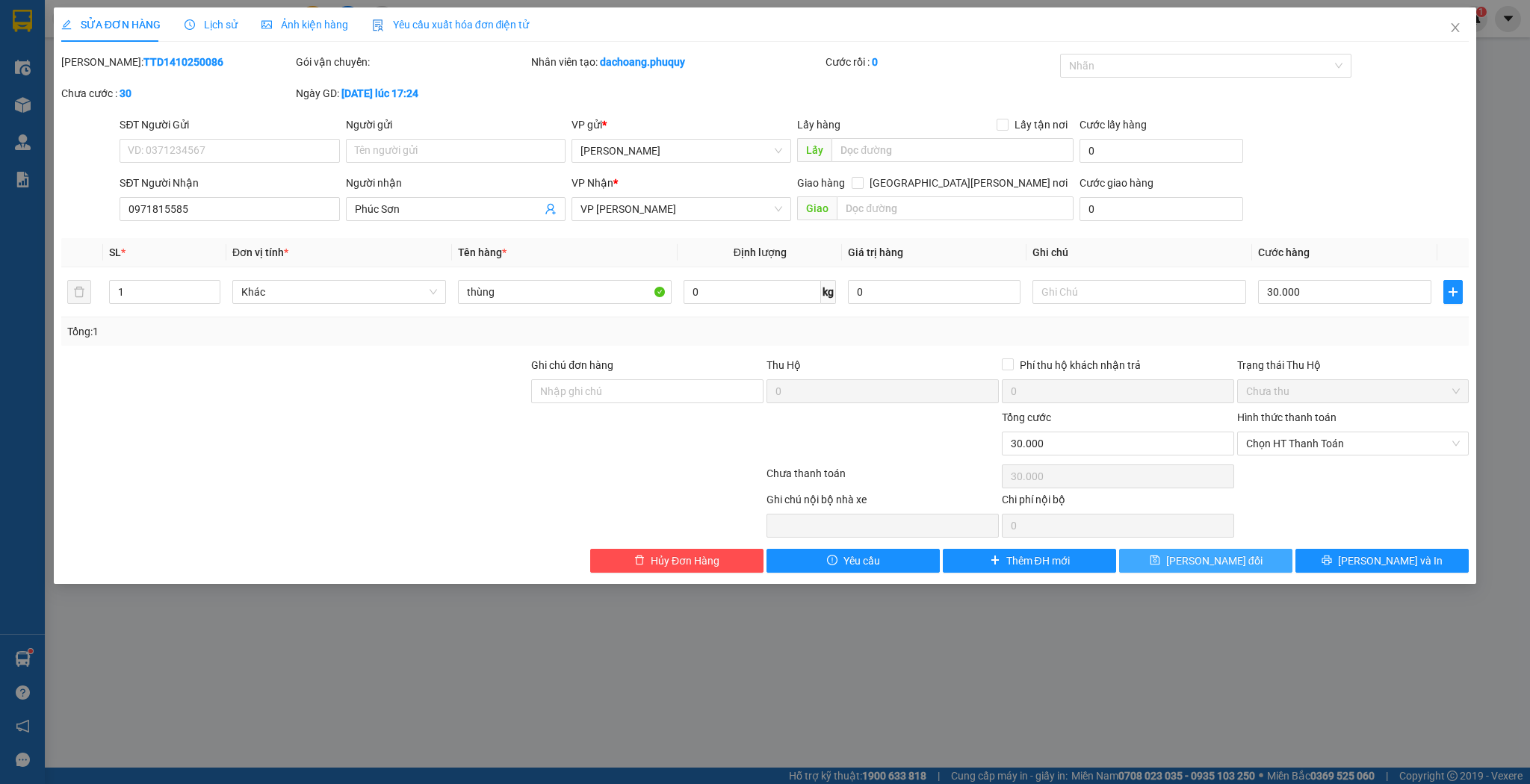
click at [1243, 570] on button "[PERSON_NAME] đổi" at bounding box center [1205, 561] width 173 height 24
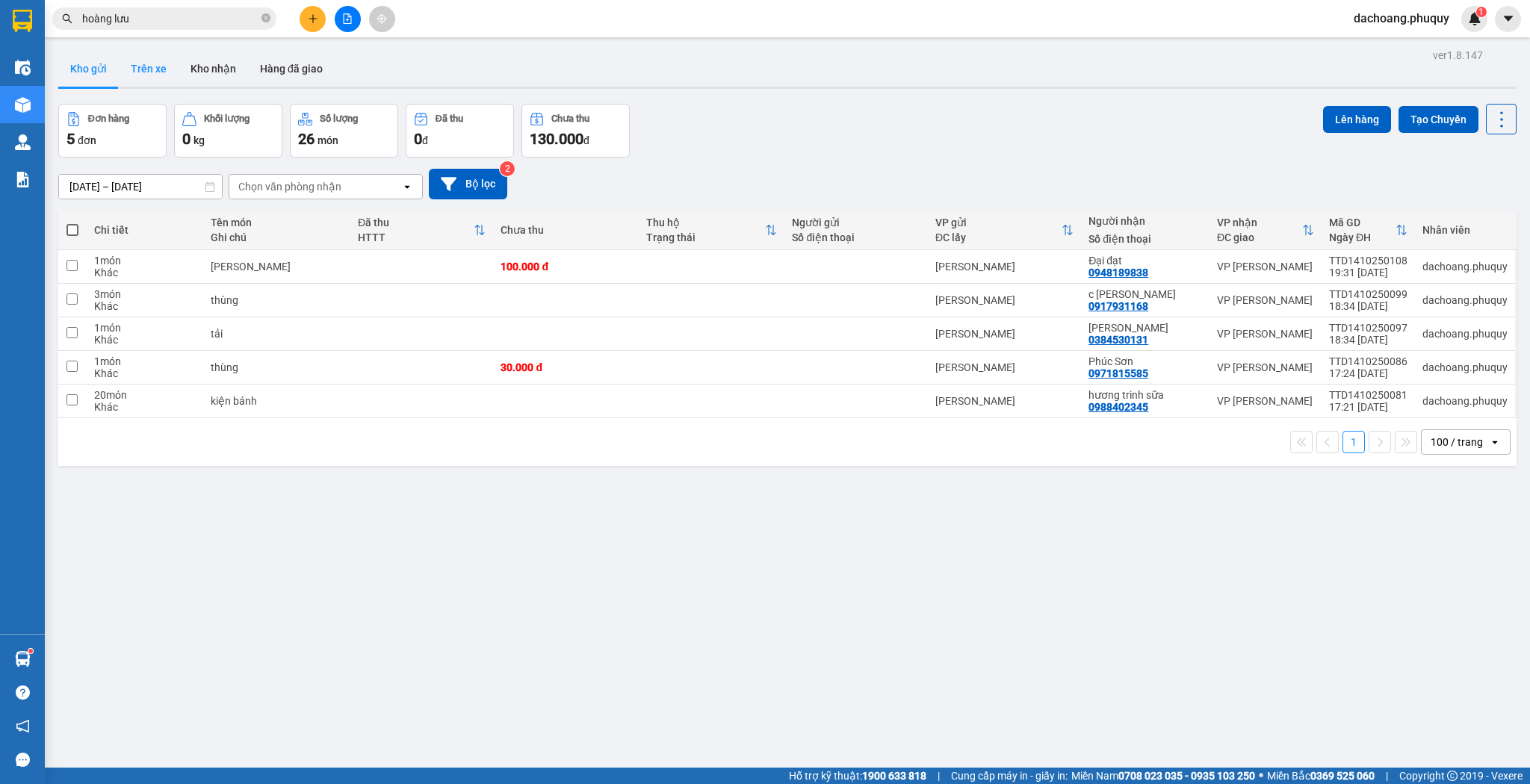
click at [159, 76] on button "Trên xe" at bounding box center [148, 69] width 60 height 36
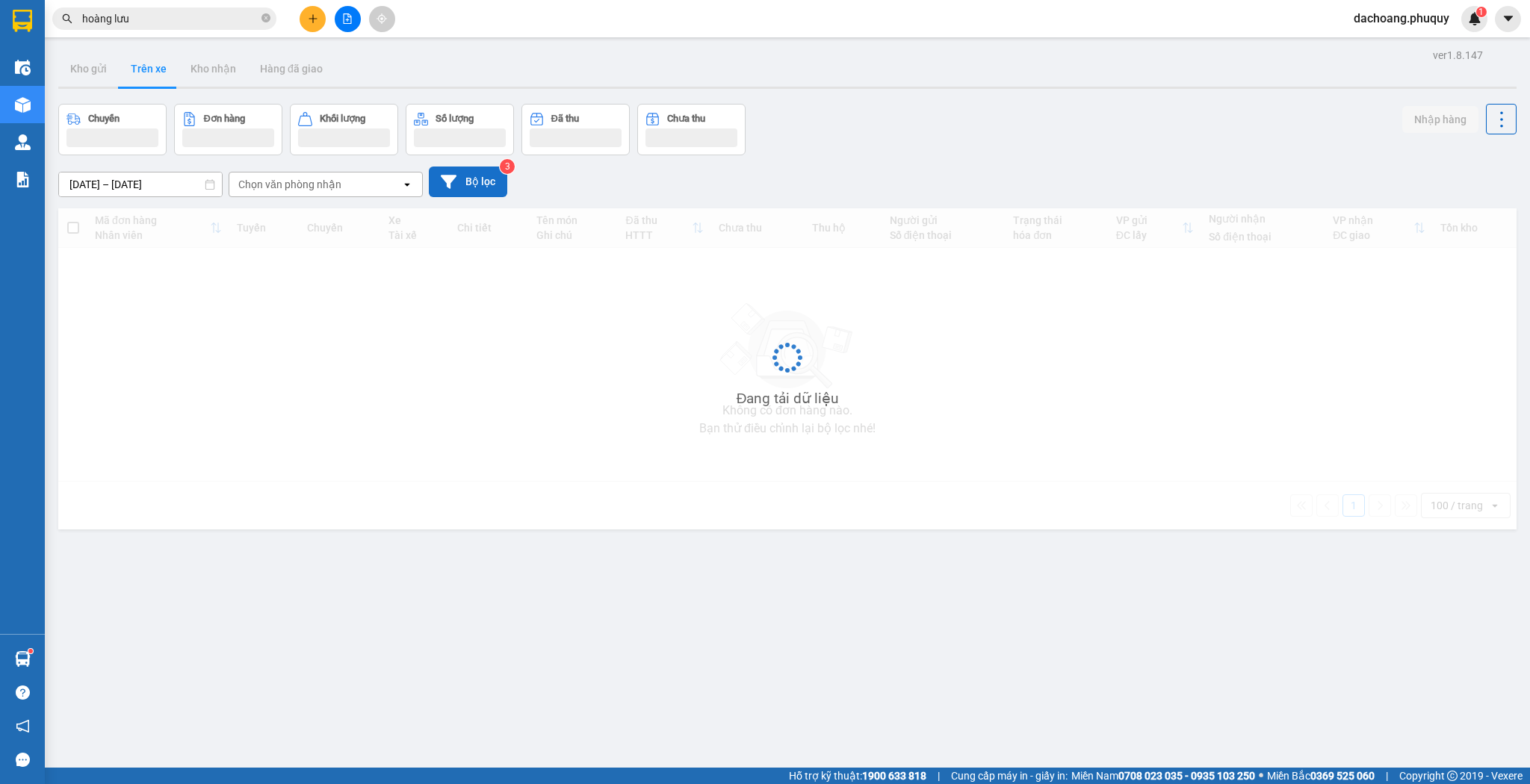
click at [483, 184] on button "Bộ lọc" at bounding box center [468, 182] width 78 height 30
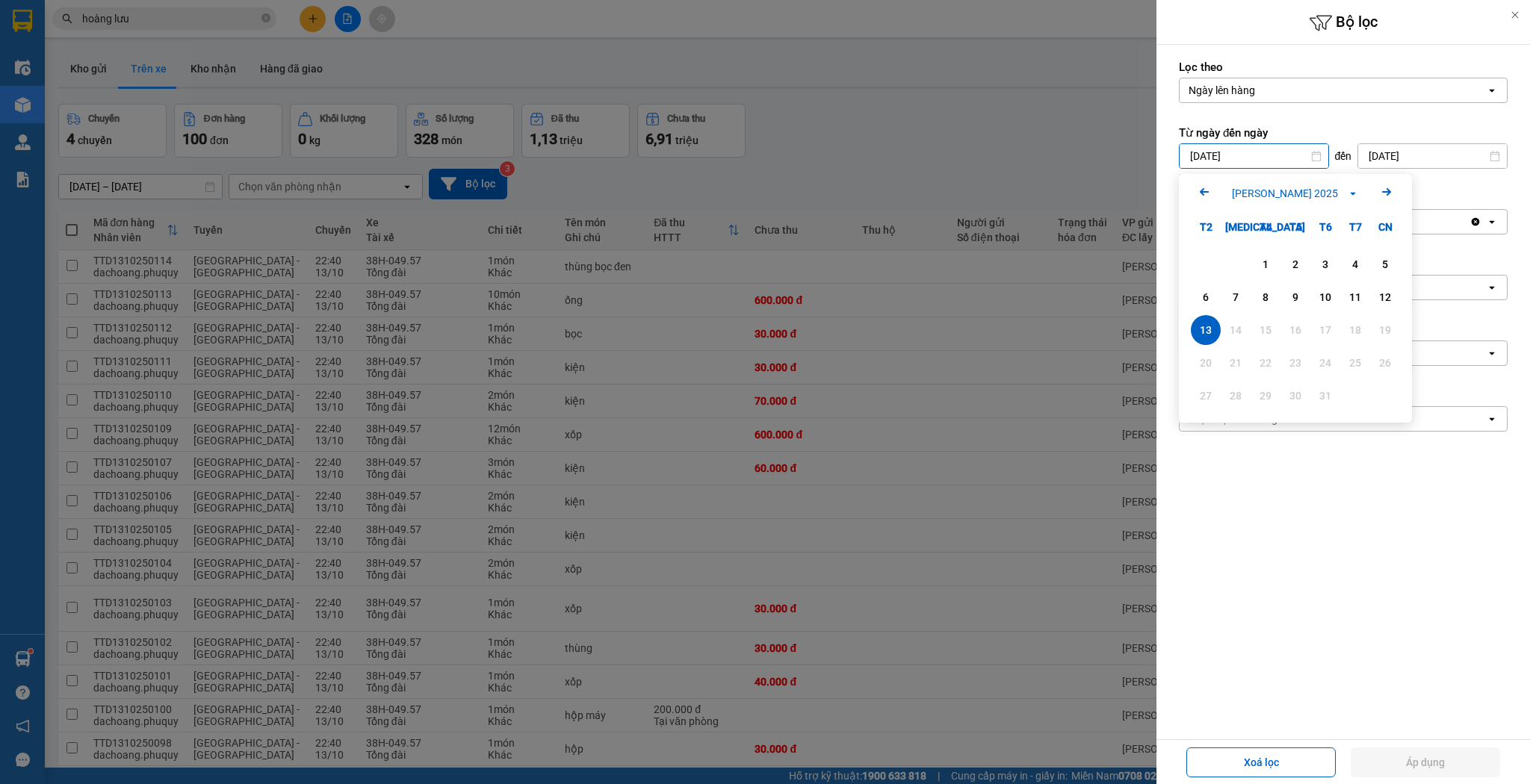
click at [1240, 149] on input "[DATE]" at bounding box center [1253, 156] width 149 height 24
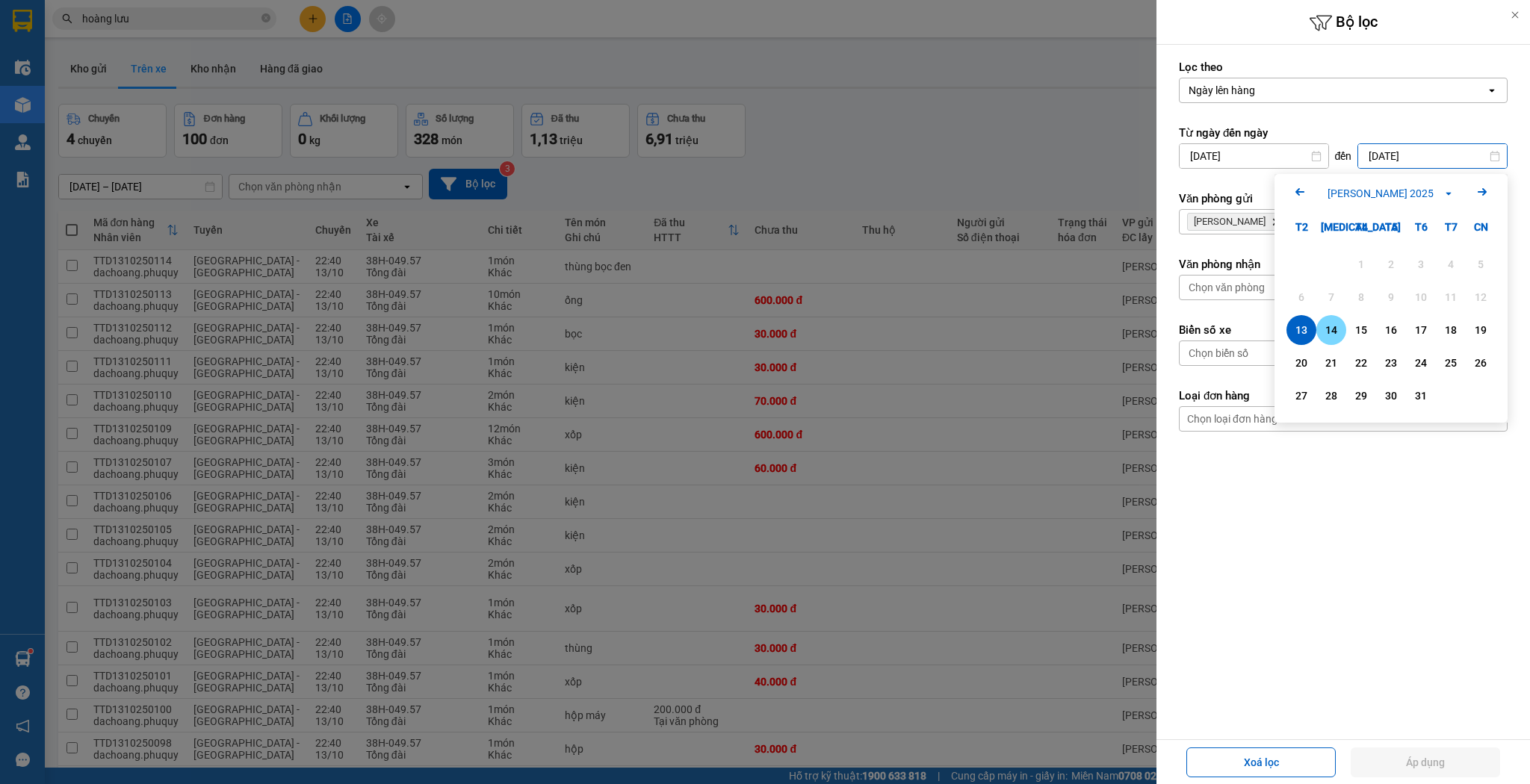
click at [1337, 323] on div "14" at bounding box center [1331, 330] width 21 height 18
type input "[DATE]"
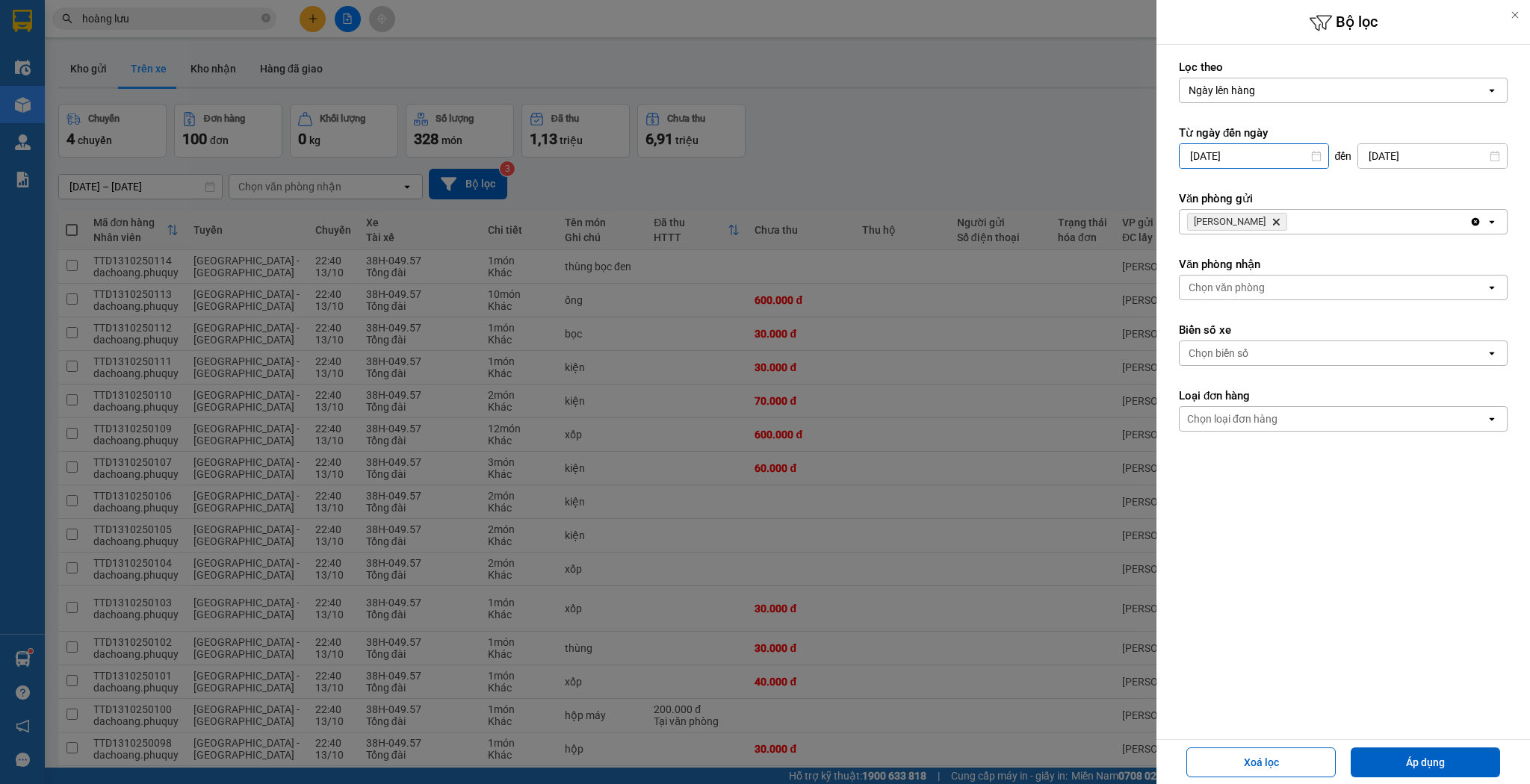
click at [1247, 146] on input "[DATE]" at bounding box center [1253, 156] width 149 height 24
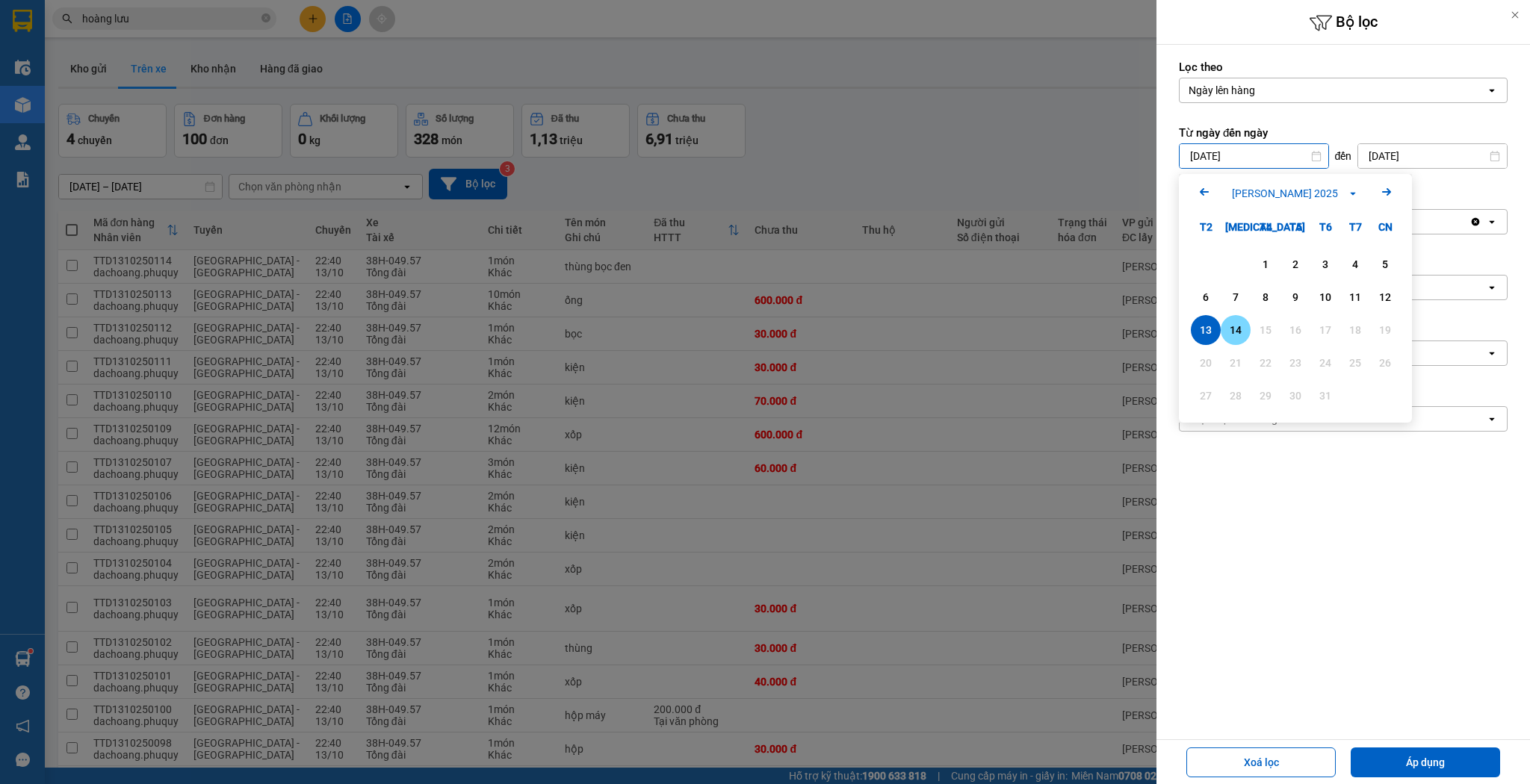
click at [1241, 338] on div "14" at bounding box center [1235, 330] width 21 height 18
type input "[DATE]"
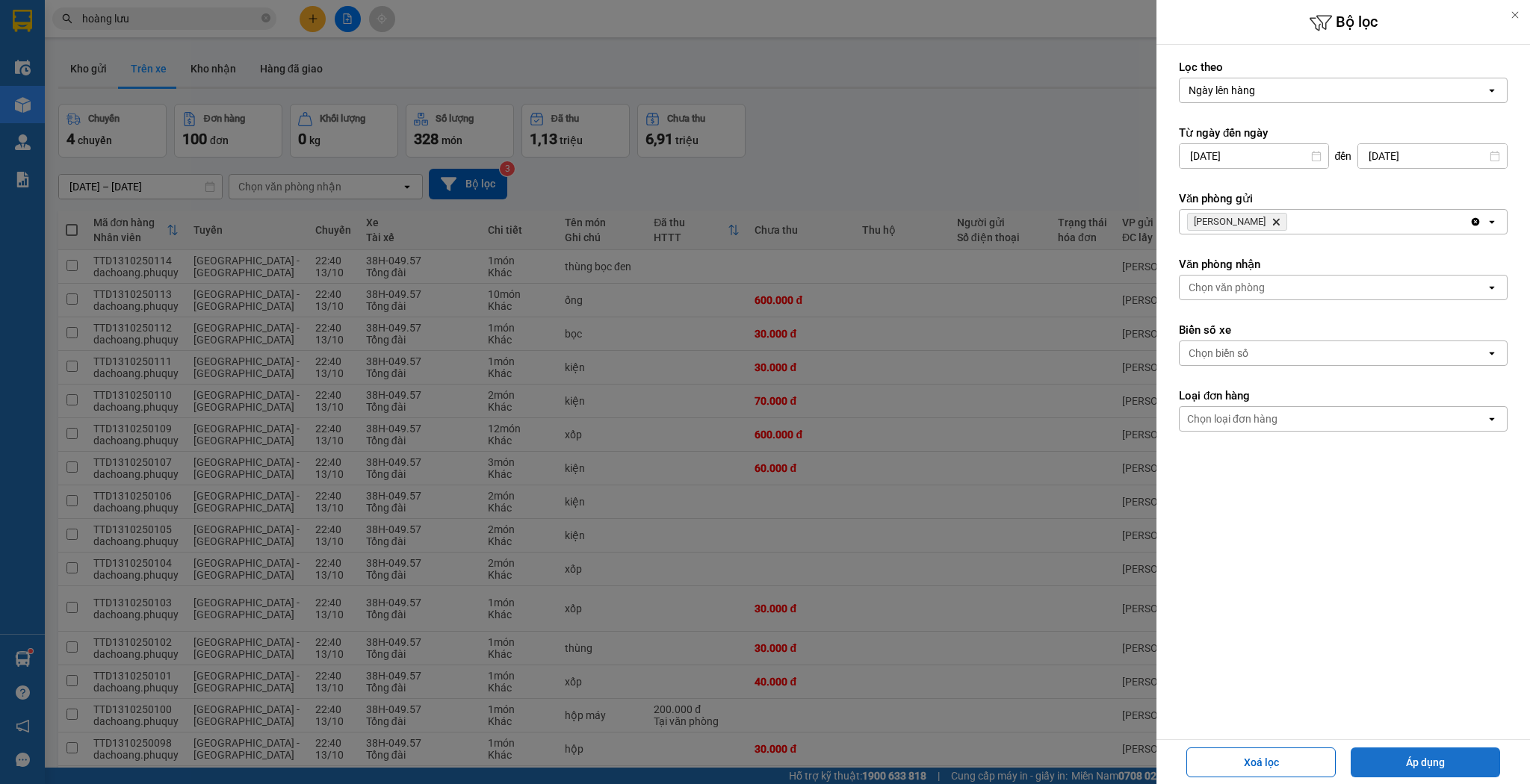
click at [1425, 750] on button "Áp dụng" at bounding box center [1425, 762] width 149 height 29
type input "[DATE] – [DATE]"
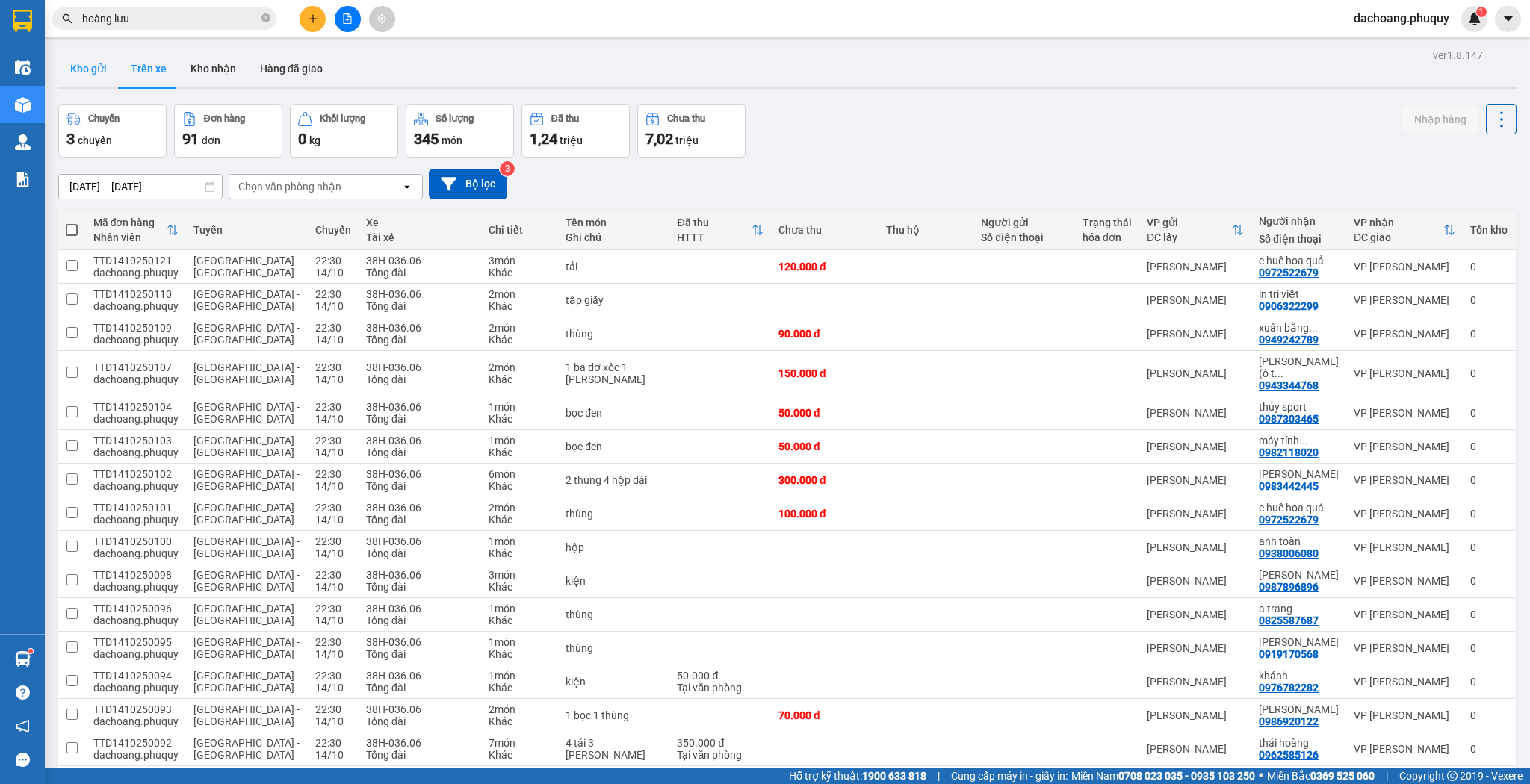
click at [100, 67] on button "Kho gửi" at bounding box center [88, 69] width 61 height 36
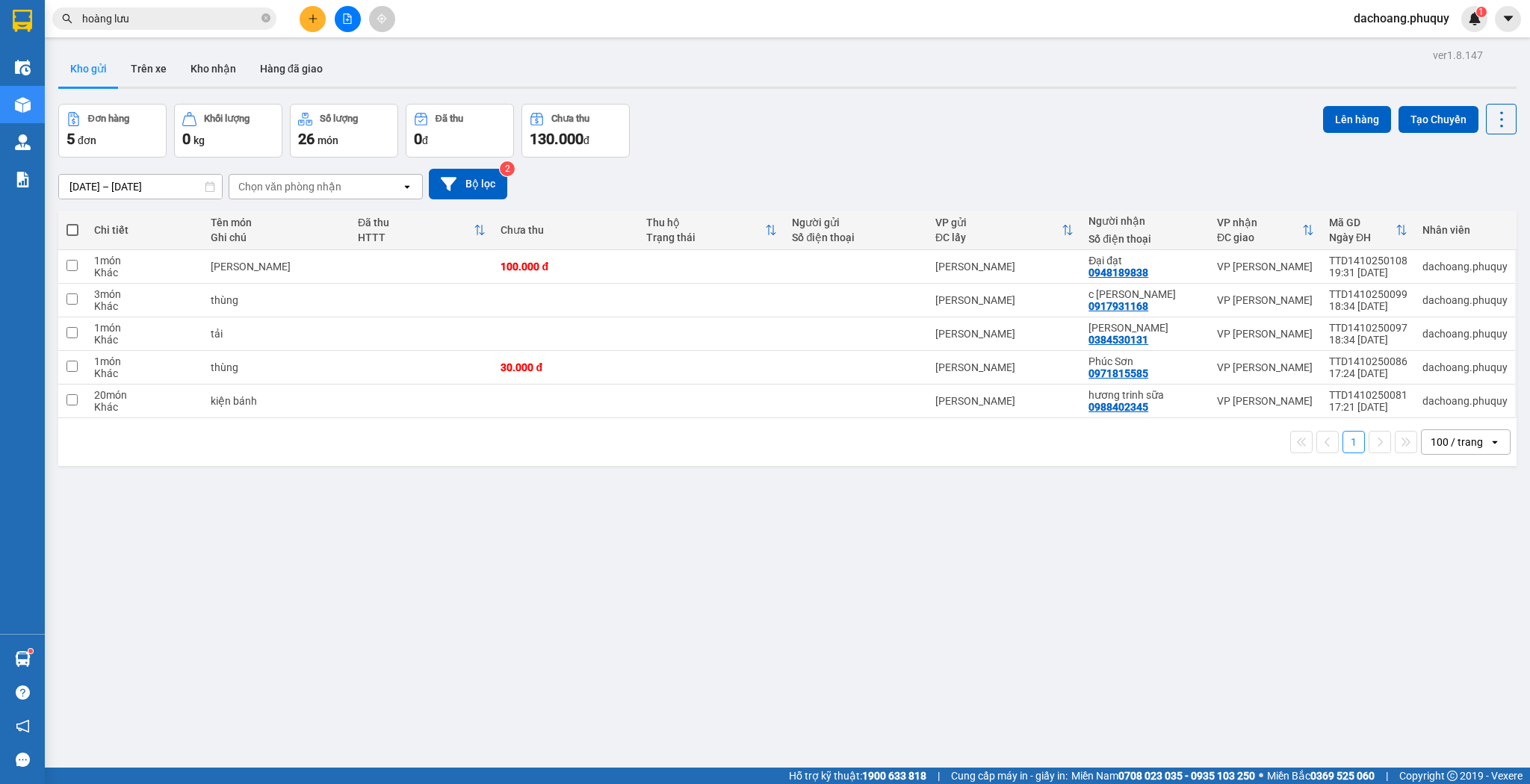
click at [218, 39] on main "ver 1.8.147 Kho gửi Trên xe [PERSON_NAME] Hàng đã [PERSON_NAME] hàng 5 đơn [PER…" at bounding box center [765, 384] width 1530 height 768
click at [219, 27] on span "hoàng lưu" at bounding box center [164, 18] width 224 height 22
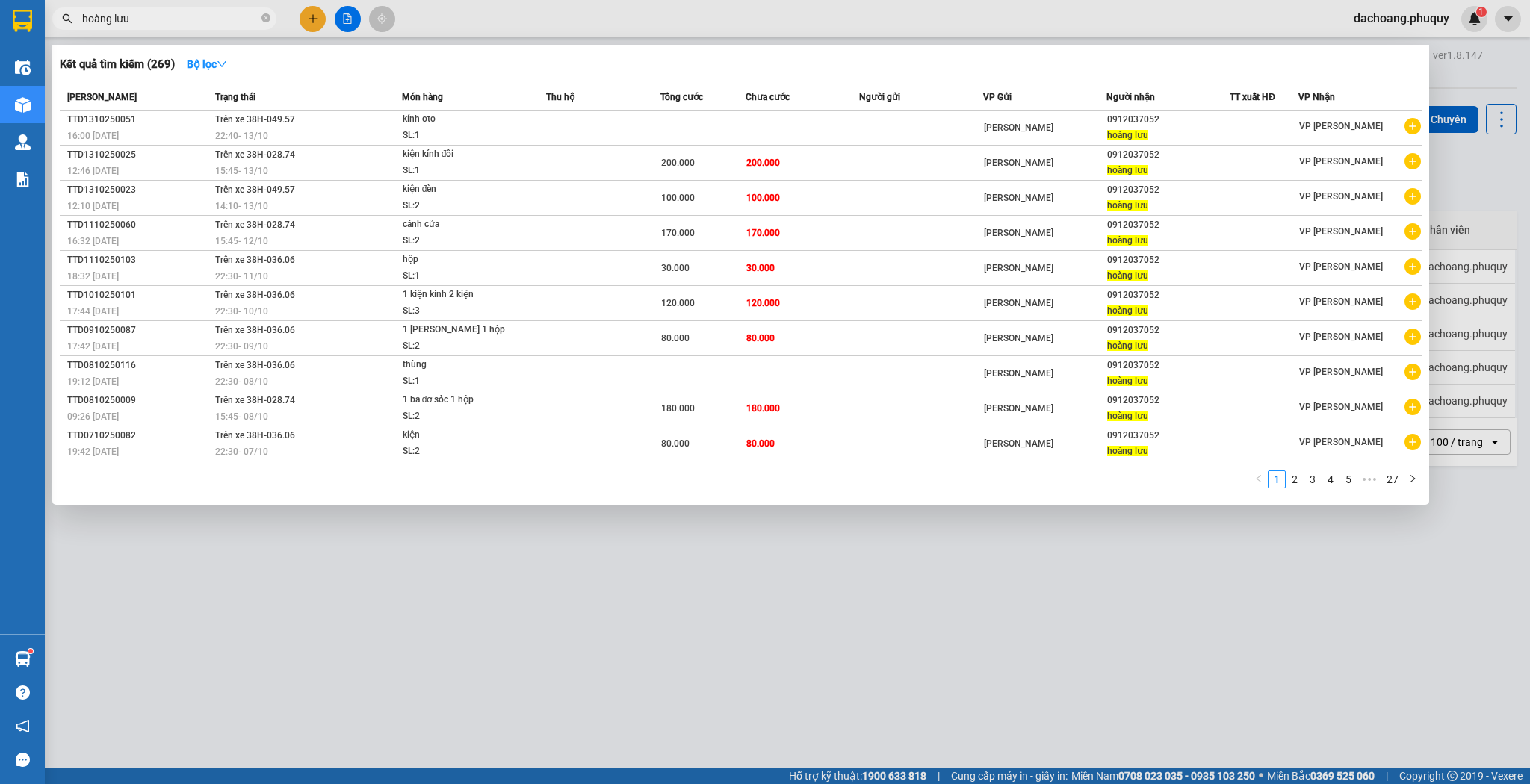
click at [219, 26] on span "hoàng lưu" at bounding box center [164, 18] width 224 height 22
click at [219, 26] on input "hoàng lưu" at bounding box center [170, 18] width 176 height 17
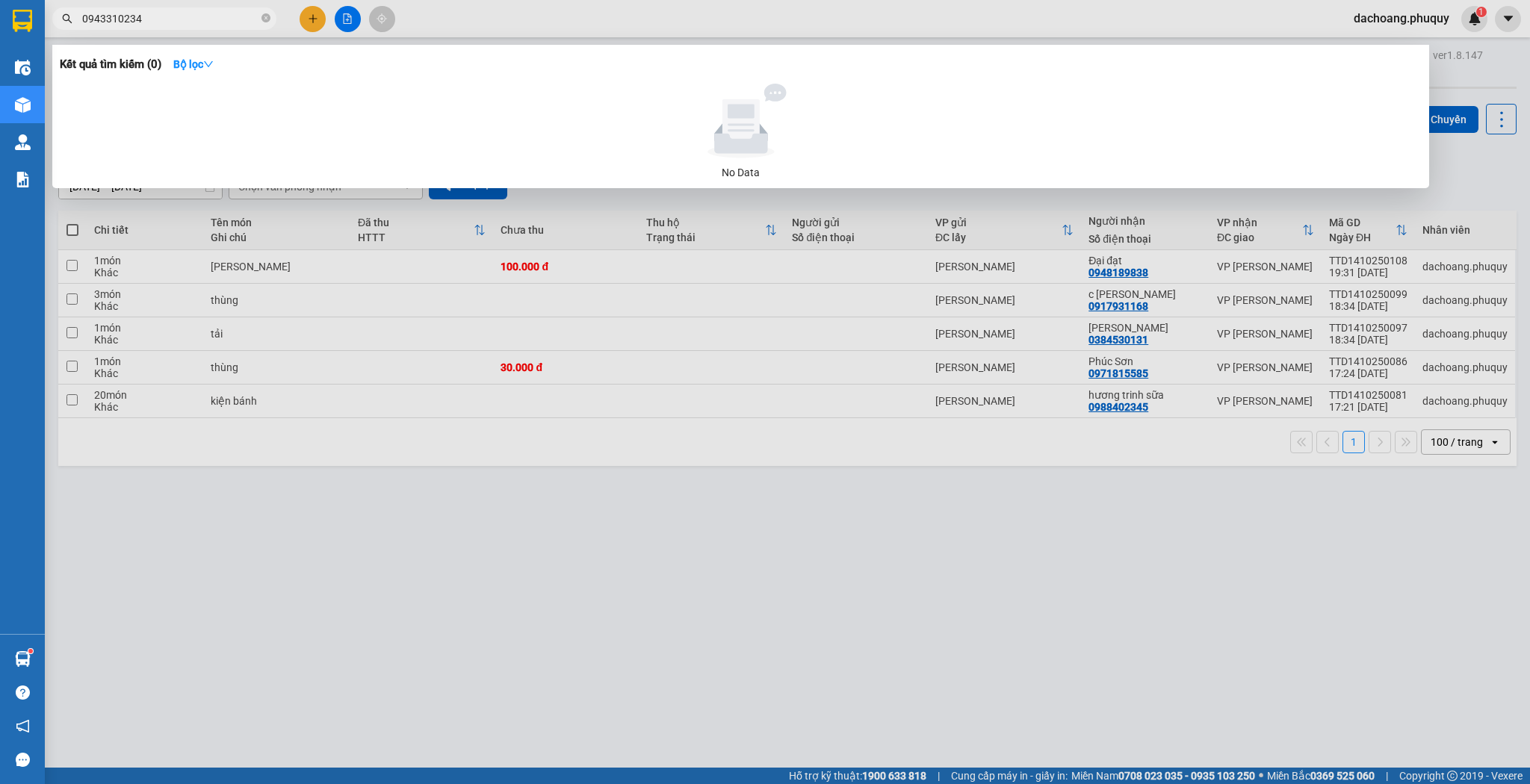
click at [92, 22] on input "0943310234" at bounding box center [170, 18] width 176 height 17
click at [101, 20] on input "0943310234" at bounding box center [170, 18] width 176 height 17
click at [110, 19] on input "0943310234" at bounding box center [170, 18] width 176 height 17
type input "0943310234"
